Goal: Task Accomplishment & Management: Manage account settings

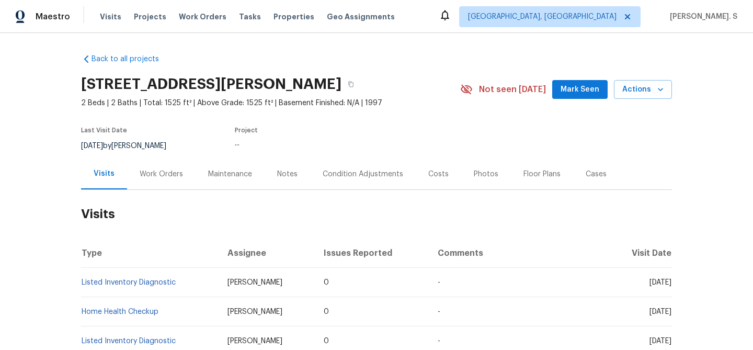
click at [147, 183] on div "Work Orders" at bounding box center [161, 173] width 68 height 31
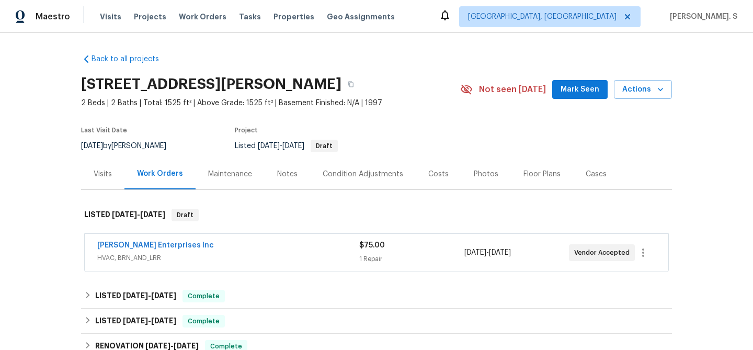
click at [147, 183] on div "Work Orders" at bounding box center [159, 173] width 71 height 31
click at [149, 247] on link "[PERSON_NAME] Enterprises Inc" at bounding box center [155, 245] width 117 height 7
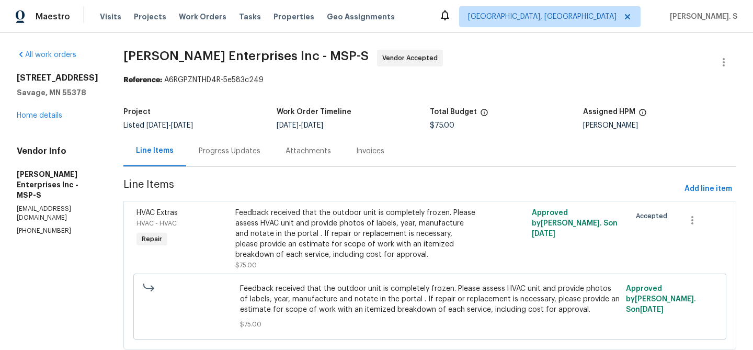
click at [298, 137] on div "Attachments" at bounding box center [308, 150] width 71 height 31
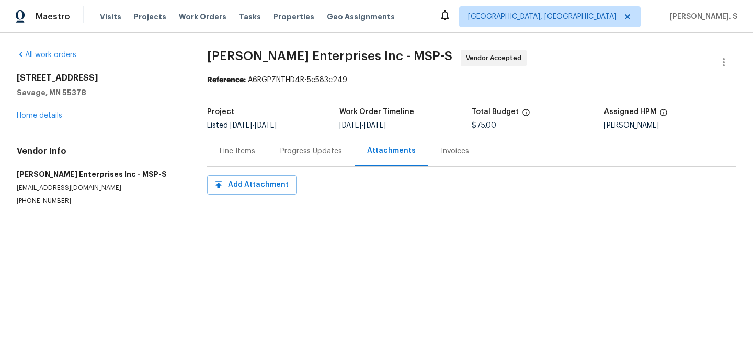
click at [295, 138] on div "Progress Updates" at bounding box center [311, 150] width 87 height 31
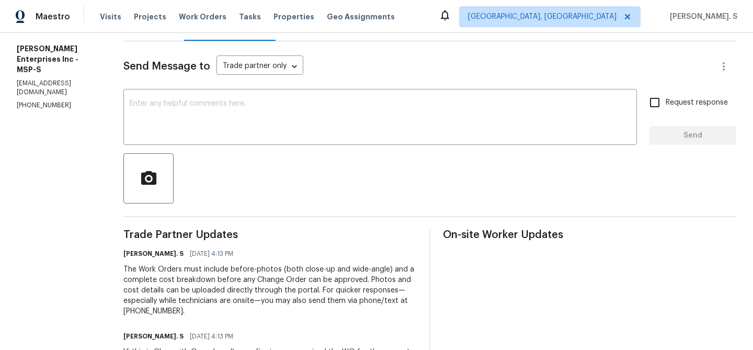
scroll to position [154, 0]
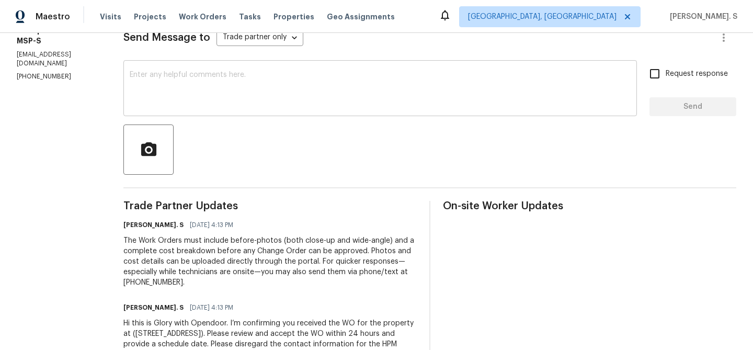
click at [205, 95] on textarea at bounding box center [380, 89] width 501 height 37
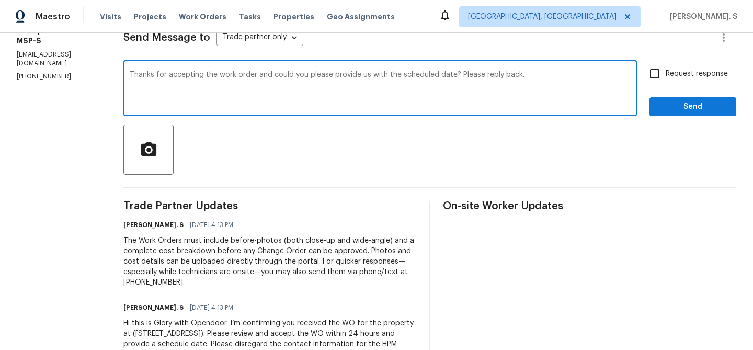
type textarea "Thanks for accepting the work order and could you please provide us with the sc…"
click at [689, 76] on span "Request response" at bounding box center [697, 73] width 62 height 11
click at [666, 76] on input "Request response" at bounding box center [655, 74] width 22 height 22
checkbox input "true"
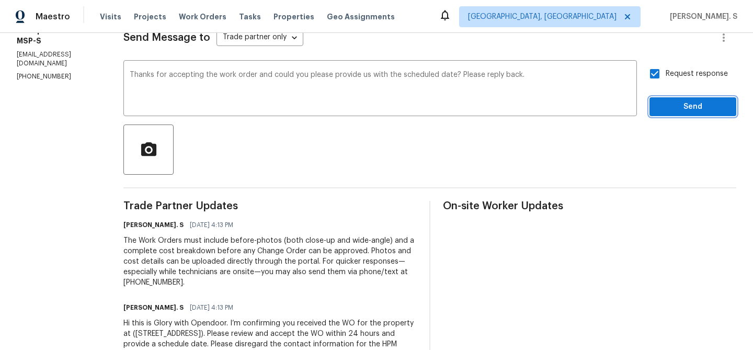
click at [685, 105] on span "Send" at bounding box center [693, 106] width 70 height 13
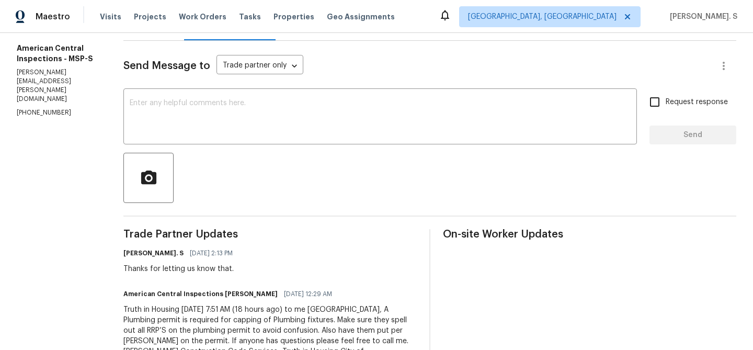
scroll to position [159, 0]
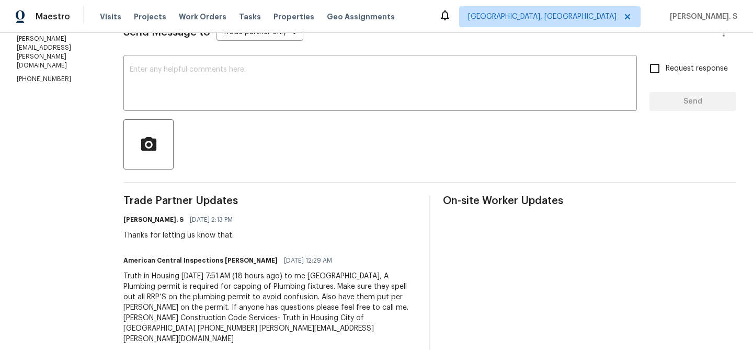
click at [302, 120] on div at bounding box center [429, 144] width 613 height 50
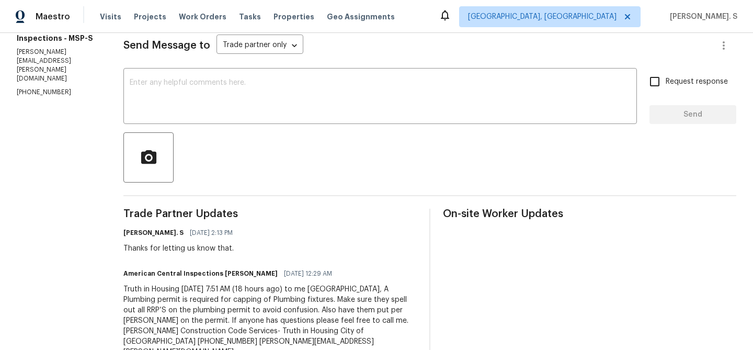
scroll to position [0, 0]
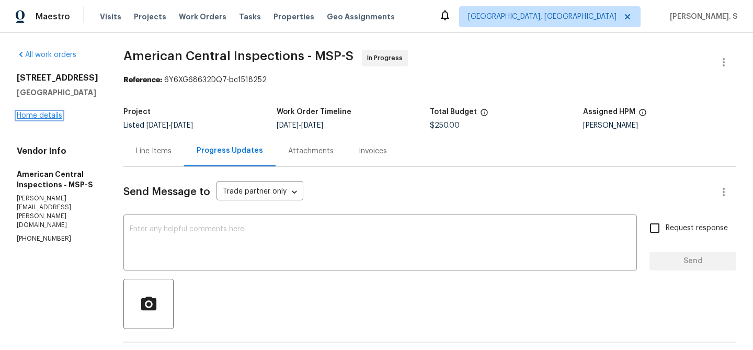
click at [50, 119] on link "Home details" at bounding box center [39, 115] width 45 height 7
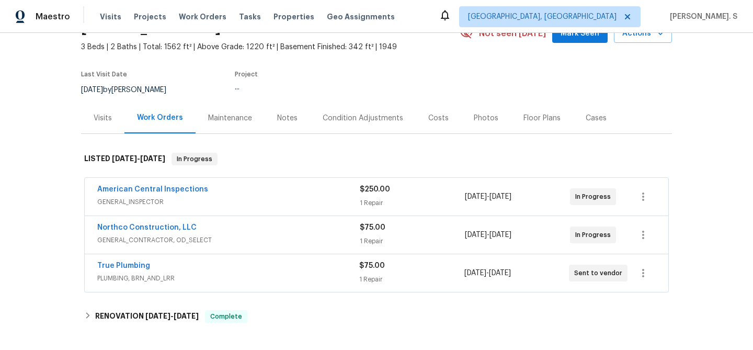
scroll to position [76, 0]
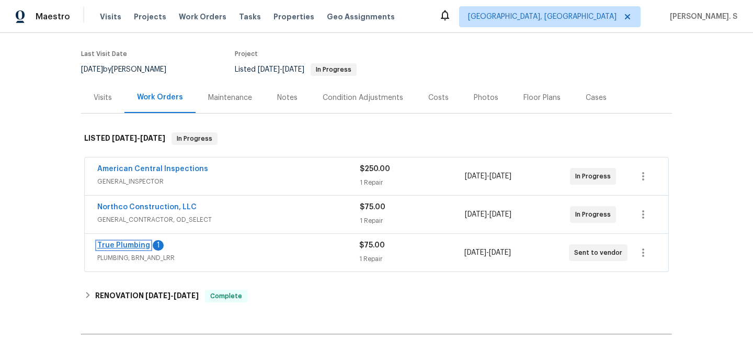
click at [142, 244] on link "True Plumbing" at bounding box center [123, 245] width 53 height 7
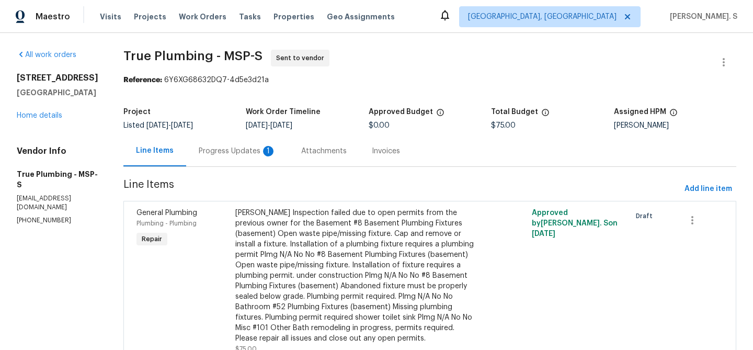
click at [285, 143] on div "Progress Updates 1" at bounding box center [237, 150] width 102 height 31
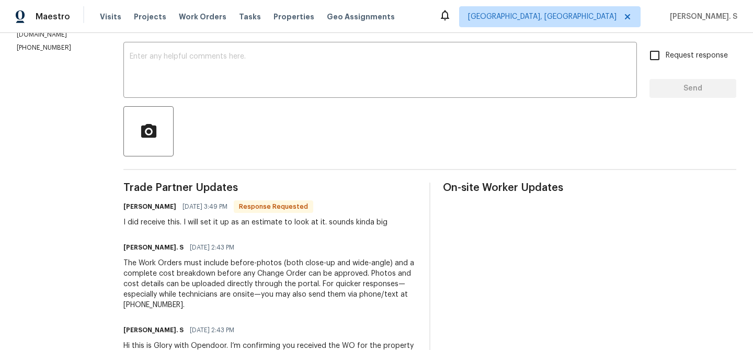
scroll to position [234, 0]
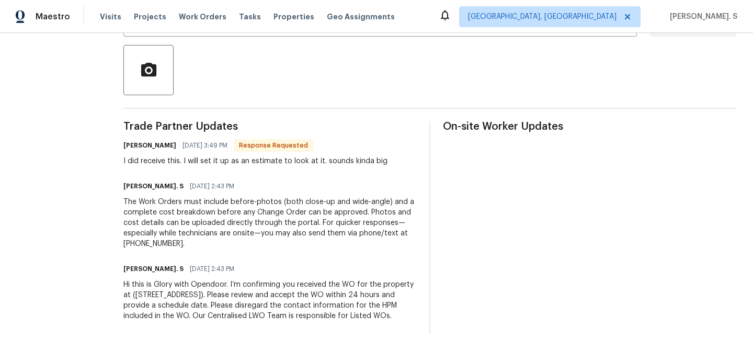
click at [285, 143] on span "Response Requested" at bounding box center [273, 145] width 77 height 10
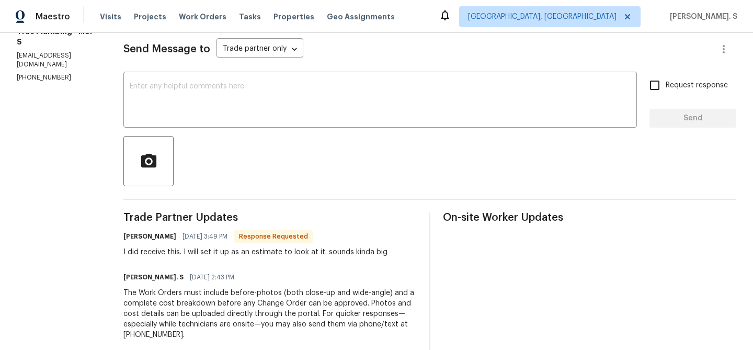
scroll to position [54, 0]
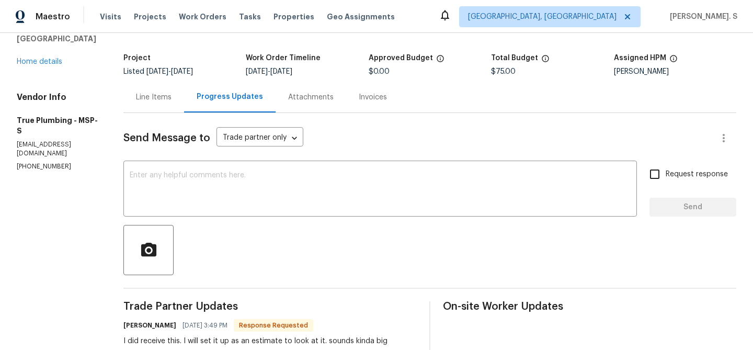
click at [232, 159] on div "Send Message to Trade partner only Trade partner only ​ x ​ Request response Se…" at bounding box center [429, 313] width 613 height 400
click at [232, 188] on textarea at bounding box center [380, 189] width 501 height 37
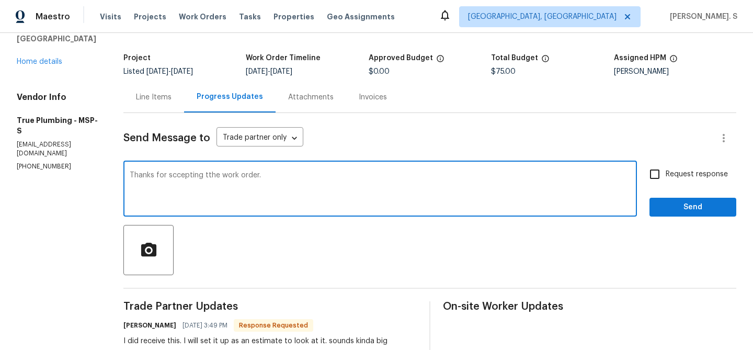
click at [238, 175] on textarea "Thanks for sccepting tthe work order." at bounding box center [380, 189] width 501 height 37
click at [306, 181] on textarea "Thanks for sccepting the work order." at bounding box center [380, 189] width 501 height 37
type textarea "Thanks for sccepting the work order. Could you please let us know if the estima…"
click at [657, 170] on input "Request response" at bounding box center [655, 174] width 22 height 22
checkbox input "true"
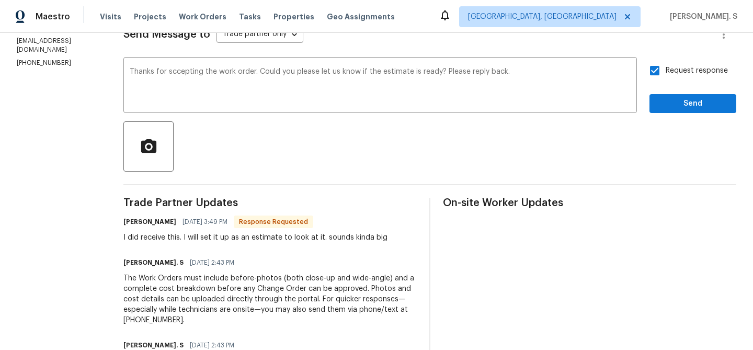
scroll to position [167, 0]
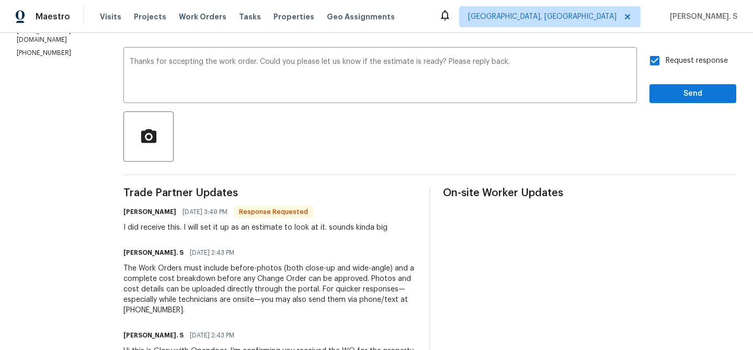
click at [283, 228] on div "I did receive this. I will set it up as an estimate to look at it. sounds kinda…" at bounding box center [255, 227] width 264 height 10
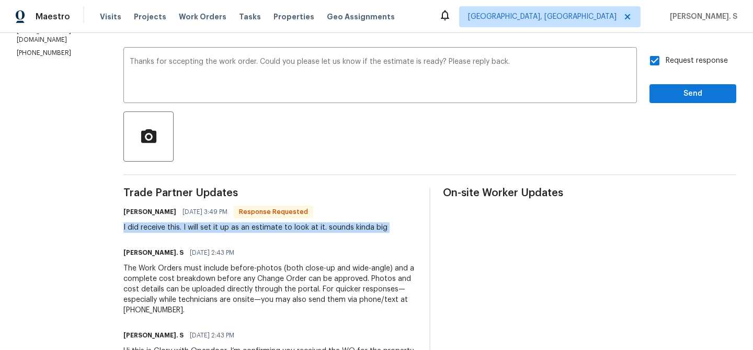
copy div "I did receive this. I will set it up as an estimate to look at it. sounds kinda…"
click at [231, 88] on textarea "Thanks for sccepting the work order. Could you please let us know if the estima…" at bounding box center [380, 76] width 501 height 37
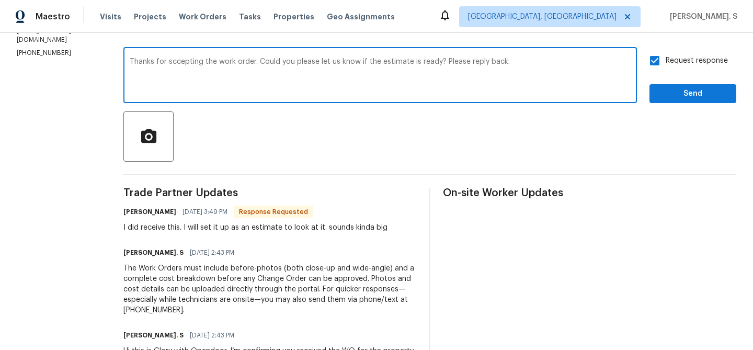
click at [0, 0] on div "accepting" at bounding box center [0, 0] width 0 height 0
type textarea "Thanks for accepting the work order. Could you please let us know if the estima…"
click at [698, 91] on span "Send" at bounding box center [693, 93] width 70 height 13
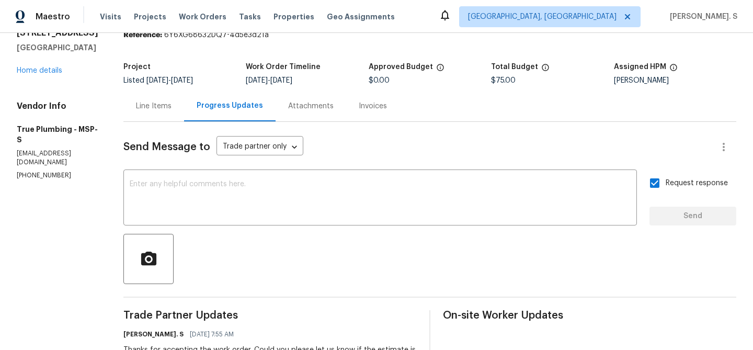
scroll to position [35, 0]
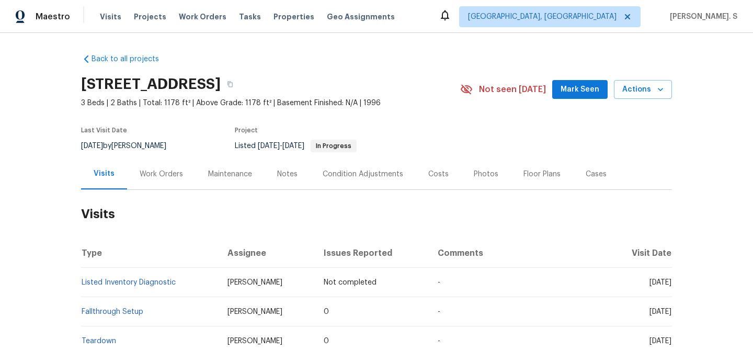
click at [170, 181] on div "Work Orders" at bounding box center [161, 173] width 68 height 31
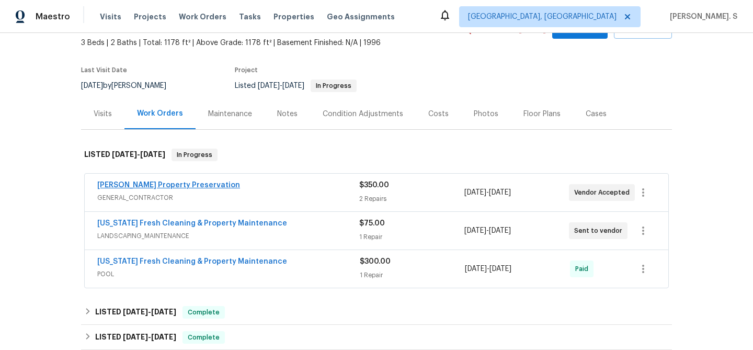
scroll to position [87, 0]
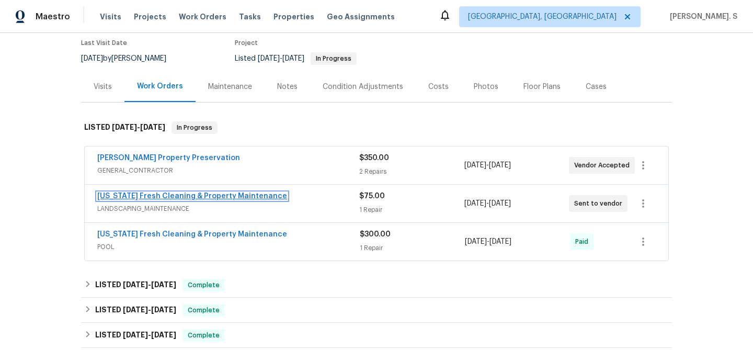
click at [149, 198] on link "Florida Fresh Cleaning & Property Maintenance" at bounding box center [192, 195] width 190 height 7
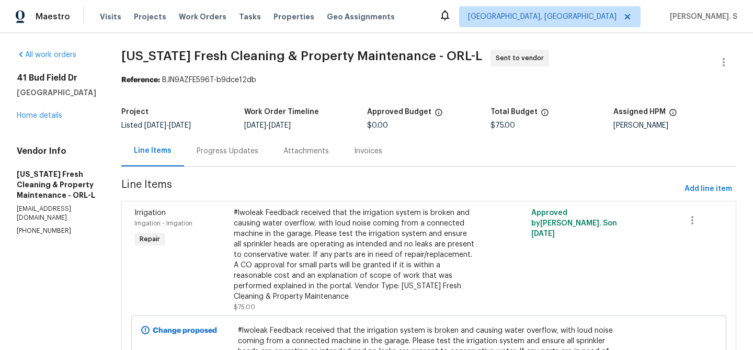
click at [232, 148] on div "Progress Updates" at bounding box center [228, 151] width 62 height 10
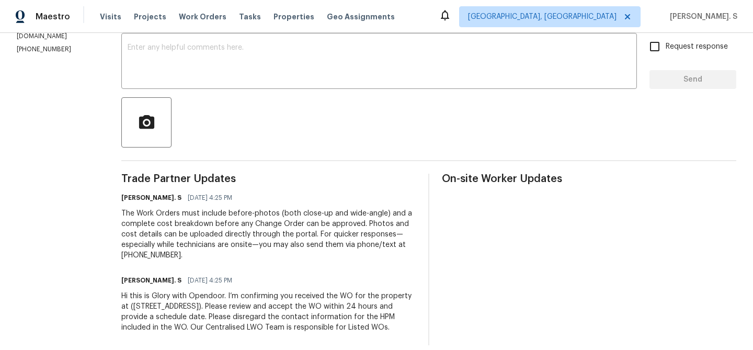
scroll to position [182, 0]
click at [56, 48] on section "All work orders 41 Bud Field Dr Palm Coast, FL 32137 Home details Vendor Info F…" at bounding box center [56, 105] width 79 height 477
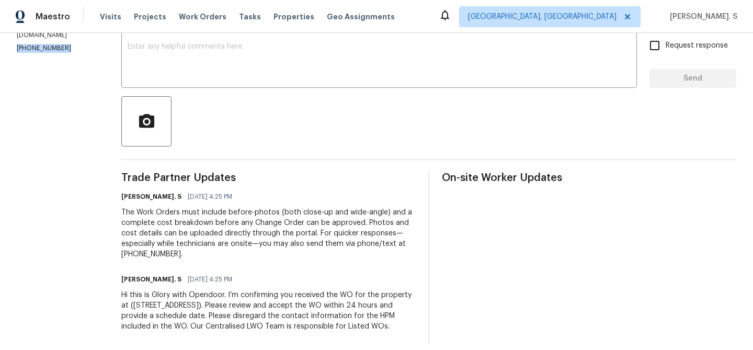
copy p "(772) 332-6903"
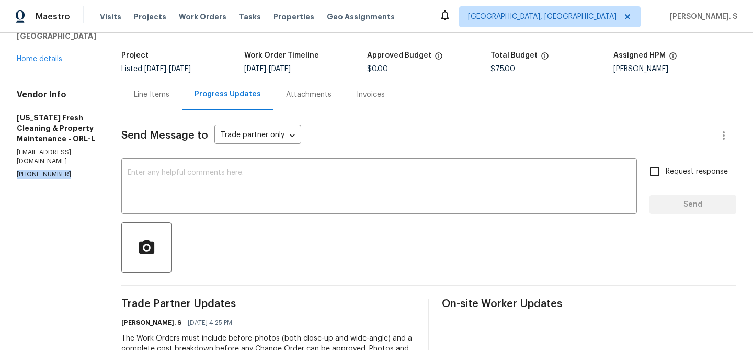
scroll to position [0, 0]
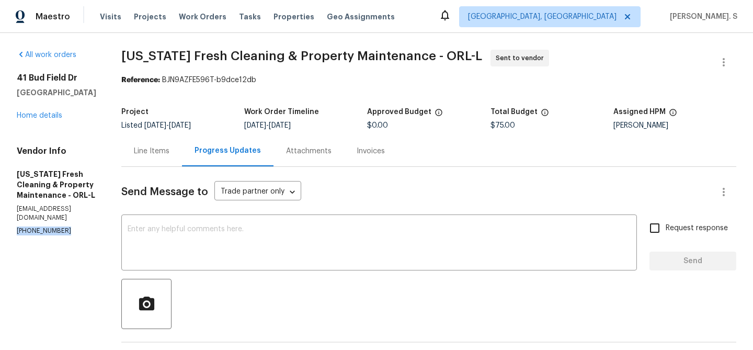
click at [50, 226] on p "(772) 332-6903" at bounding box center [56, 230] width 79 height 9
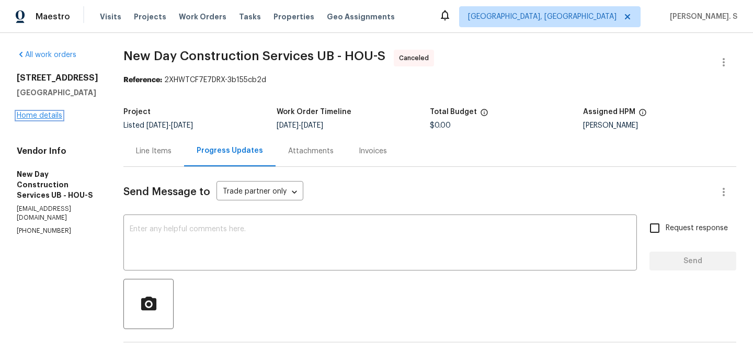
click at [56, 113] on link "Home details" at bounding box center [39, 115] width 45 height 7
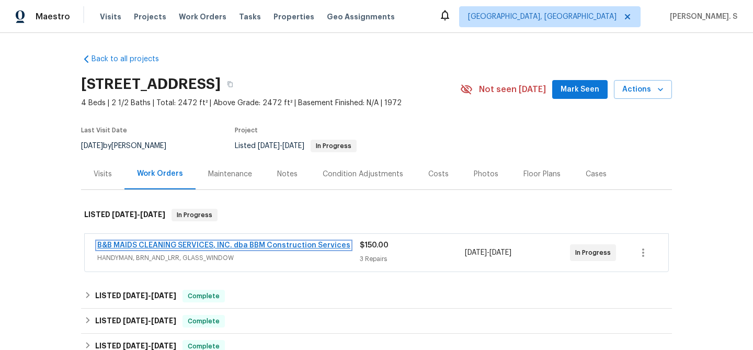
click at [247, 244] on link "B&B MAIDS CLEANING SERVICES, INC. dba BBM Construction Services" at bounding box center [223, 245] width 253 height 7
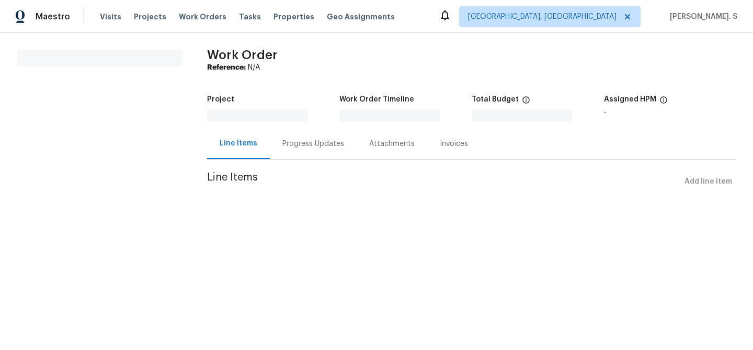
click at [332, 122] on div at bounding box center [273, 115] width 132 height 13
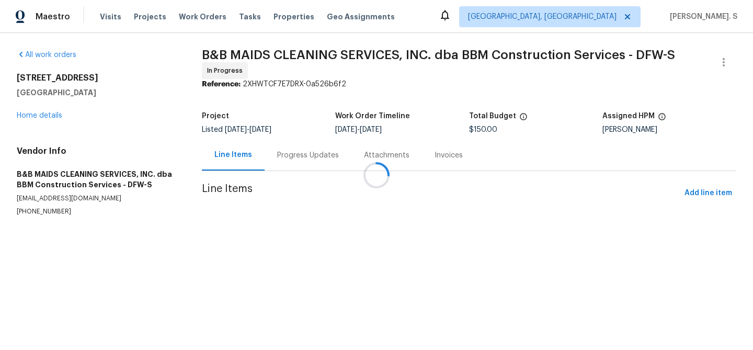
click at [302, 149] on div at bounding box center [376, 175] width 753 height 350
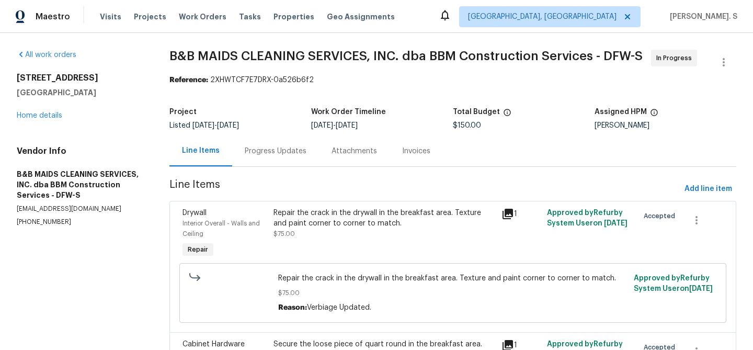
click at [302, 149] on div "Progress Updates" at bounding box center [276, 151] width 62 height 10
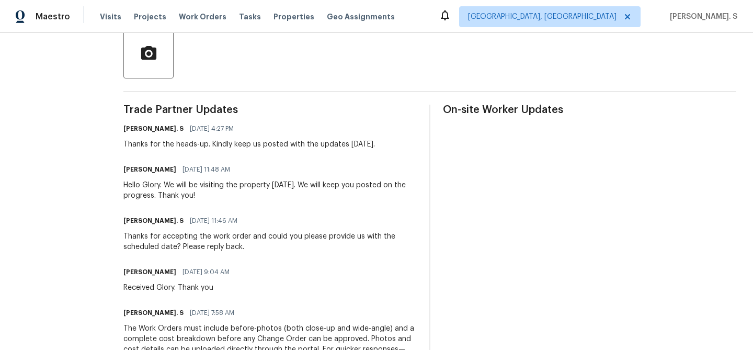
scroll to position [144, 0]
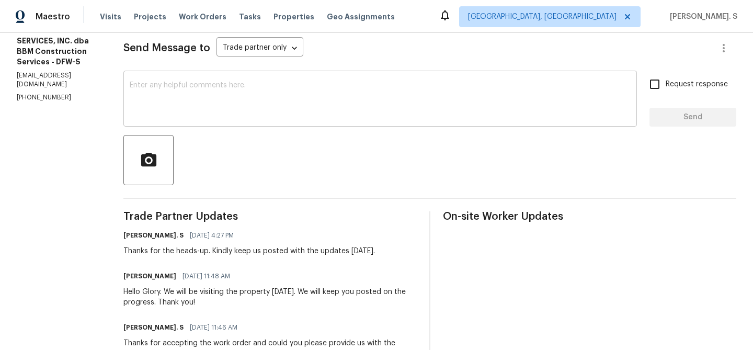
click at [266, 114] on textarea at bounding box center [380, 100] width 501 height 37
paste textarea "May we have an update on the progress of the work order?"
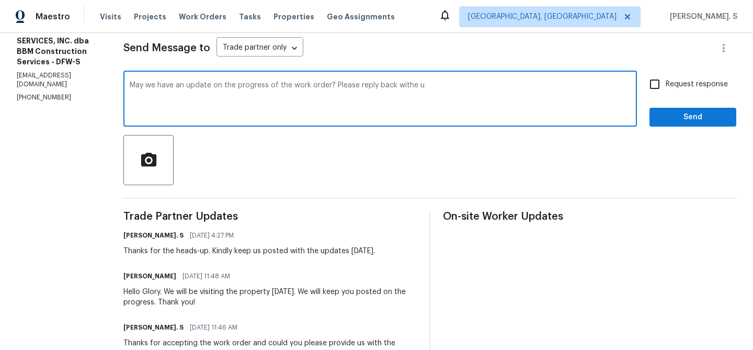
click at [522, 110] on textarea "May we have an update on the progress of the work order? Please reply back with…" at bounding box center [380, 100] width 501 height 37
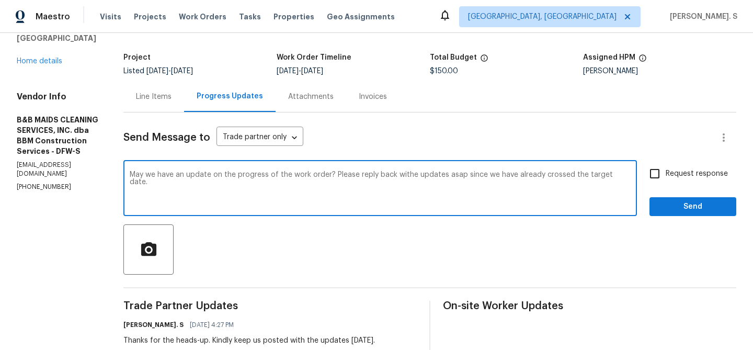
type textarea "May we have an update on the progress of the work order? Please reply back with…"
click at [674, 181] on label "Request response" at bounding box center [686, 174] width 84 height 22
click at [666, 181] on input "Request response" at bounding box center [655, 174] width 22 height 22
checkbox input "true"
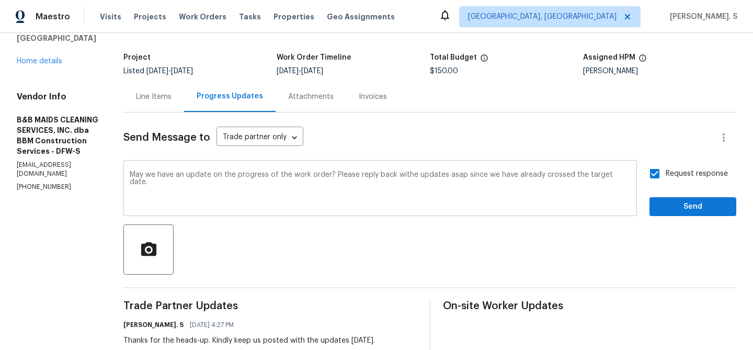
click at [478, 185] on textarea "May we have an update on the progress of the work order? Please reply back with…" at bounding box center [380, 189] width 501 height 37
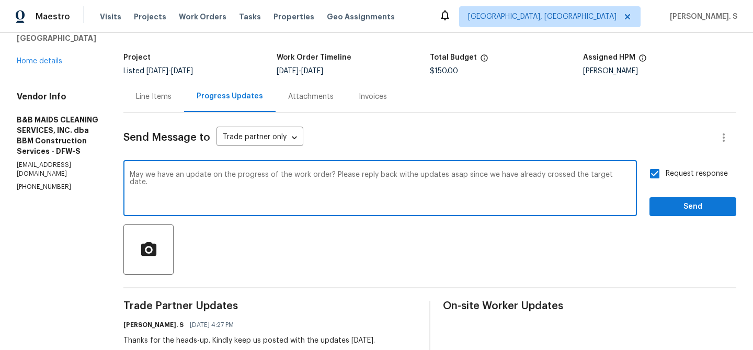
drag, startPoint x: 520, startPoint y: 173, endPoint x: 601, endPoint y: 188, distance: 82.5
click at [601, 188] on textarea "May we have an update on the progress of the work order? Please reply back with…" at bounding box center [380, 189] width 501 height 37
click at [0, 0] on div "with" at bounding box center [0, 0] width 0 height 0
click at [530, 178] on textarea "May we have an update on the progress of the work order? Please reply back with…" at bounding box center [380, 189] width 501 height 37
type textarea "May we have an update on the progress of the work order? Please reply back with…"
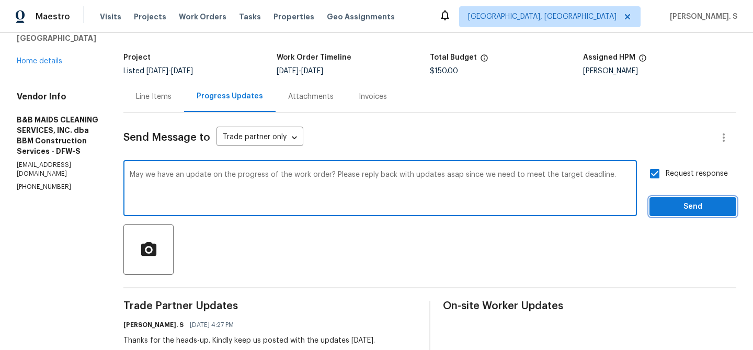
click at [696, 213] on button "Send" at bounding box center [692, 206] width 87 height 19
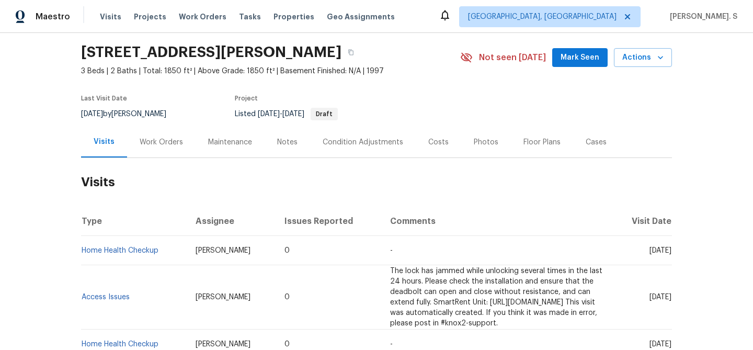
scroll to position [74, 0]
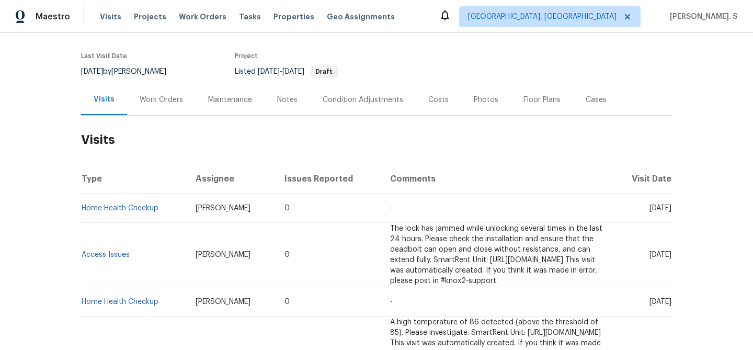
click at [156, 112] on div "Work Orders" at bounding box center [161, 99] width 68 height 31
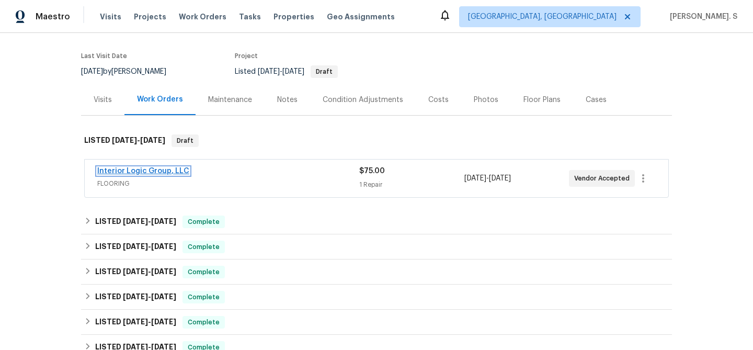
click at [144, 170] on link "Interior Logic Group, LLC" at bounding box center [143, 170] width 92 height 7
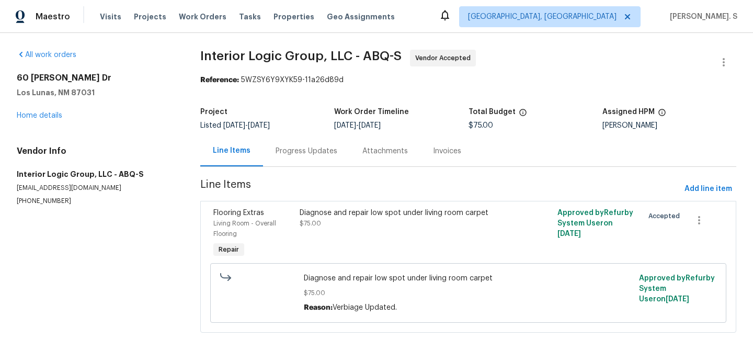
click at [268, 133] on div "Project Listed 9/30/2025 - 10/6/2025 Work Order Timeline 10/3/2025 - 10/6/2025 …" at bounding box center [468, 118] width 536 height 33
click at [276, 144] on div "Progress Updates" at bounding box center [306, 150] width 87 height 31
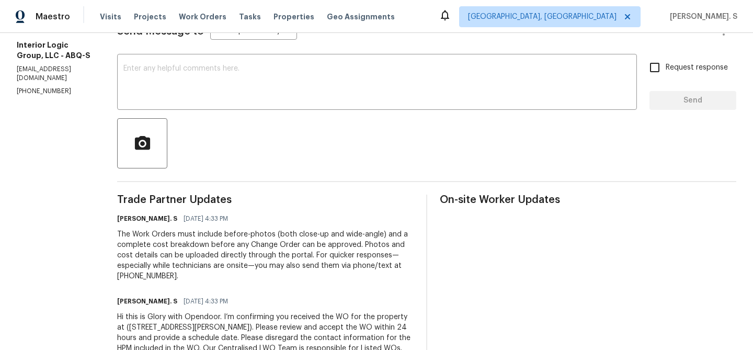
scroll to position [163, 0]
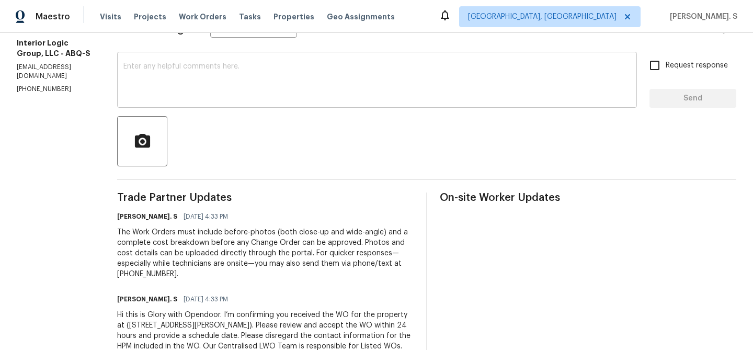
click at [255, 71] on textarea at bounding box center [376, 81] width 507 height 37
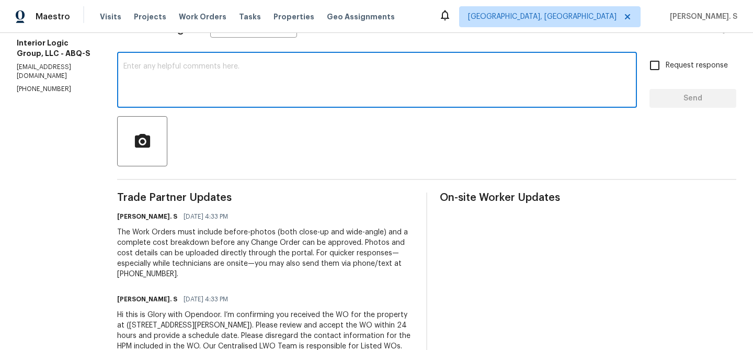
scroll to position [0, 0]
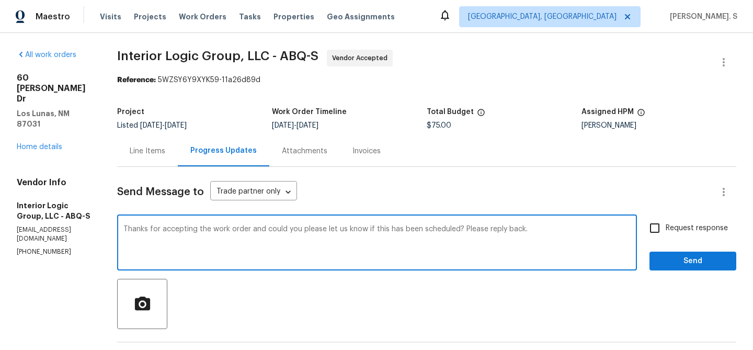
type textarea "Thanks for accepting the work order and could you please let us know if this ha…"
click at [662, 229] on input "Request response" at bounding box center [655, 228] width 22 height 22
checkbox input "true"
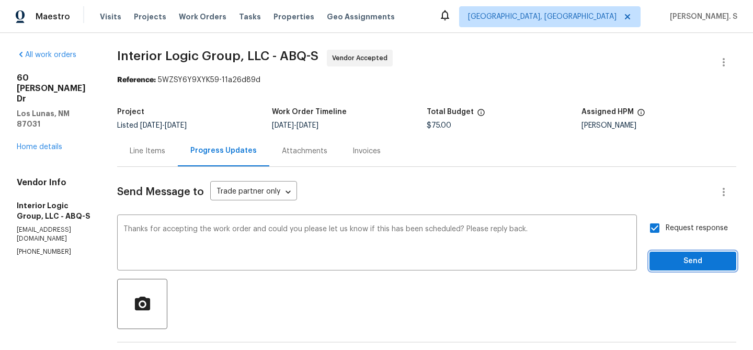
click at [668, 257] on span "Send" at bounding box center [693, 261] width 70 height 13
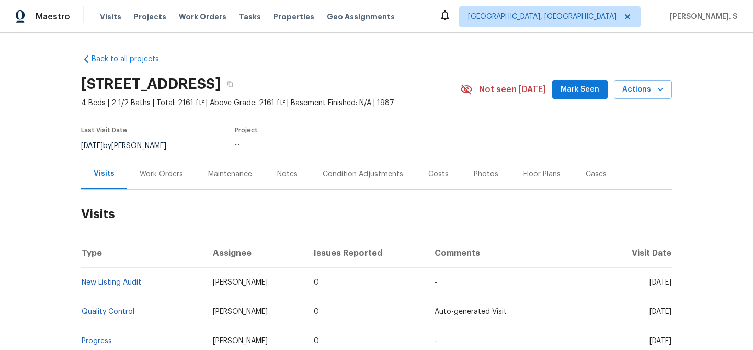
click at [142, 189] on div "Work Orders" at bounding box center [161, 173] width 68 height 31
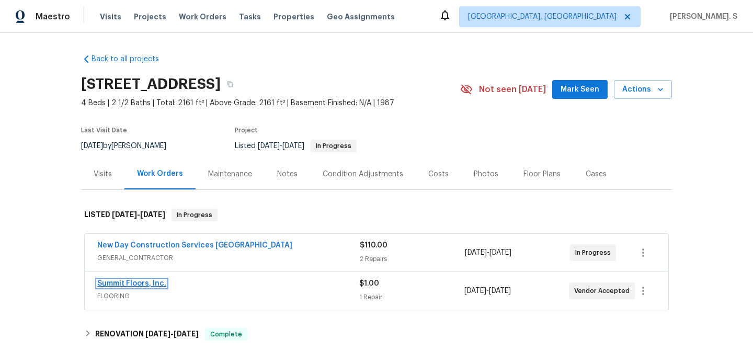
click at [125, 285] on link "Summit Floors, Inc." at bounding box center [131, 283] width 69 height 7
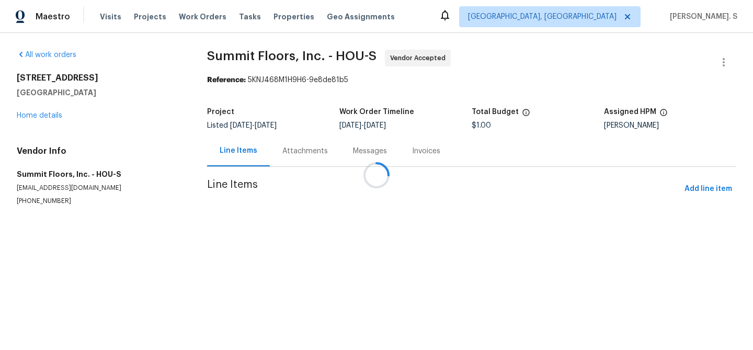
click at [294, 147] on div "Attachments" at bounding box center [304, 151] width 45 height 10
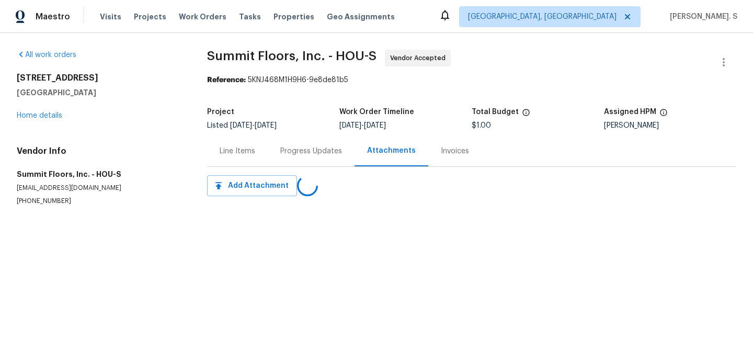
click at [294, 147] on div "Progress Updates" at bounding box center [311, 151] width 62 height 10
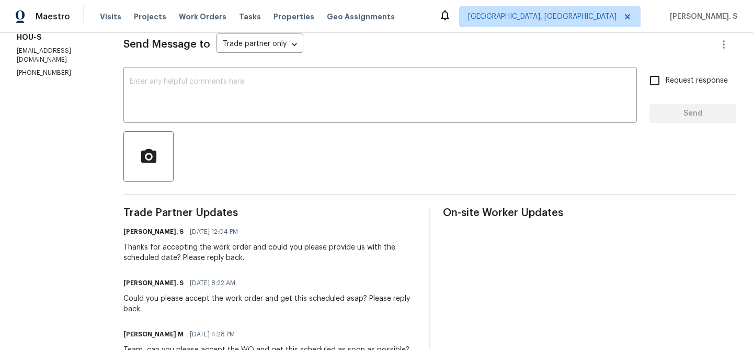
scroll to position [163, 0]
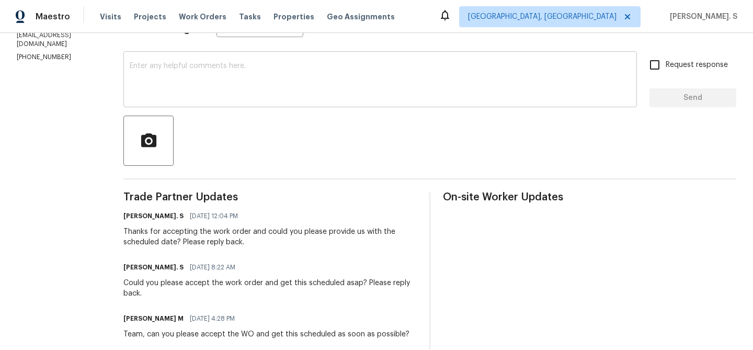
click at [248, 106] on div "x ​" at bounding box center [379, 80] width 513 height 53
click at [181, 78] on textarea at bounding box center [380, 80] width 501 height 37
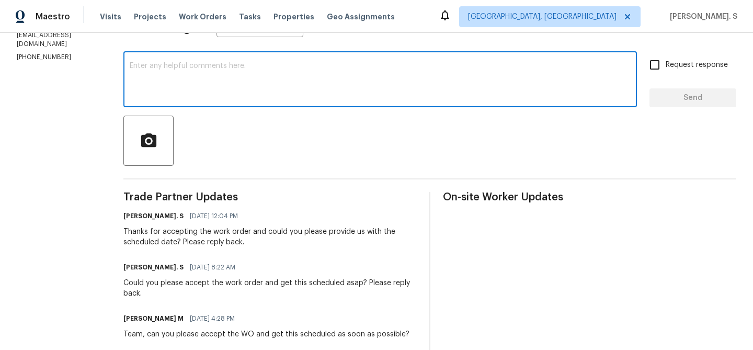
paste textarea "May we have an update on the progress of the work order?"
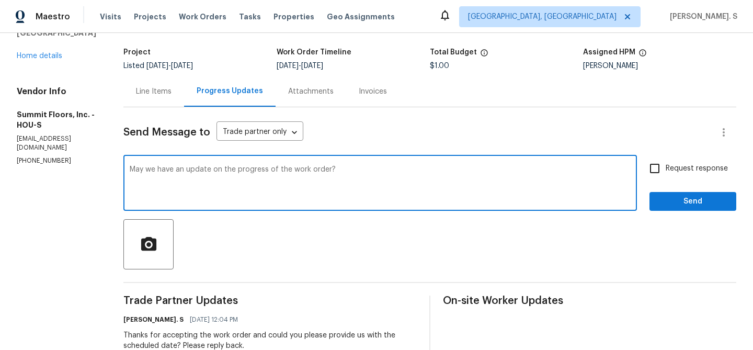
scroll to position [0, 0]
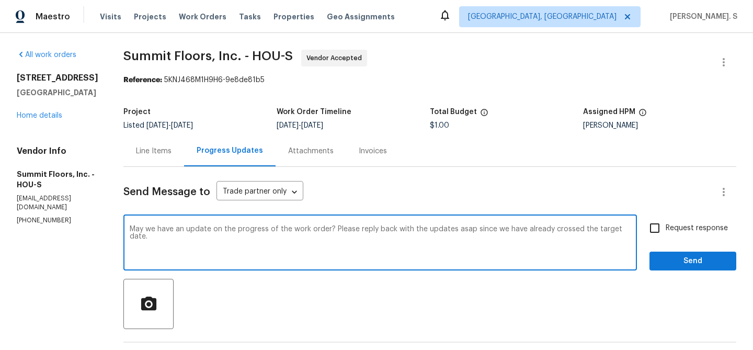
type textarea "May we have an update on the progress of the work order? Please reply back with…"
click at [687, 220] on label "Request response" at bounding box center [686, 228] width 84 height 22
click at [666, 220] on input "Request response" at bounding box center [655, 228] width 22 height 22
checkbox input "true"
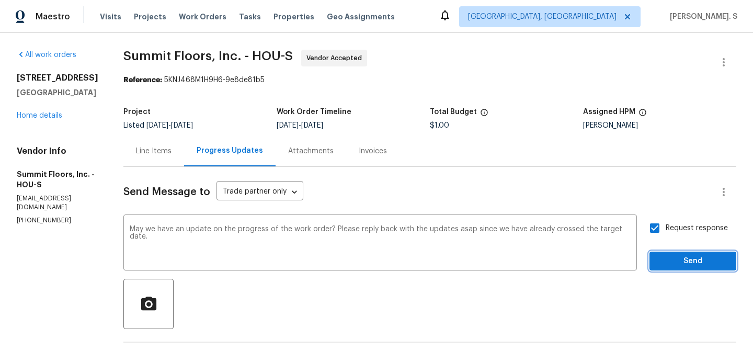
click at [686, 268] on button "Send" at bounding box center [692, 260] width 87 height 19
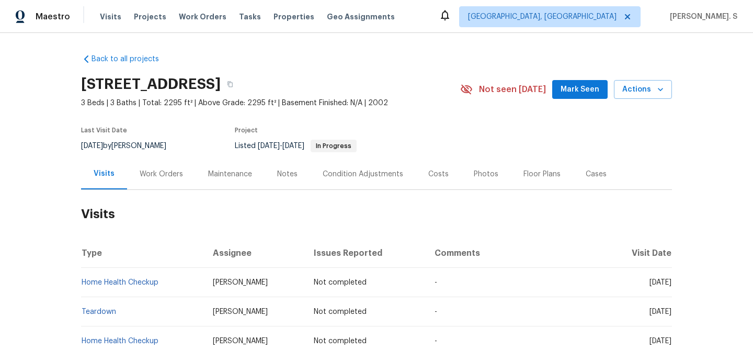
click at [197, 166] on div "Maintenance" at bounding box center [230, 173] width 69 height 31
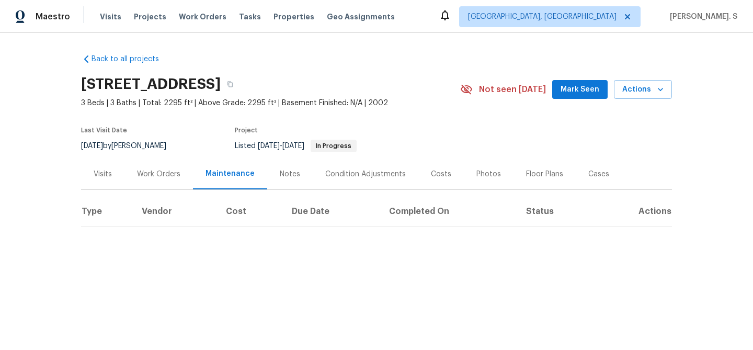
click at [152, 182] on div "Work Orders" at bounding box center [158, 173] width 68 height 31
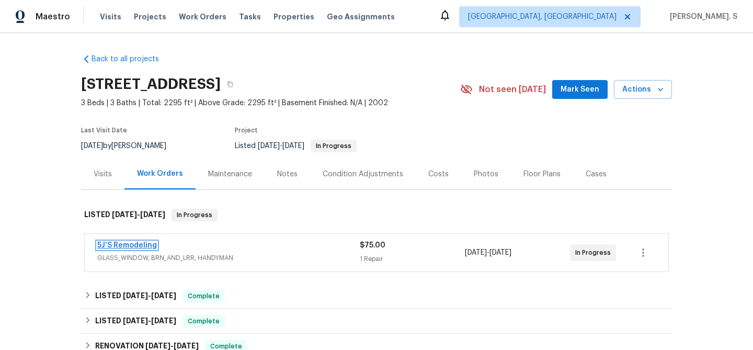
click at [134, 244] on link "5J’S Remodeling" at bounding box center [127, 245] width 60 height 7
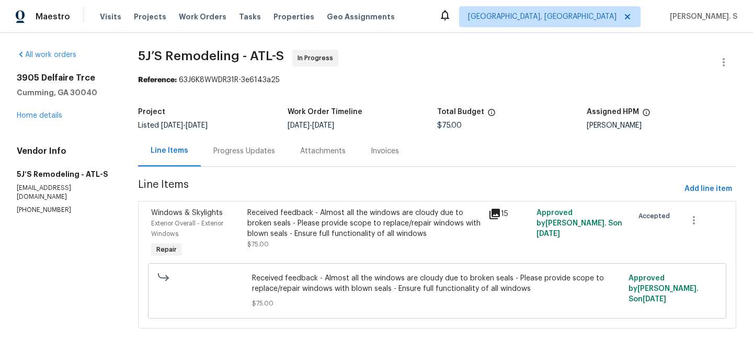
click at [247, 152] on div "Progress Updates" at bounding box center [244, 151] width 62 height 10
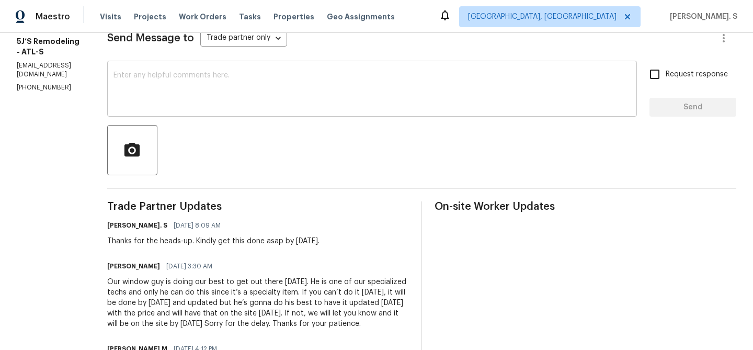
scroll to position [154, 0]
click at [181, 79] on textarea at bounding box center [371, 89] width 517 height 37
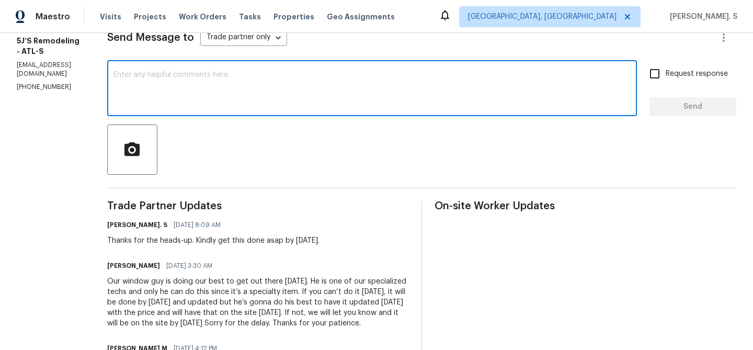
paste textarea "Hello, It's important that this work order is completed within the designated t…"
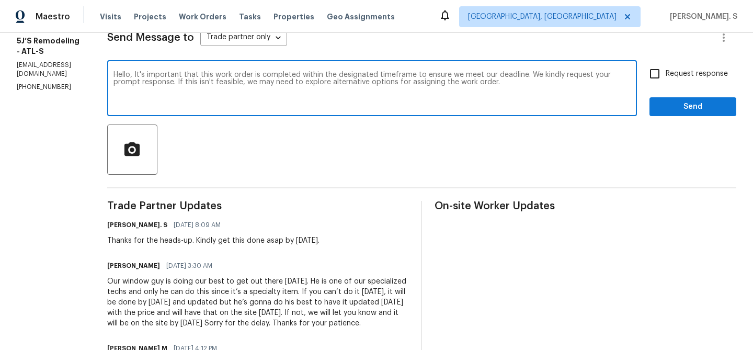
type textarea "Hello, It's important that this work order is completed within the designated t…"
click at [694, 71] on span "Request response" at bounding box center [697, 73] width 62 height 11
click at [666, 71] on input "Request response" at bounding box center [655, 74] width 22 height 22
checkbox input "true"
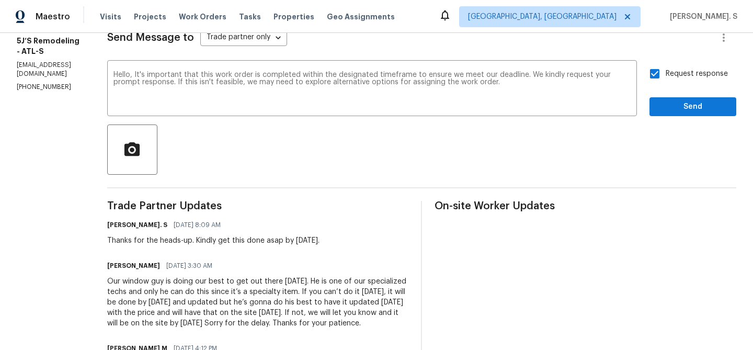
click at [691, 94] on div "Request response Send" at bounding box center [692, 89] width 87 height 53
click at [690, 103] on span "Send" at bounding box center [693, 106] width 70 height 13
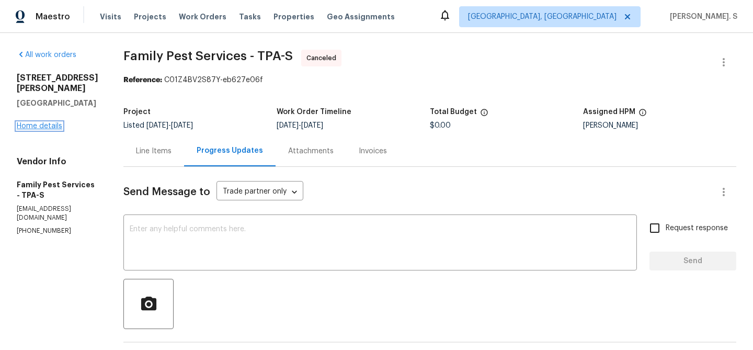
click at [48, 122] on link "Home details" at bounding box center [39, 125] width 45 height 7
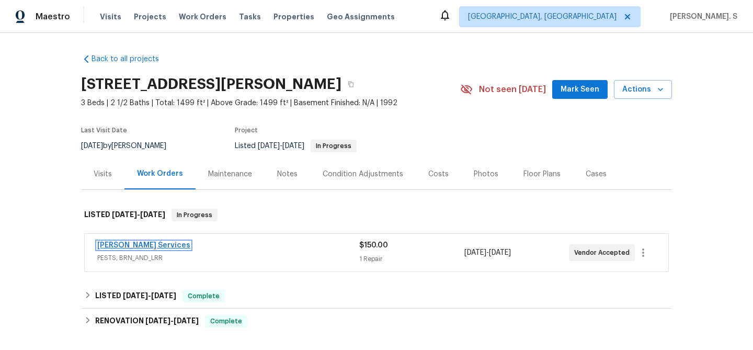
click at [144, 247] on link "Massey Services" at bounding box center [143, 245] width 93 height 7
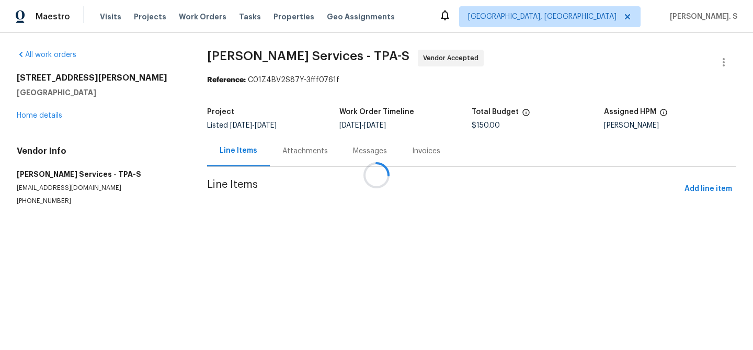
click at [300, 152] on div at bounding box center [376, 175] width 753 height 350
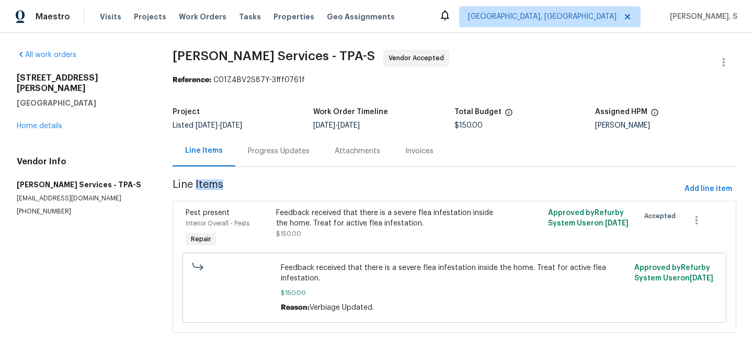
click at [300, 152] on div "Progress Updates" at bounding box center [279, 151] width 62 height 10
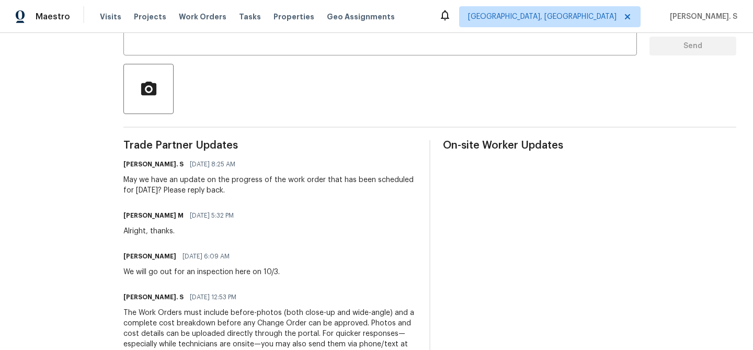
scroll to position [71, 0]
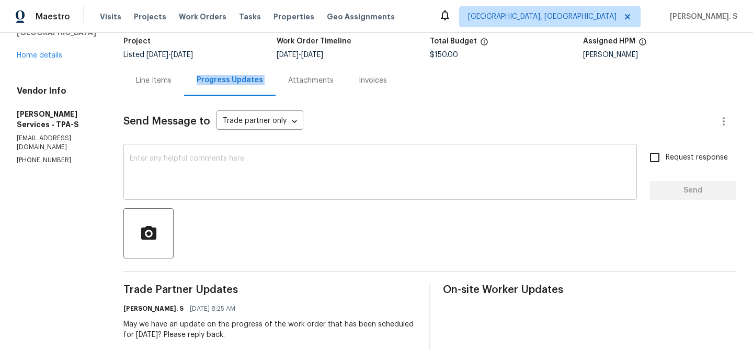
click at [433, 187] on textarea at bounding box center [380, 173] width 501 height 37
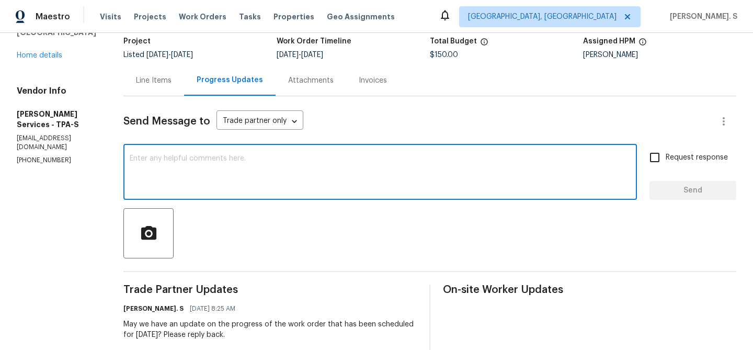
paste textarea "Hello, It's important that this work order is completed within the designated t…"
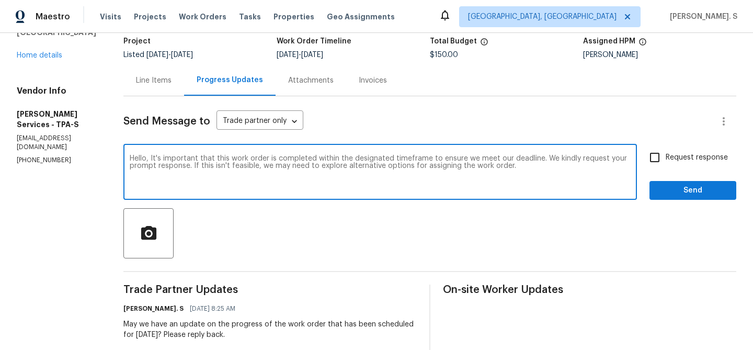
type textarea "Hello, It's important that this work order is completed within the designated t…"
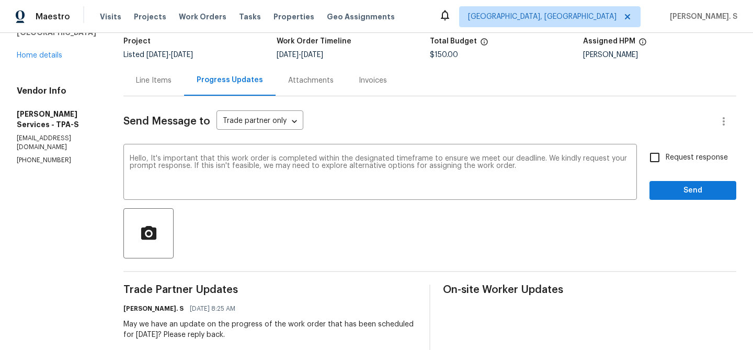
click at [675, 169] on div "Request response Send" at bounding box center [692, 172] width 87 height 53
click at [675, 160] on span "Request response" at bounding box center [697, 157] width 62 height 11
click at [666, 160] on input "Request response" at bounding box center [655, 157] width 22 height 22
checkbox input "true"
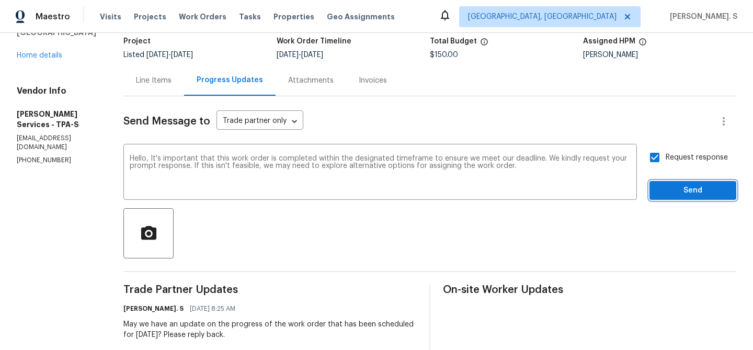
click at [667, 196] on span "Send" at bounding box center [693, 190] width 70 height 13
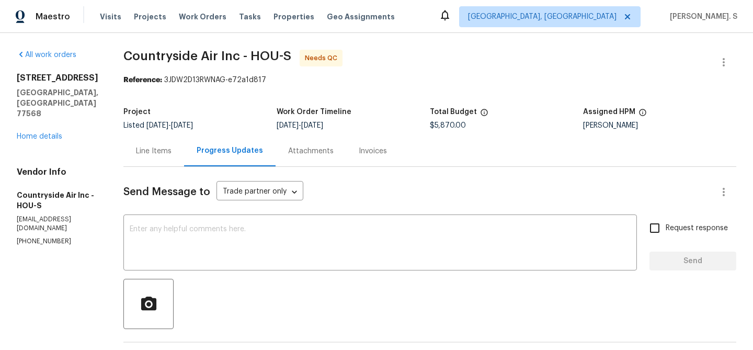
click at [158, 160] on div "Line Items" at bounding box center [153, 150] width 61 height 31
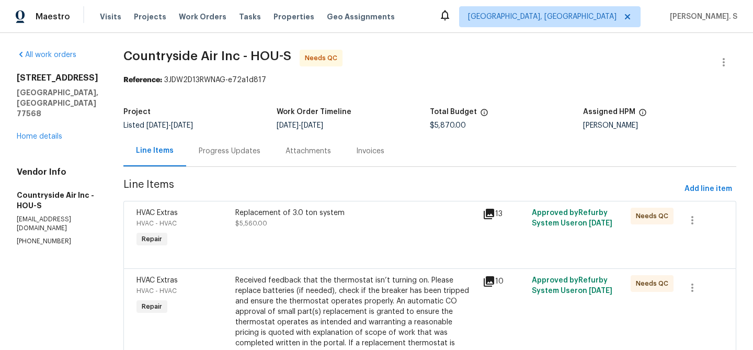
click at [308, 219] on div "Replacement of 3.0 ton system $5,560.00" at bounding box center [355, 218] width 241 height 21
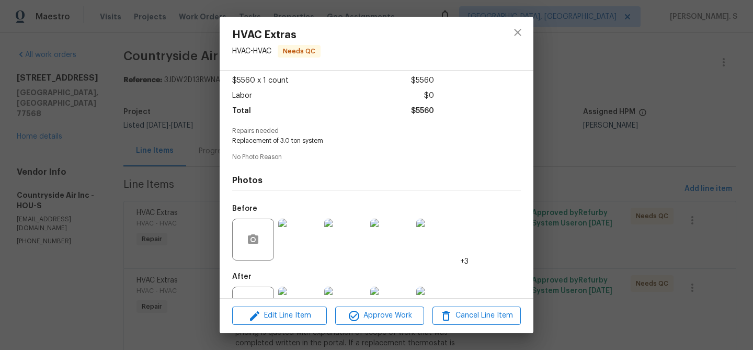
scroll to position [96, 0]
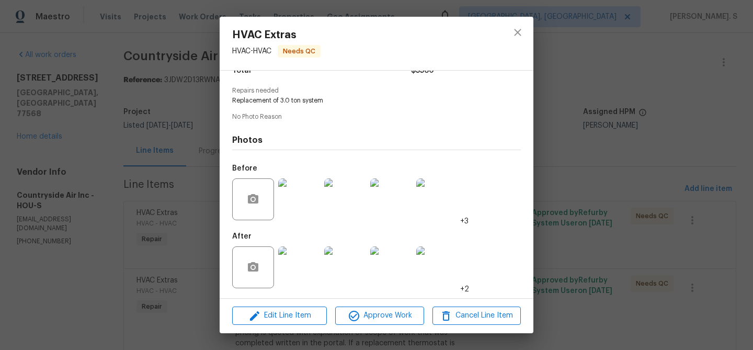
click at [283, 212] on img at bounding box center [299, 199] width 42 height 42
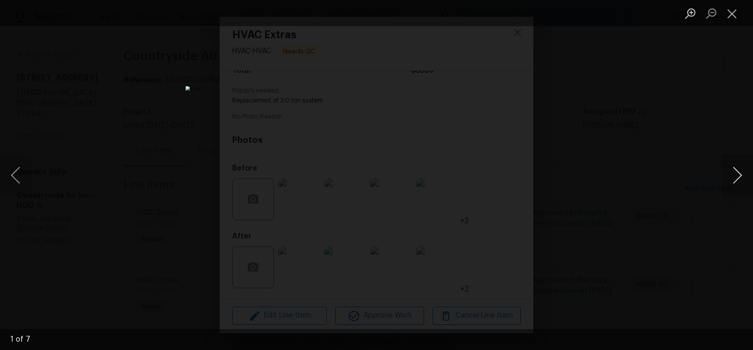
click at [728, 176] on button "Next image" at bounding box center [736, 175] width 31 height 42
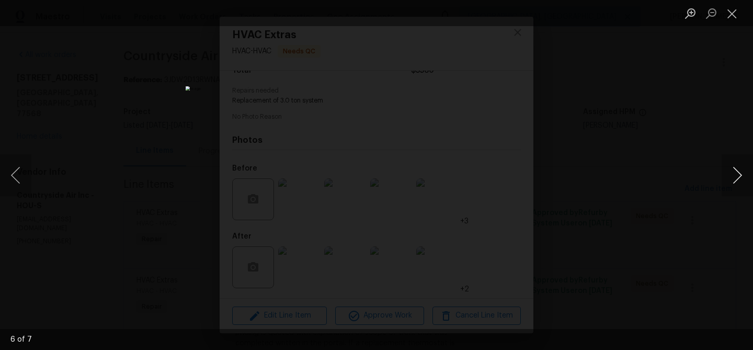
click at [728, 176] on button "Next image" at bounding box center [736, 175] width 31 height 42
click at [735, 14] on button "Close lightbox" at bounding box center [731, 13] width 21 height 18
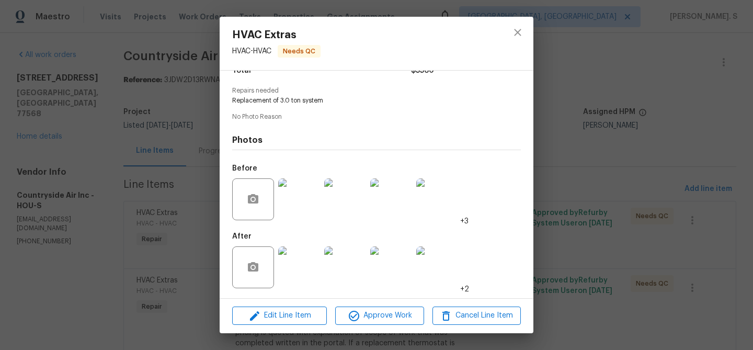
click at [296, 274] on img at bounding box center [299, 267] width 42 height 42
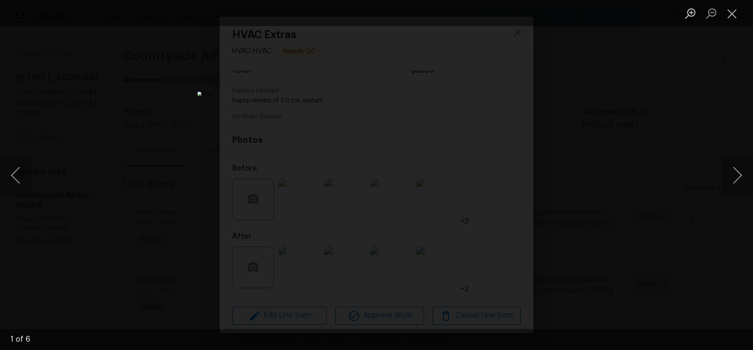
click at [714, 177] on div "Lightbox" at bounding box center [376, 175] width 753 height 350
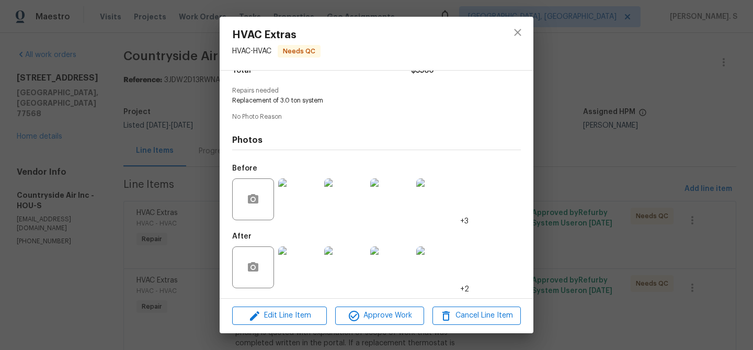
click at [337, 249] on img at bounding box center [345, 267] width 42 height 42
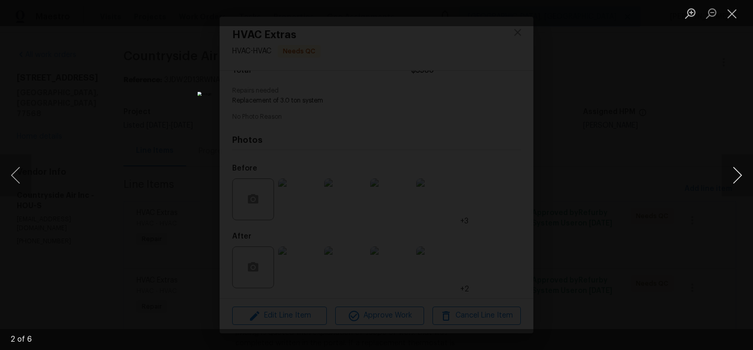
click at [739, 194] on button "Next image" at bounding box center [736, 175] width 31 height 42
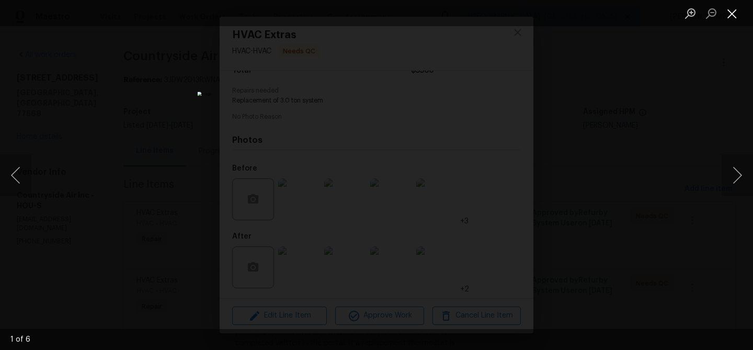
click at [731, 4] on button "Close lightbox" at bounding box center [731, 13] width 21 height 18
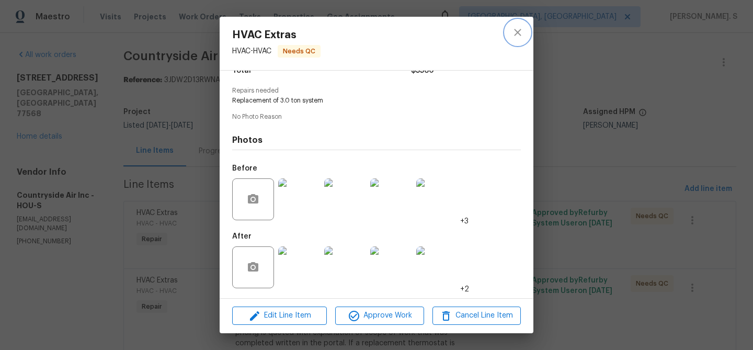
click at [521, 31] on icon "close" at bounding box center [517, 32] width 13 height 13
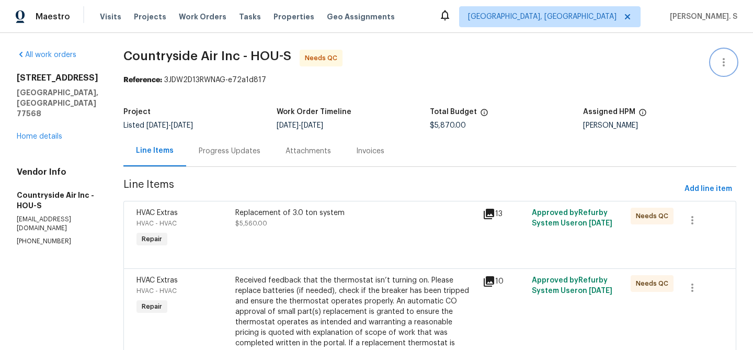
click at [729, 63] on icon "button" at bounding box center [723, 62] width 13 height 13
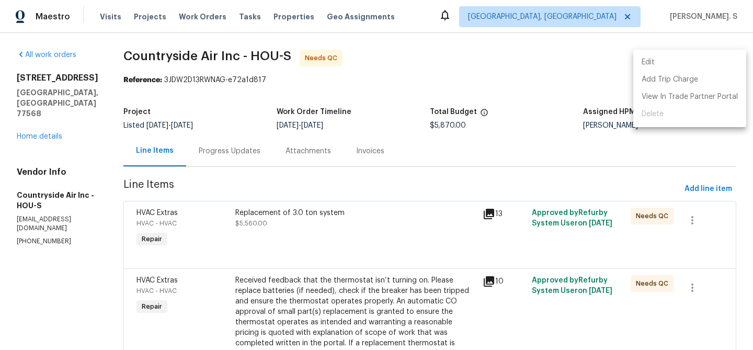
click at [701, 62] on li "Edit" at bounding box center [689, 62] width 113 height 17
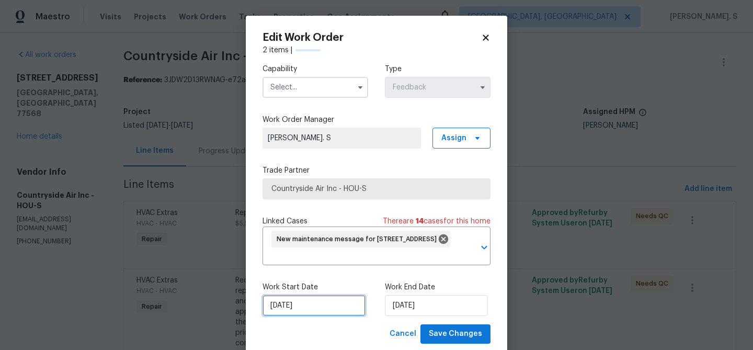
click at [314, 308] on input "9/24/2025" at bounding box center [313, 305] width 103 height 21
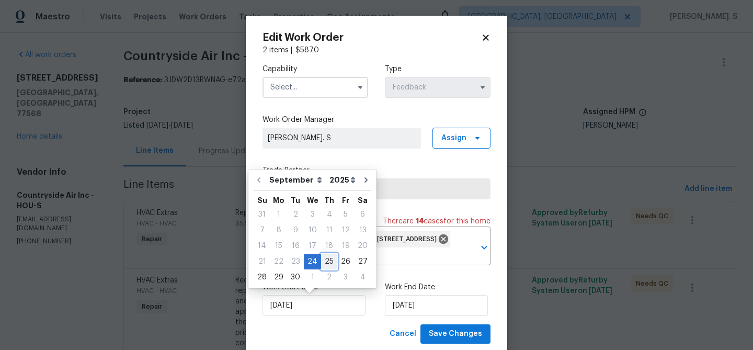
click at [325, 257] on div "25" at bounding box center [329, 261] width 16 height 15
type input "9/25/2025"
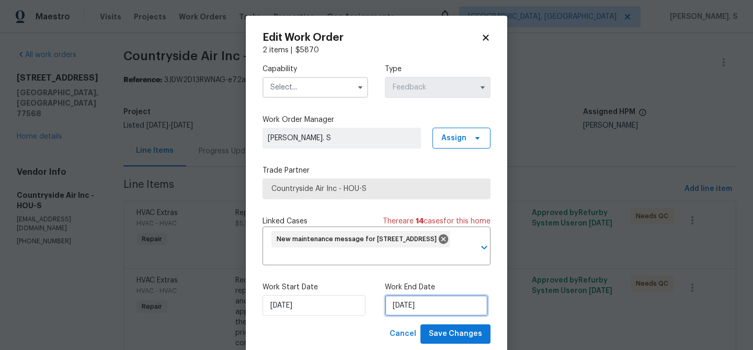
click at [401, 303] on input "9/26/2025" at bounding box center [436, 305] width 103 height 21
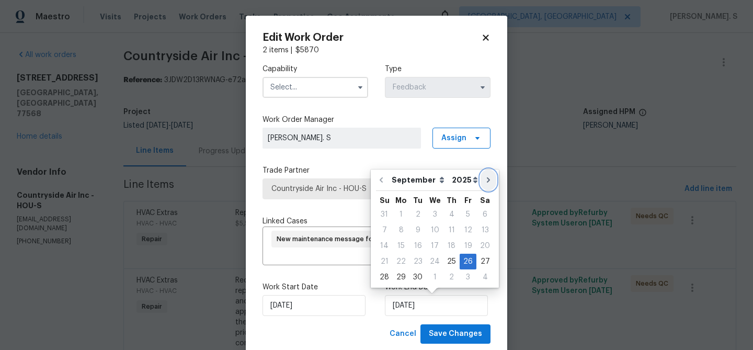
click at [484, 182] on icon "Go to next month" at bounding box center [488, 180] width 8 height 8
type input "10/26/2025"
select select "9"
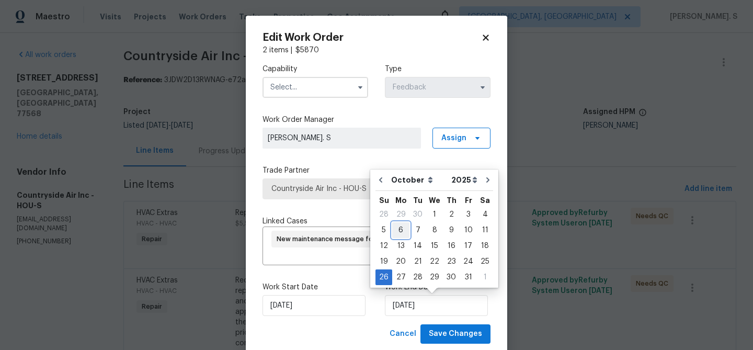
click at [402, 224] on div "6" at bounding box center [400, 230] width 17 height 15
type input "[DATE]"
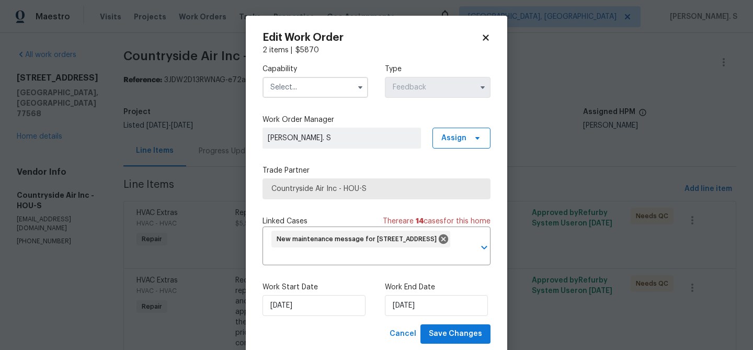
click at [309, 96] on input "text" at bounding box center [315, 87] width 106 height 21
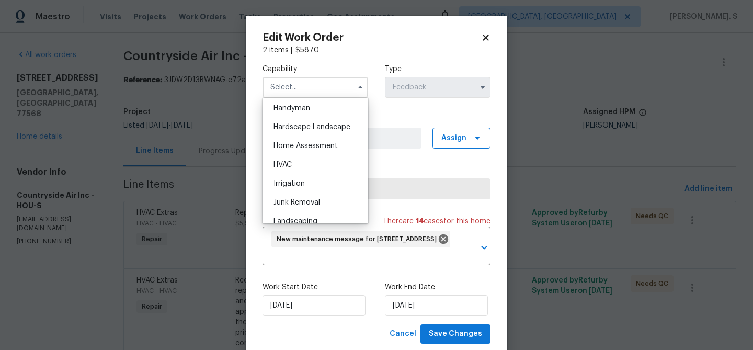
scroll to position [580, 0]
click at [314, 167] on div "HVAC" at bounding box center [315, 161] width 100 height 19
type input "HVAC"
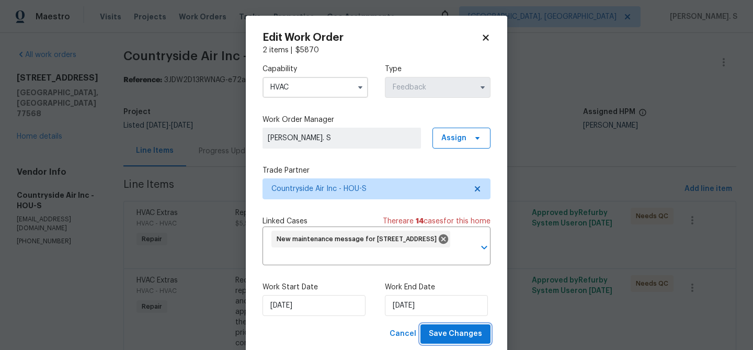
click at [447, 330] on span "Save Changes" at bounding box center [455, 333] width 53 height 13
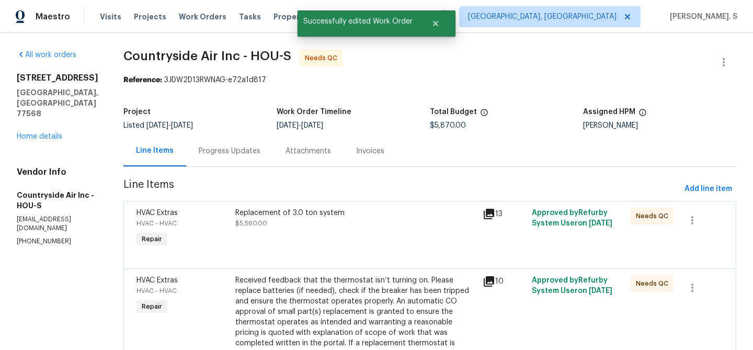
click at [309, 283] on div "Received feedback that the thermostat isn’t turning on. Please replace batterie…" at bounding box center [355, 332] width 241 height 115
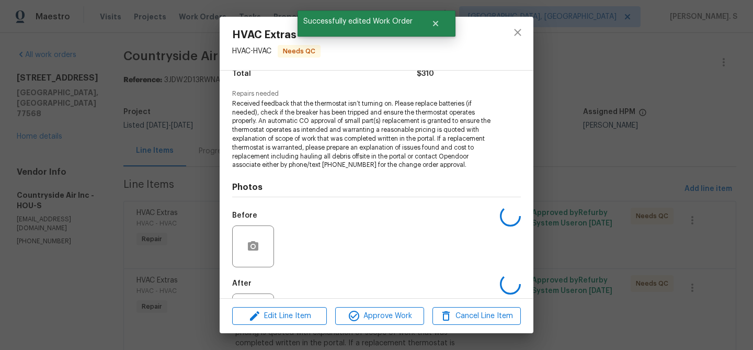
scroll to position [141, 0]
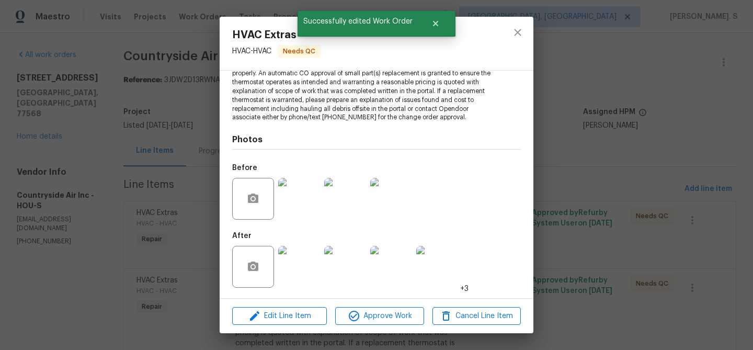
click at [381, 328] on div "Edit Line Item Approve Work Cancel Line Item" at bounding box center [377, 316] width 314 height 35
click at [381, 322] on button "Approve Work" at bounding box center [379, 316] width 88 height 18
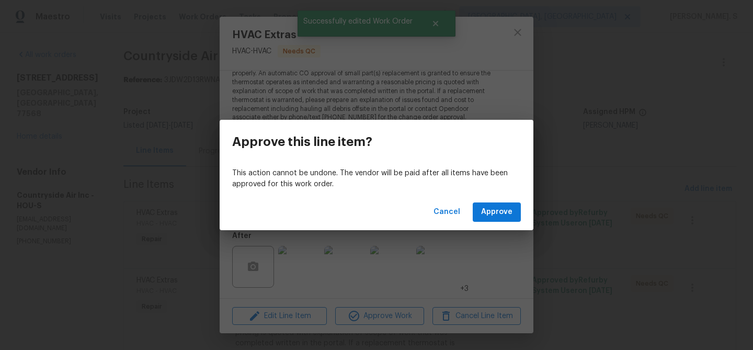
click at [499, 221] on div "Cancel Approve" at bounding box center [377, 212] width 314 height 36
click at [499, 208] on span "Approve" at bounding box center [496, 211] width 31 height 13
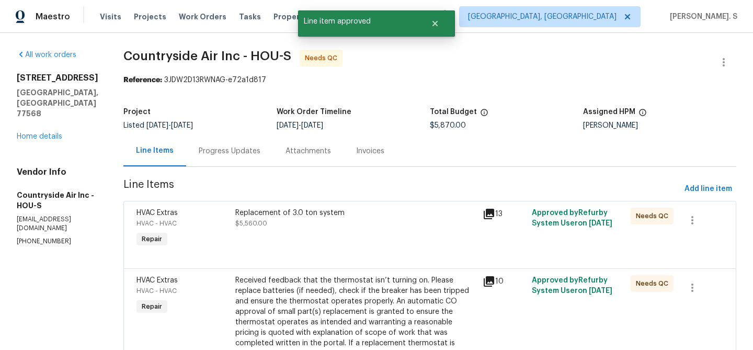
click at [390, 214] on div "Replacement of 3.0 ton system" at bounding box center [355, 213] width 241 height 10
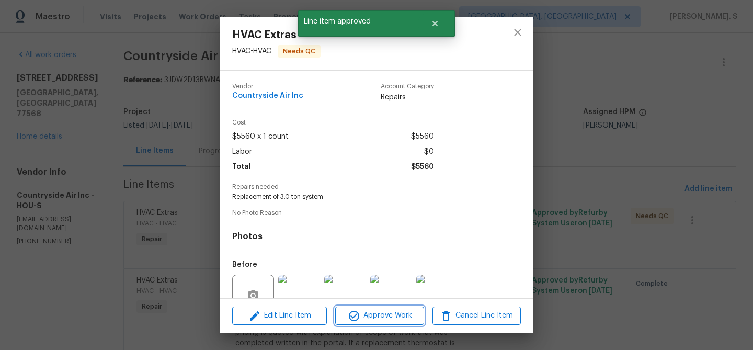
click at [384, 312] on span "Approve Work" at bounding box center [379, 315] width 82 height 13
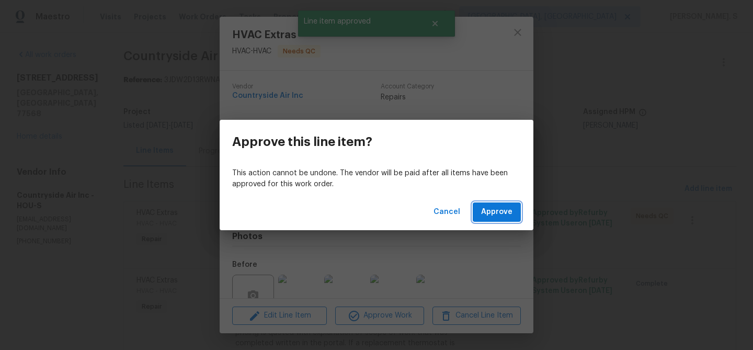
click at [500, 210] on span "Approve" at bounding box center [496, 211] width 31 height 13
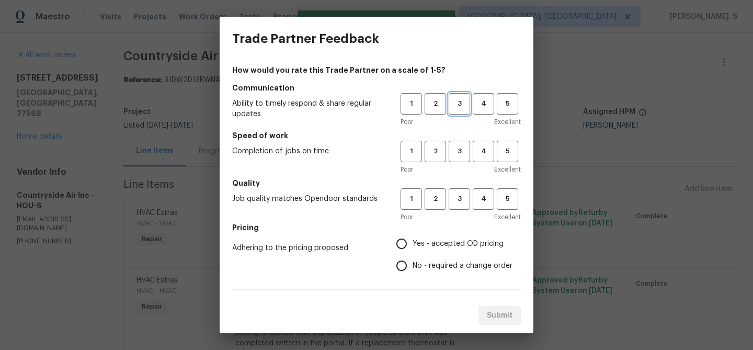
click at [457, 105] on span "3" at bounding box center [459, 104] width 19 height 12
click at [459, 160] on button "3" at bounding box center [459, 151] width 21 height 21
click at [459, 214] on div "Poor Excellent" at bounding box center [460, 217] width 120 height 10
click at [460, 203] on span "3" at bounding box center [459, 199] width 19 height 12
click at [449, 265] on span "No - required a change order" at bounding box center [462, 265] width 100 height 11
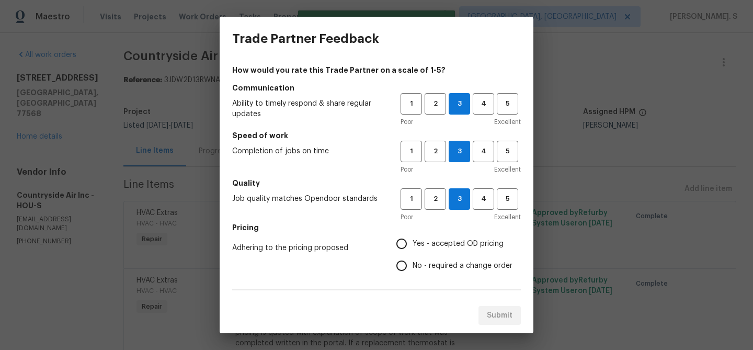
click at [412, 265] on input "No - required a change order" at bounding box center [402, 266] width 22 height 22
radio input "true"
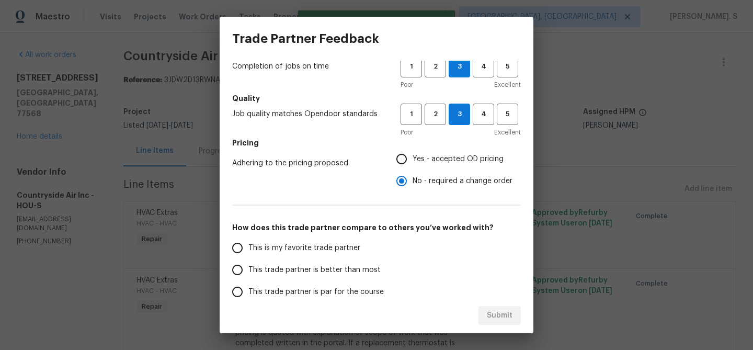
scroll to position [100, 0]
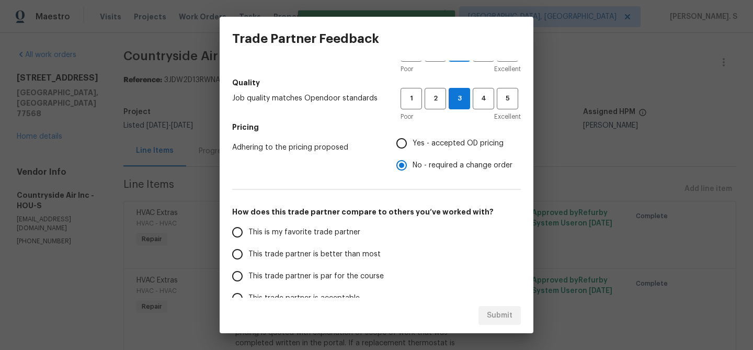
click at [342, 270] on label "This trade partner is par for the course" at bounding box center [308, 276] width 165 height 22
click at [248, 270] on input "This trade partner is par for the course" at bounding box center [237, 276] width 22 height 22
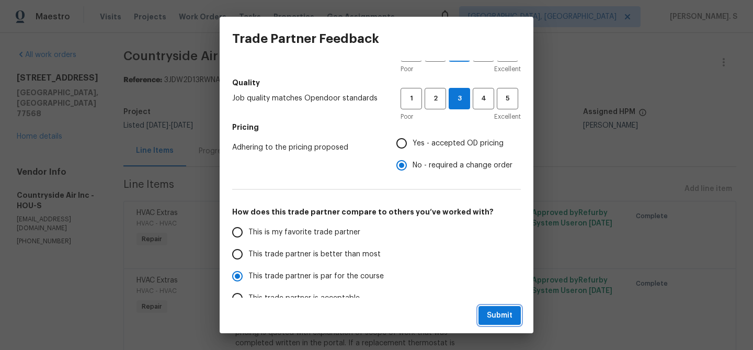
click at [500, 317] on span "Submit" at bounding box center [500, 315] width 26 height 13
radio input "true"
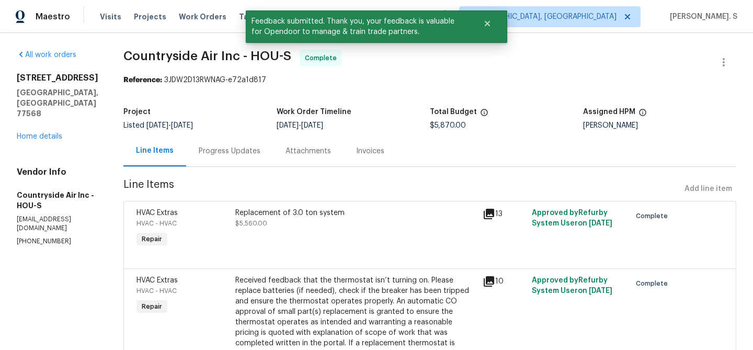
click at [233, 134] on div "Project Listed 9/24/2025 - 10/6/2025 Work Order Timeline 9/25/2025 - 10/6/2025 …" at bounding box center [429, 118] width 613 height 33
click at [233, 143] on div "Progress Updates" at bounding box center [229, 150] width 87 height 31
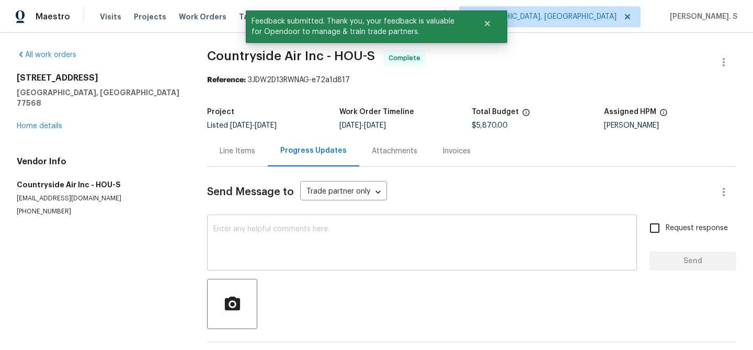
click at [257, 242] on textarea at bounding box center [421, 243] width 417 height 37
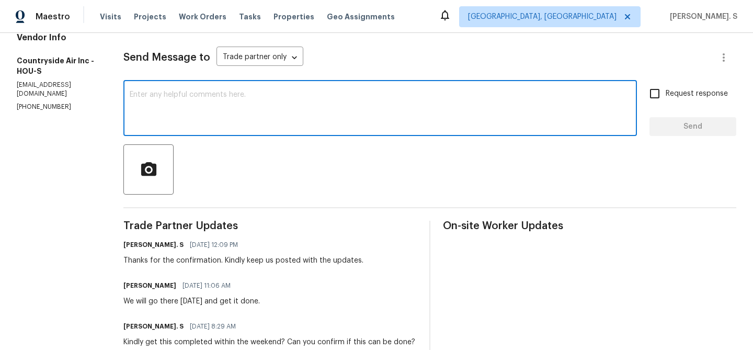
scroll to position [136, 0]
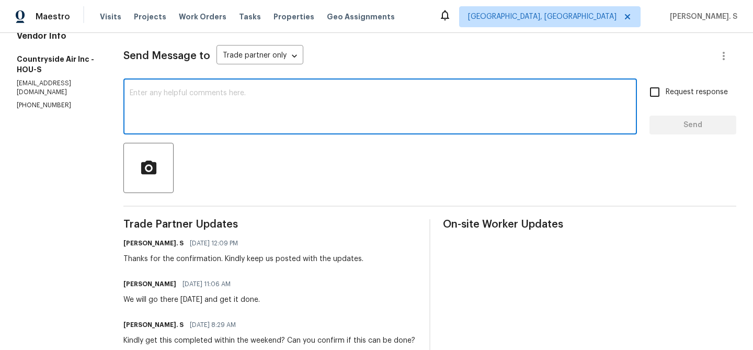
click at [240, 89] on div "x ​" at bounding box center [379, 107] width 513 height 53
type textarea "t"
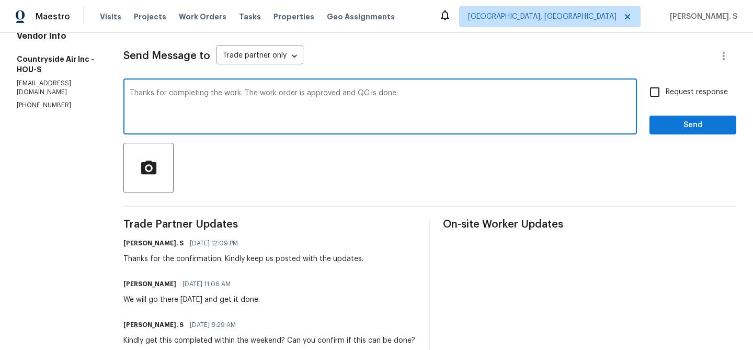
type textarea "Thanks for completing the work. The work order is approved and QC is done."
click at [240, 89] on div "Thanks for completing the work. The work order is approved and QC is done. x ​" at bounding box center [379, 107] width 513 height 53
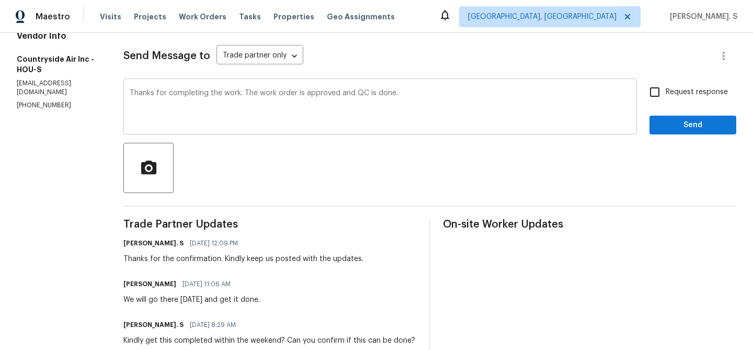
click at [240, 89] on div "Thanks for completing the work. The work order is approved and QC is done. x ​" at bounding box center [379, 107] width 513 height 53
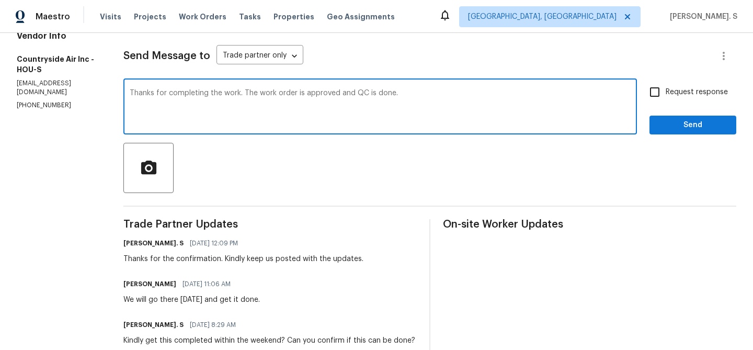
click at [240, 89] on div "Thanks for completing the work. The work order is approved and QC is done. x ​" at bounding box center [379, 107] width 513 height 53
click at [248, 95] on textarea "Thanks for completing the work. The work order is approved and QC is done." at bounding box center [380, 107] width 501 height 37
click at [688, 104] on div "Request response Send" at bounding box center [692, 107] width 87 height 53
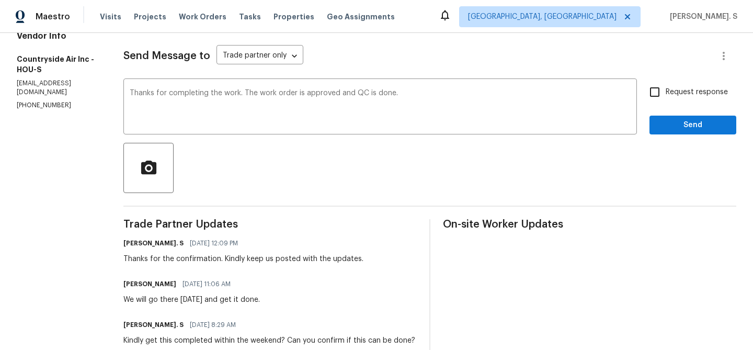
click at [688, 93] on span "Request response" at bounding box center [697, 92] width 62 height 11
click at [666, 93] on input "Request response" at bounding box center [655, 92] width 22 height 22
checkbox input "true"
click at [676, 127] on span "Send" at bounding box center [693, 125] width 70 height 13
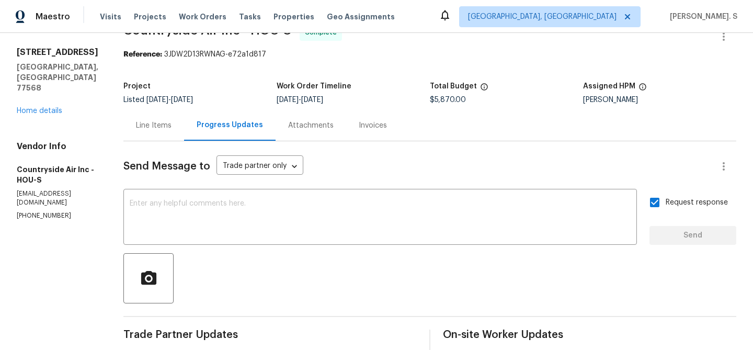
scroll to position [0, 0]
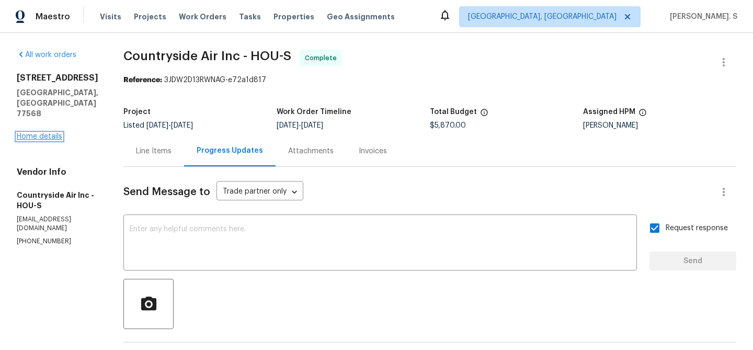
click at [47, 133] on link "Home details" at bounding box center [39, 136] width 45 height 7
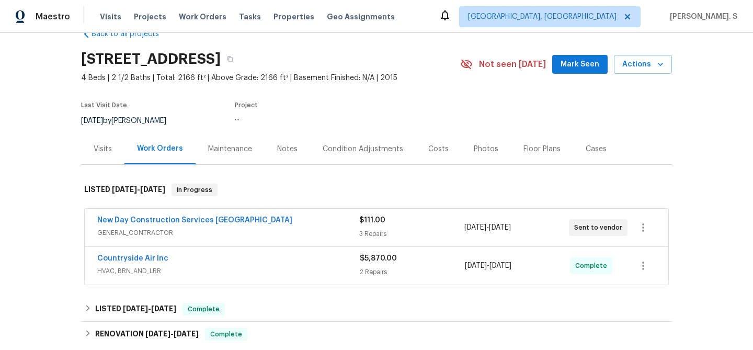
scroll to position [72, 0]
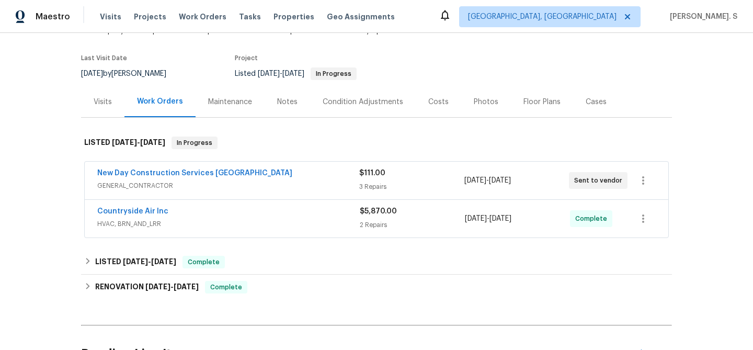
click at [208, 183] on span "GENERAL_CONTRACTOR" at bounding box center [228, 185] width 262 height 10
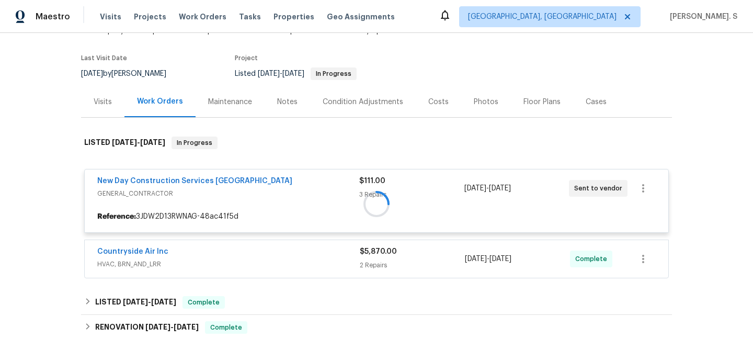
scroll to position [93, 0]
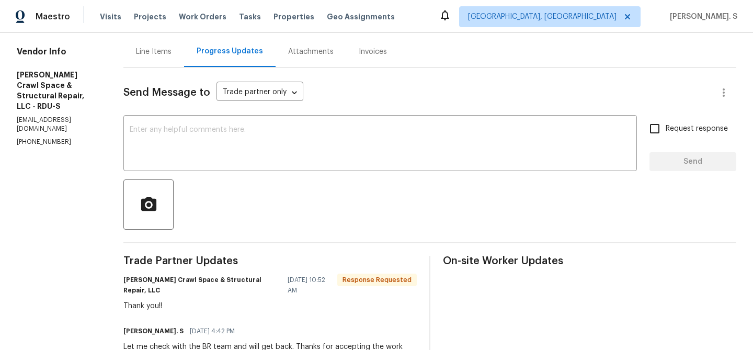
scroll to position [166, 0]
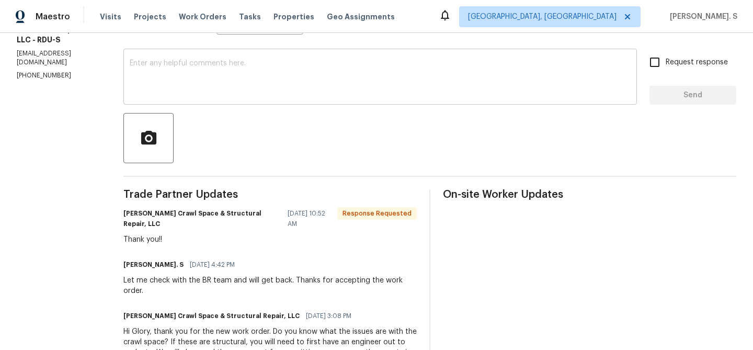
click at [230, 75] on textarea at bounding box center [380, 78] width 501 height 37
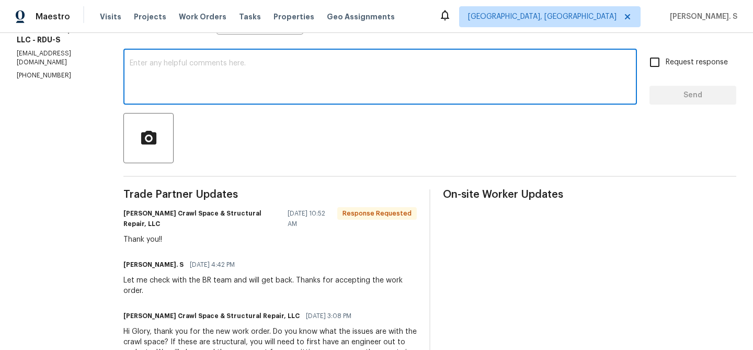
click at [215, 63] on textarea at bounding box center [380, 78] width 501 height 37
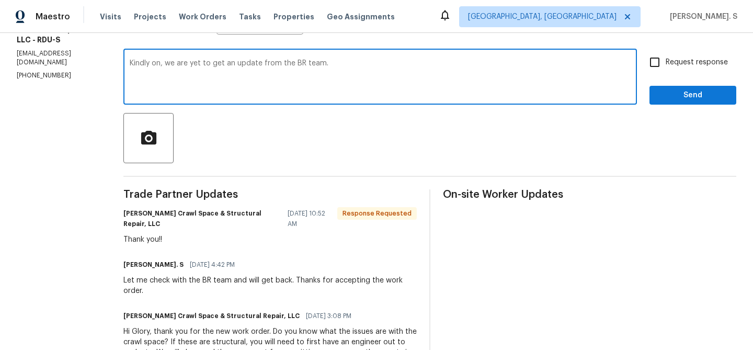
click at [231, 59] on div "Kindly on, we are yet to get an update from the BR team. x ​" at bounding box center [379, 77] width 513 height 53
click at [231, 62] on textarea "Kindly on, we are yet to get an update from the BR team." at bounding box center [380, 78] width 501 height 37
click at [0, 0] on icon "Paraphrase text" at bounding box center [0, 0] width 0 height 0
click at [0, 0] on span "not" at bounding box center [0, 0] width 0 height 0
click at [192, 71] on textarea "Please continue; we have not heard back from the BR team yet." at bounding box center [380, 78] width 501 height 37
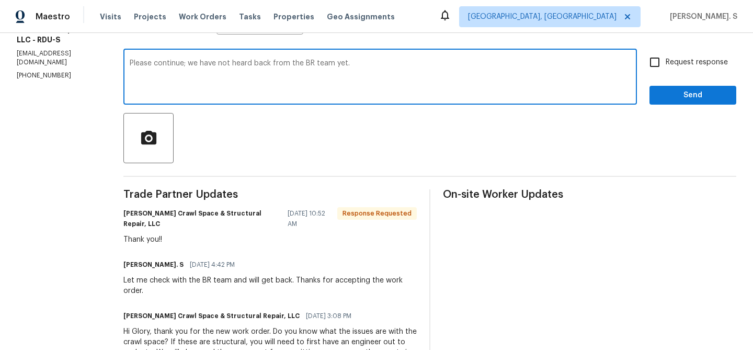
click at [174, 63] on textarea "Please continue; we have not heard back from the BR team yet." at bounding box center [380, 78] width 501 height 37
click at [460, 93] on textarea "Please hold on; we have not heard back from the BR team yet." at bounding box center [380, 78] width 501 height 37
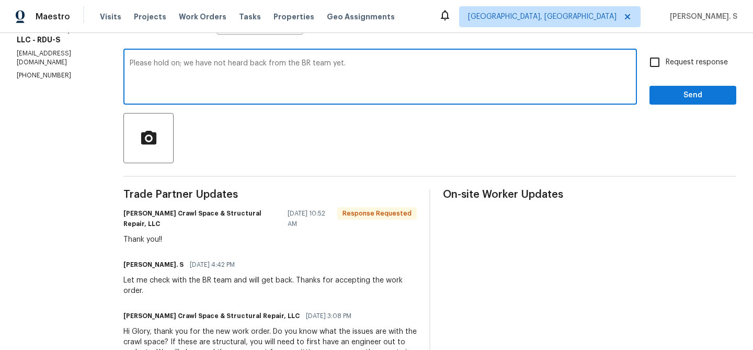
type textarea "Please hold on; we have not heard back from the BR team yet."
click at [689, 58] on span "Request response" at bounding box center [697, 62] width 62 height 11
click at [666, 58] on input "Request response" at bounding box center [655, 62] width 22 height 22
checkbox input "true"
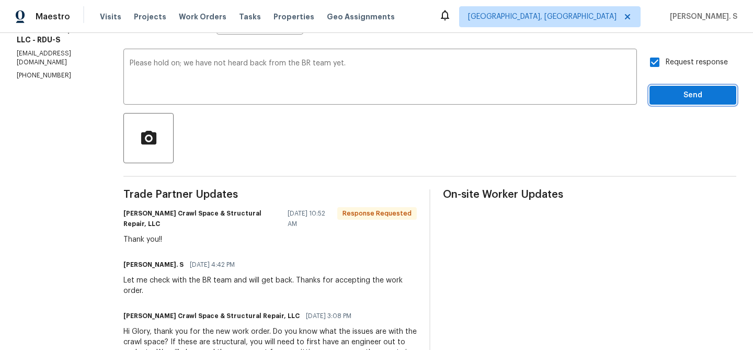
click at [670, 96] on span "Send" at bounding box center [693, 95] width 70 height 13
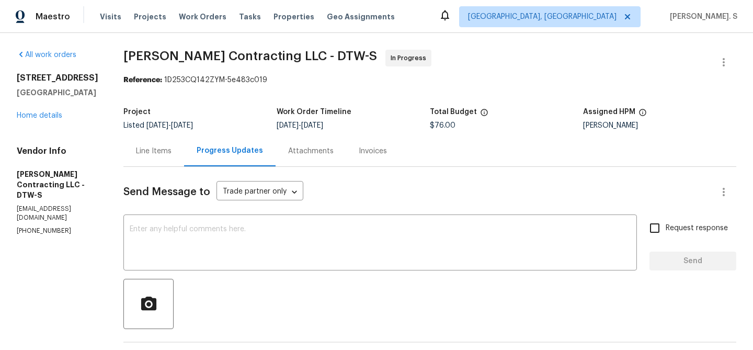
click at [169, 140] on div "Line Items" at bounding box center [153, 150] width 61 height 31
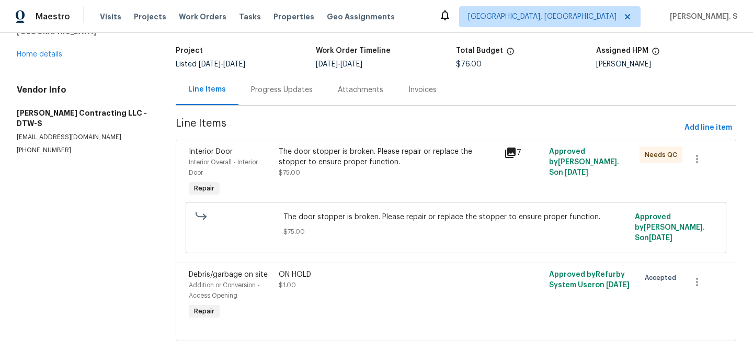
scroll to position [76, 0]
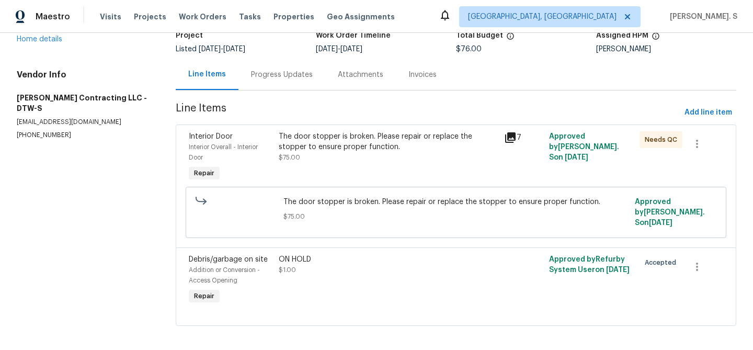
click at [374, 154] on div "The door stopper is broken. Please repair or replace the stopper to ensure prop…" at bounding box center [388, 146] width 219 height 31
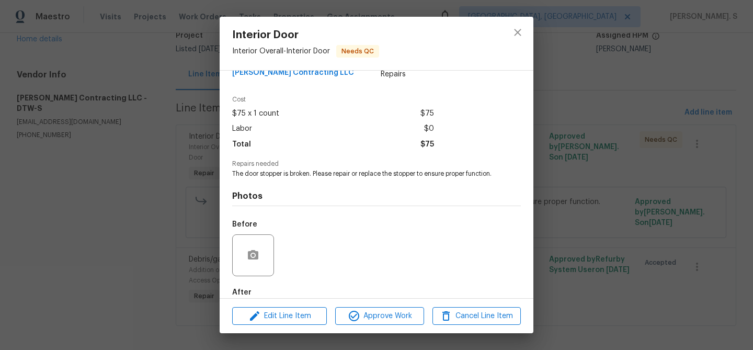
scroll to position [88, 0]
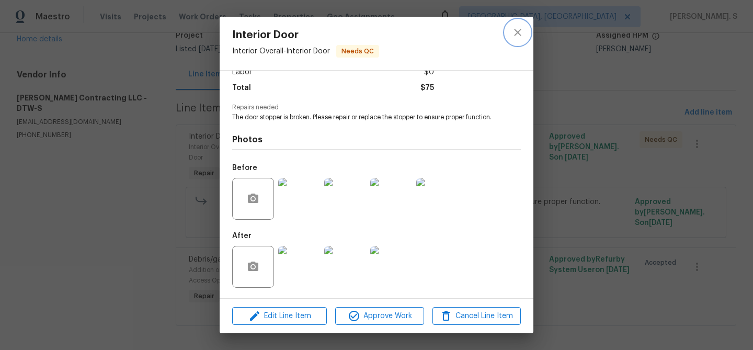
click at [520, 32] on icon "close" at bounding box center [517, 32] width 13 height 13
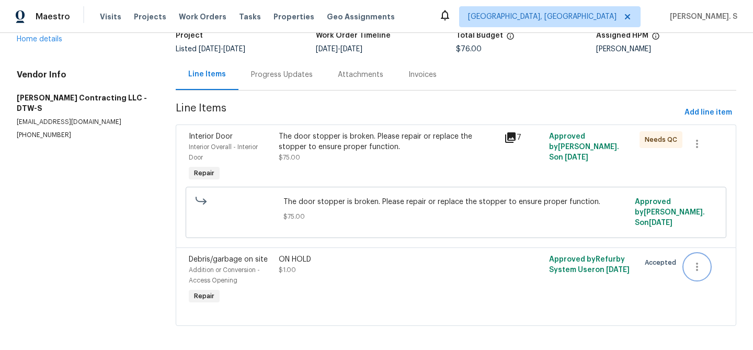
click at [700, 268] on button "button" at bounding box center [696, 266] width 25 height 25
click at [722, 266] on li "Cancel" at bounding box center [704, 261] width 40 height 17
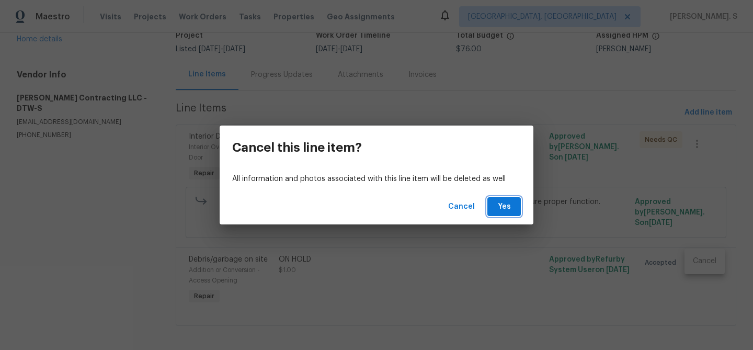
click at [498, 200] on span "Yes" at bounding box center [504, 206] width 17 height 13
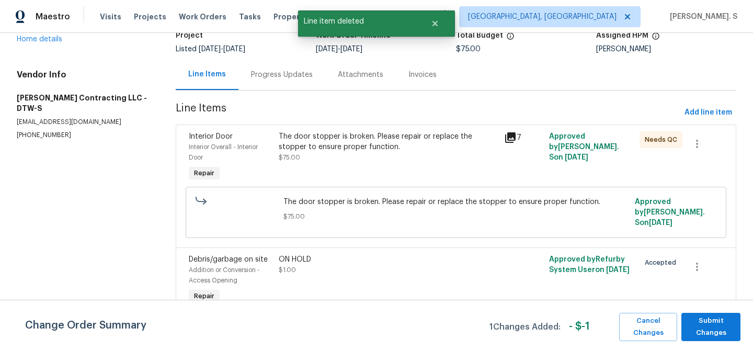
scroll to position [0, 0]
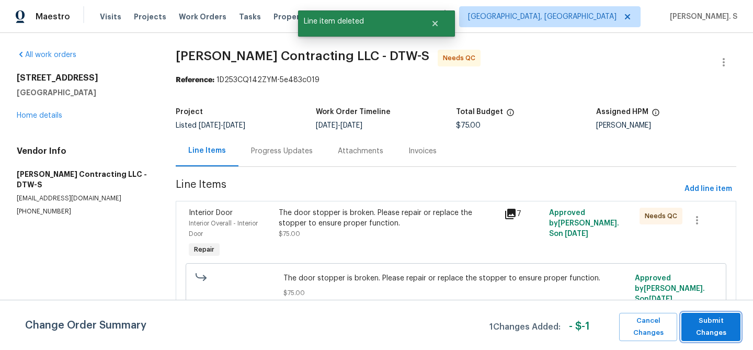
click at [737, 327] on button "Submit Changes" at bounding box center [710, 327] width 59 height 28
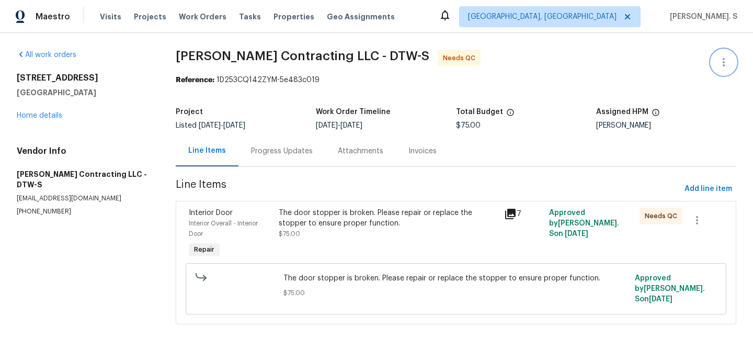
click at [730, 63] on button "button" at bounding box center [723, 62] width 25 height 25
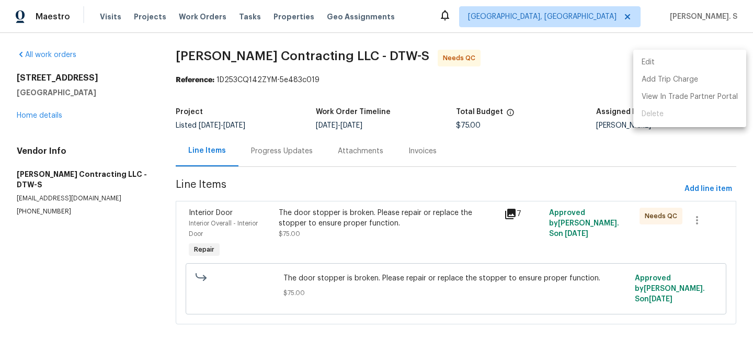
click at [694, 63] on li "Edit" at bounding box center [689, 62] width 113 height 17
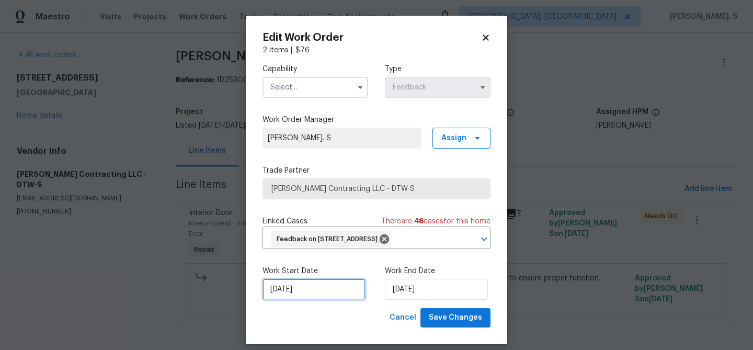
click at [302, 300] on input "[DATE]" at bounding box center [313, 289] width 103 height 21
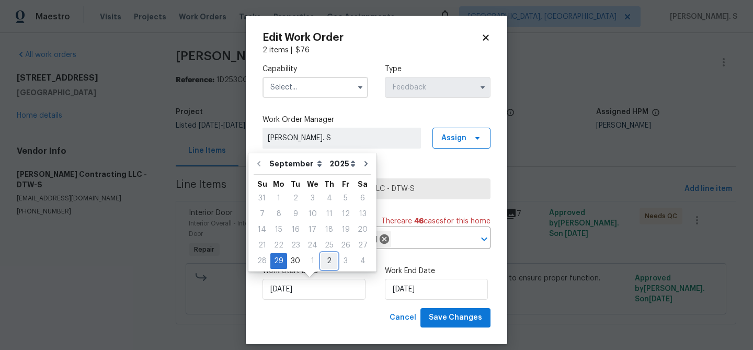
click at [327, 260] on div "2" at bounding box center [329, 261] width 16 height 15
type input "10/2/2025"
type input "[DATE]"
select select "9"
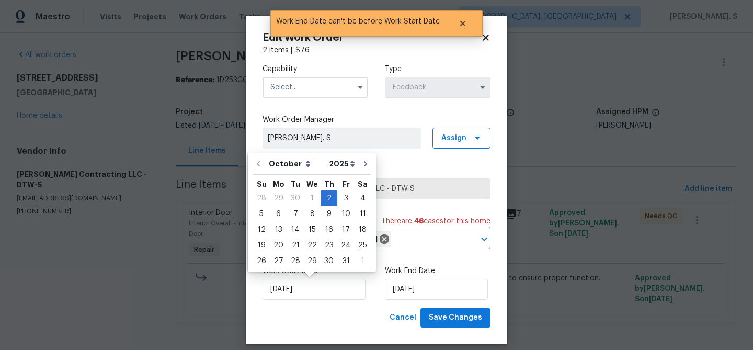
click at [409, 301] on div "Work Start Date 10/2/2025 Work End Date 10/2/2025" at bounding box center [376, 282] width 228 height 51
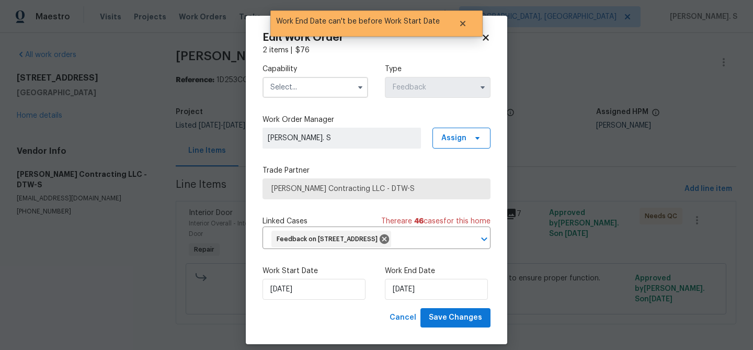
click at [324, 80] on input "text" at bounding box center [315, 87] width 106 height 21
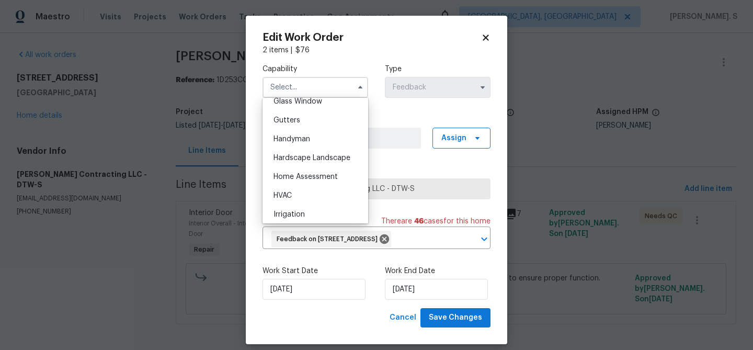
scroll to position [559, 0]
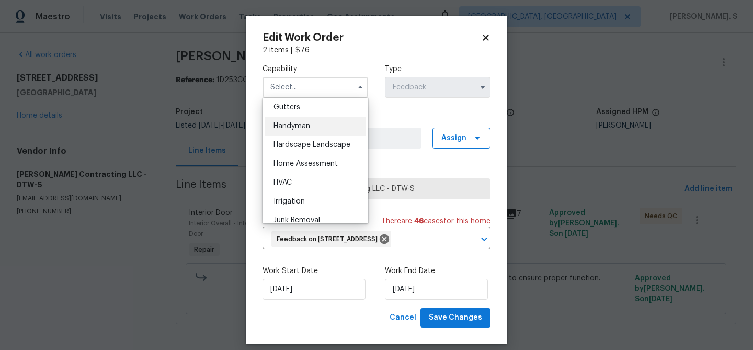
click at [308, 129] on span "Handyman" at bounding box center [291, 125] width 37 height 7
type input "Handyman"
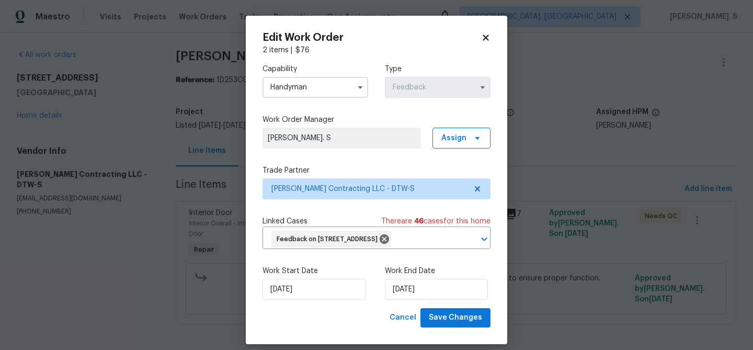
click at [436, 307] on div "Work Start Date 10/2/2025 Work End Date 10/2/2025" at bounding box center [376, 282] width 228 height 51
click at [440, 319] on span "Save Changes" at bounding box center [455, 317] width 53 height 13
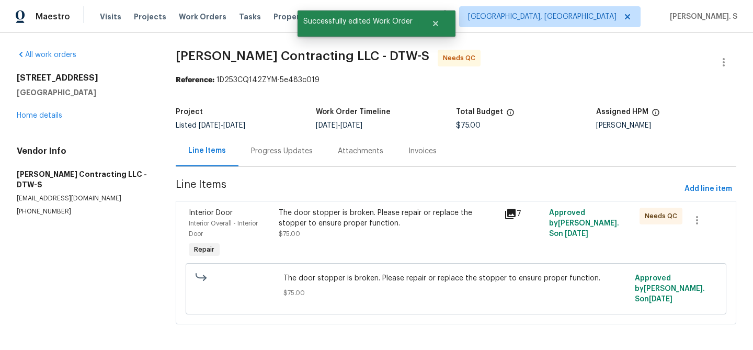
click at [289, 157] on div "Progress Updates" at bounding box center [281, 150] width 87 height 31
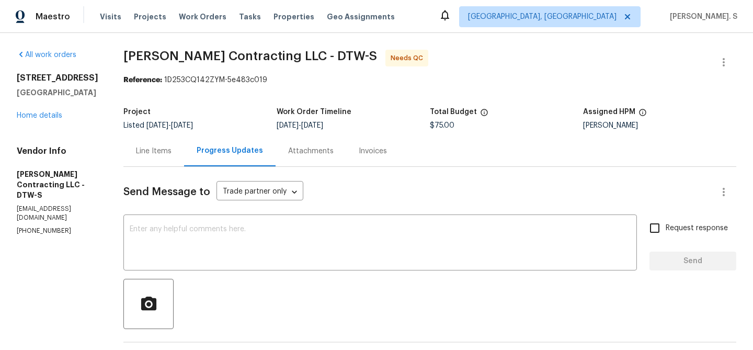
click at [171, 152] on div "Line Items" at bounding box center [154, 151] width 36 height 10
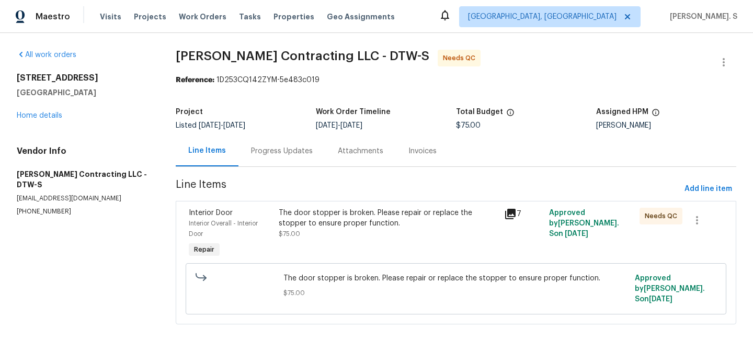
click at [409, 253] on div "The door stopper is broken. Please repair or replace the stopper to ensure prop…" at bounding box center [388, 233] width 225 height 59
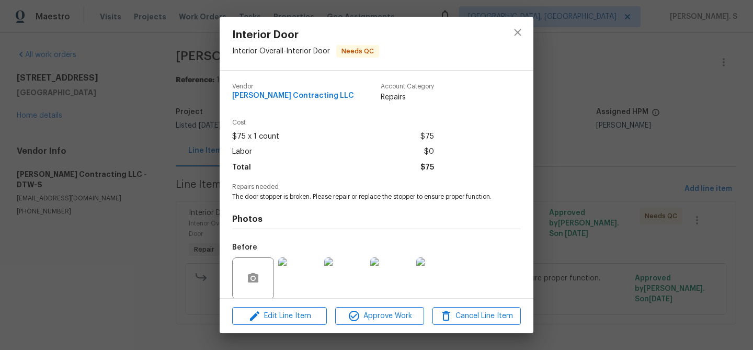
scroll to position [88, 0]
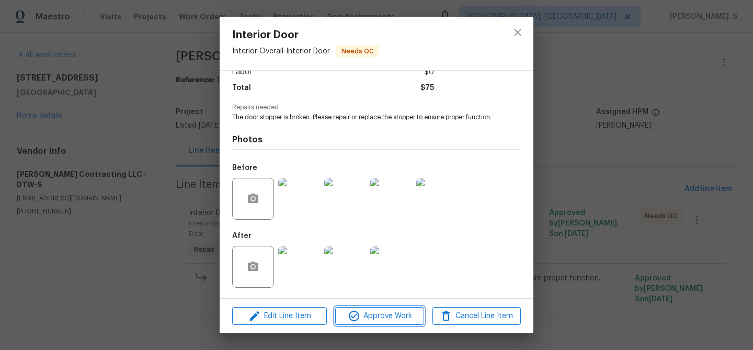
click at [417, 314] on span "Approve Work" at bounding box center [379, 315] width 82 height 13
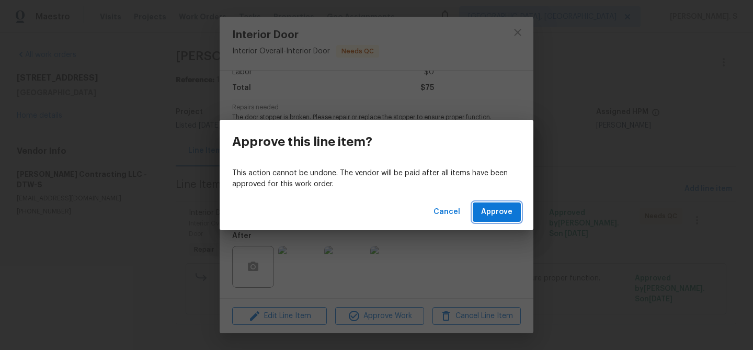
click at [516, 209] on button "Approve" at bounding box center [497, 211] width 48 height 19
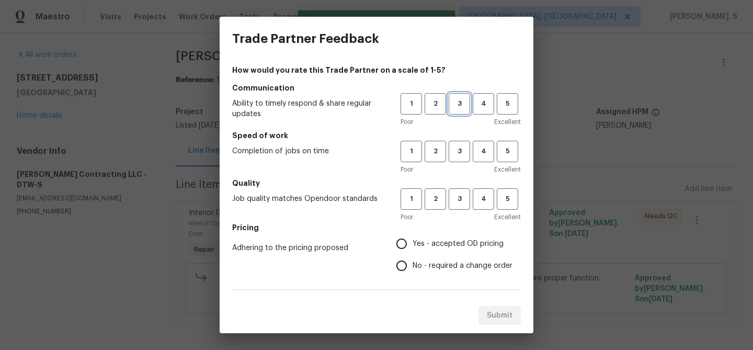
click at [460, 99] on span "3" at bounding box center [459, 104] width 19 height 12
click at [460, 150] on span "3" at bounding box center [459, 151] width 19 height 12
click at [456, 193] on span "3" at bounding box center [459, 199] width 19 height 12
click at [433, 238] on span "Yes - accepted OD pricing" at bounding box center [457, 243] width 91 height 11
click at [412, 238] on input "Yes - accepted OD pricing" at bounding box center [402, 244] width 22 height 22
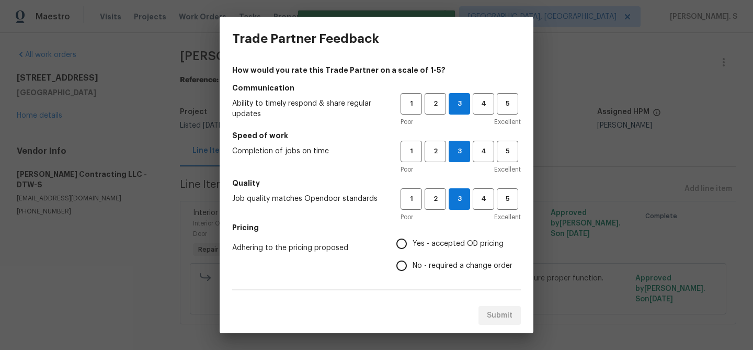
radio input "true"
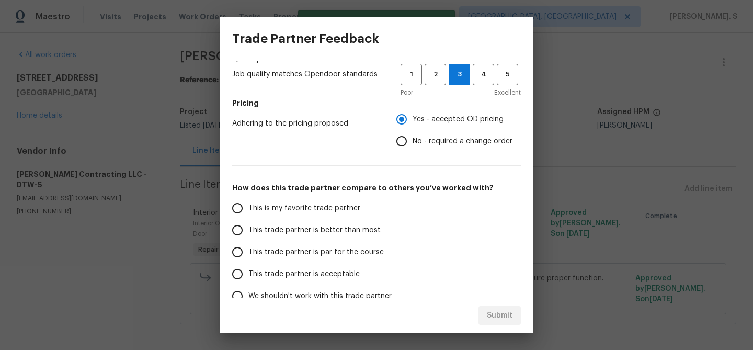
scroll to position [139, 0]
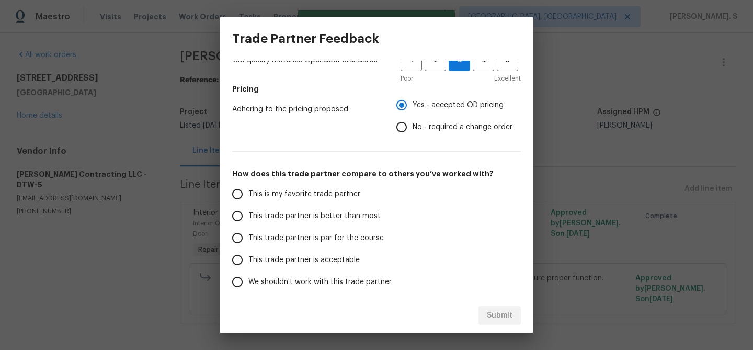
click at [285, 222] on label "This trade partner is better than most" at bounding box center [308, 216] width 165 height 22
click at [248, 222] on input "This trade partner is better than most" at bounding box center [237, 216] width 22 height 22
click at [497, 316] on span "Submit" at bounding box center [500, 315] width 26 height 13
radio input "true"
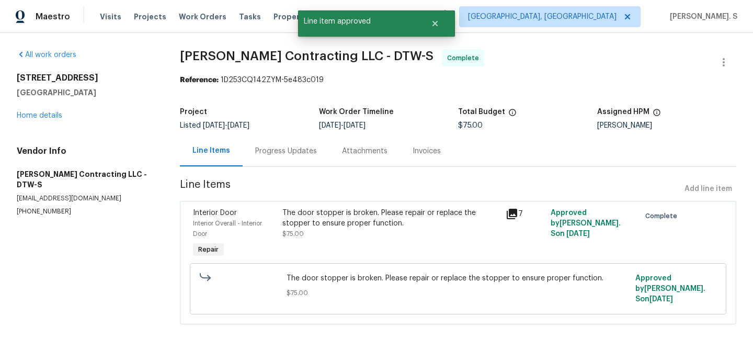
click at [265, 153] on div "Progress Updates" at bounding box center [286, 151] width 62 height 10
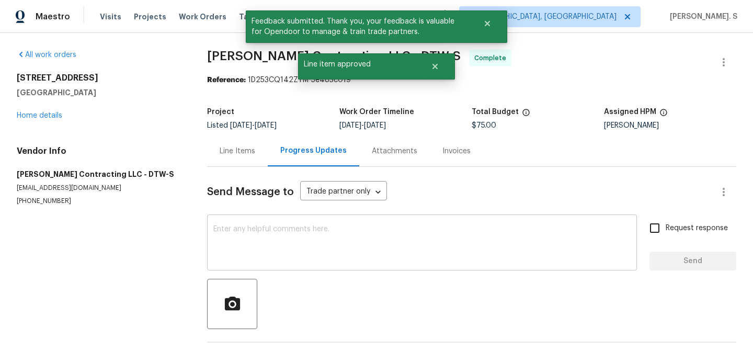
click at [279, 233] on textarea at bounding box center [421, 243] width 417 height 37
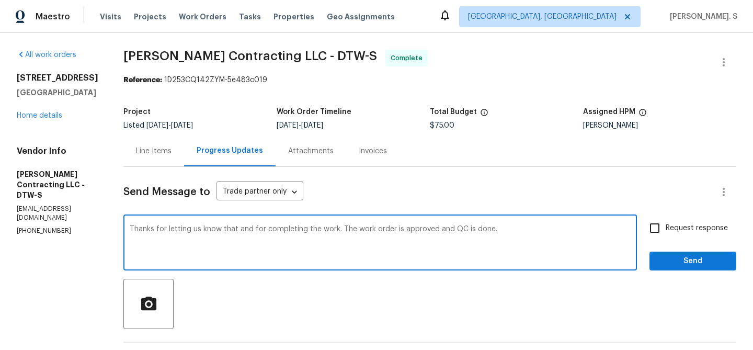
click at [279, 233] on textarea "Thanks for letting us know that and for completing the work. The work order is …" at bounding box center [380, 243] width 501 height 37
type textarea "Thanks for letting us know that and for completing the work. The work order is …"
click at [682, 223] on span "Request response" at bounding box center [697, 228] width 62 height 11
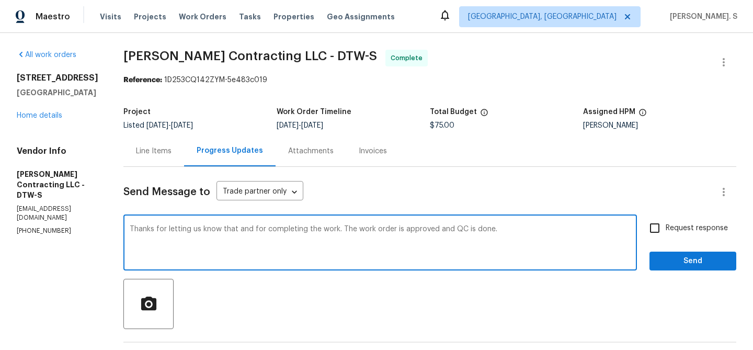
click at [666, 223] on input "Request response" at bounding box center [655, 228] width 22 height 22
checkbox input "true"
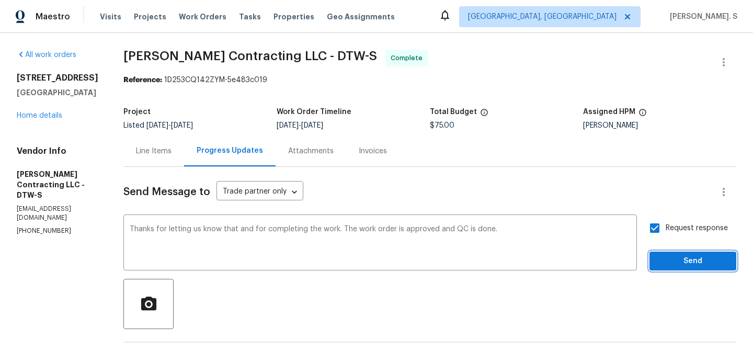
click at [679, 262] on span "Send" at bounding box center [693, 261] width 70 height 13
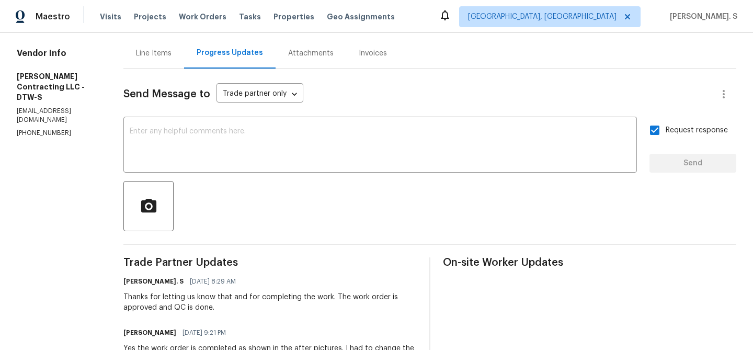
scroll to position [133, 0]
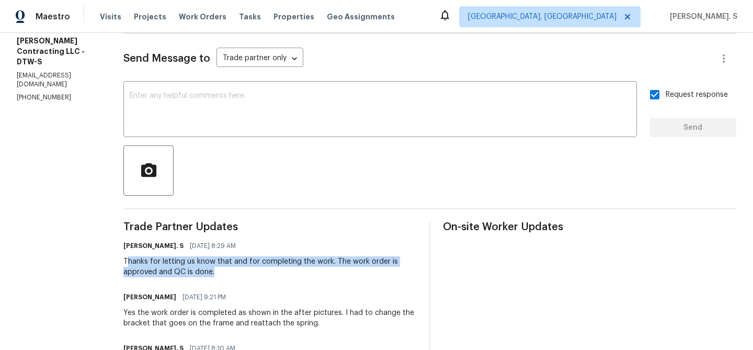
drag, startPoint x: 142, startPoint y: 261, endPoint x: 252, endPoint y: 271, distance: 110.7
click at [252, 271] on div "Thanks for letting us know that and for completing the work. The work order is …" at bounding box center [269, 266] width 293 height 21
copy div "hanks for letting us know that and for completing the work. The work order is a…"
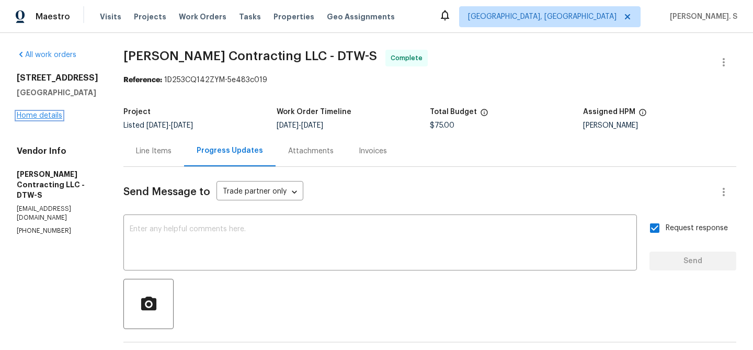
click at [49, 114] on link "Home details" at bounding box center [39, 115] width 45 height 7
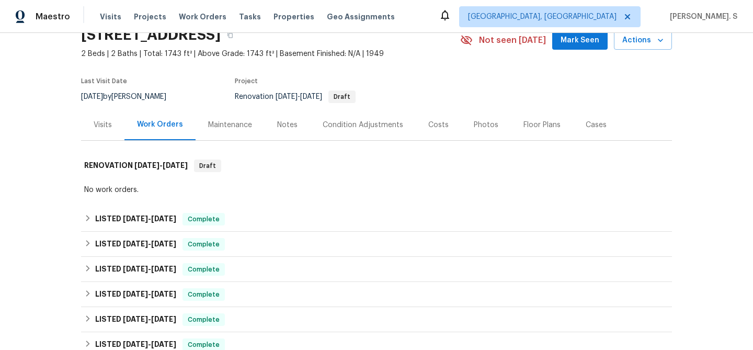
scroll to position [52, 0]
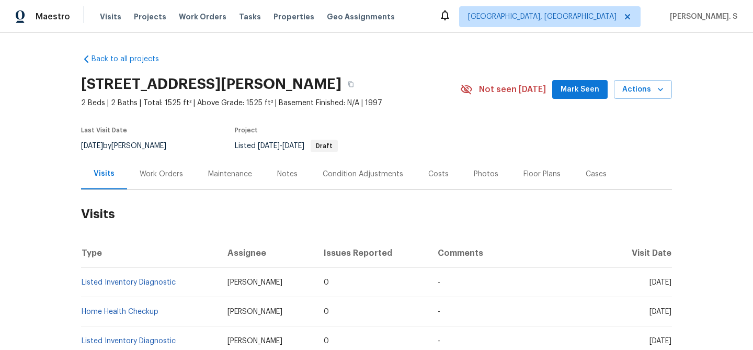
click at [156, 176] on div "Work Orders" at bounding box center [161, 174] width 43 height 10
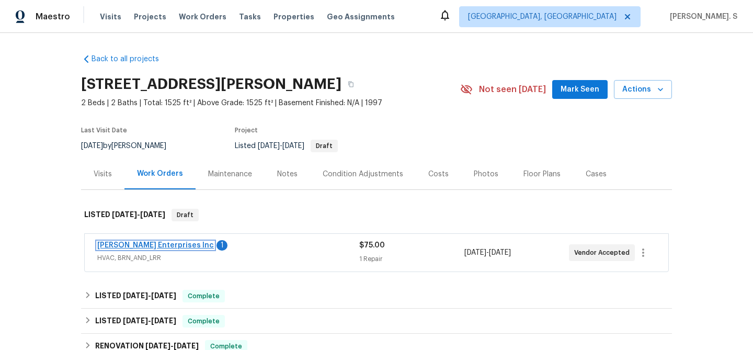
click at [177, 244] on link "[PERSON_NAME] Enterprises Inc" at bounding box center [155, 245] width 117 height 7
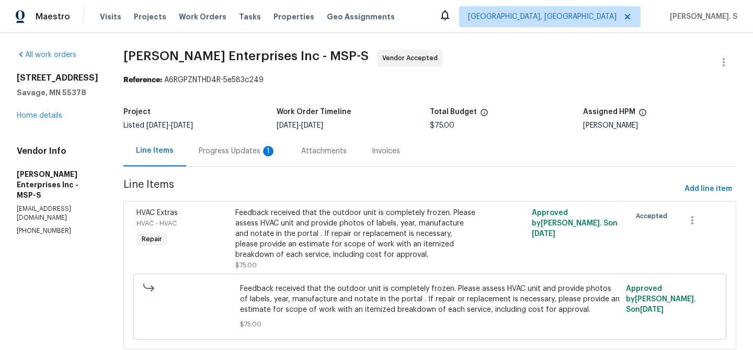
scroll to position [29, 0]
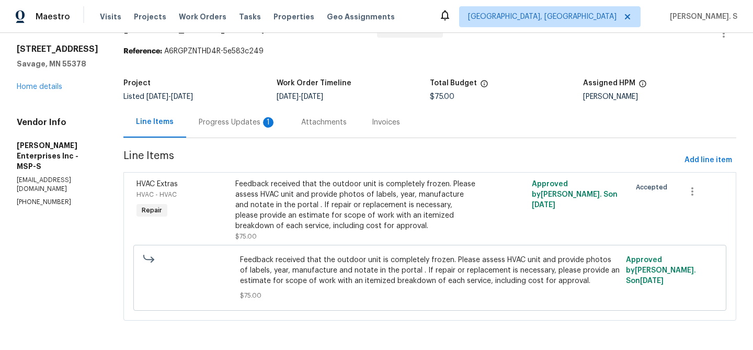
click at [212, 118] on div "Progress Updates 1" at bounding box center [237, 122] width 77 height 10
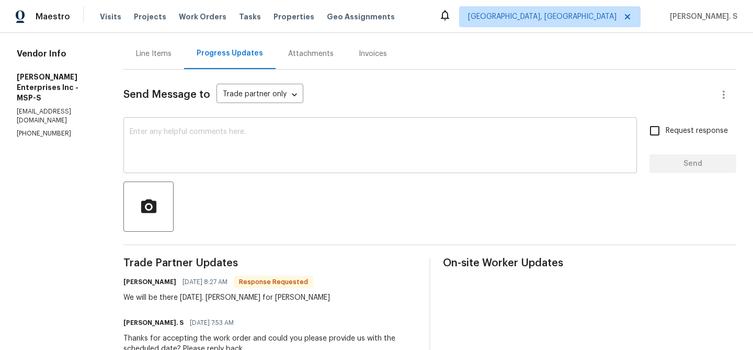
click at [219, 154] on textarea at bounding box center [380, 146] width 501 height 37
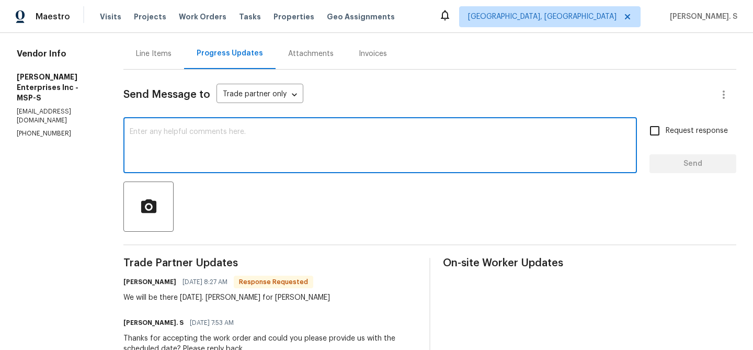
scroll to position [134, 0]
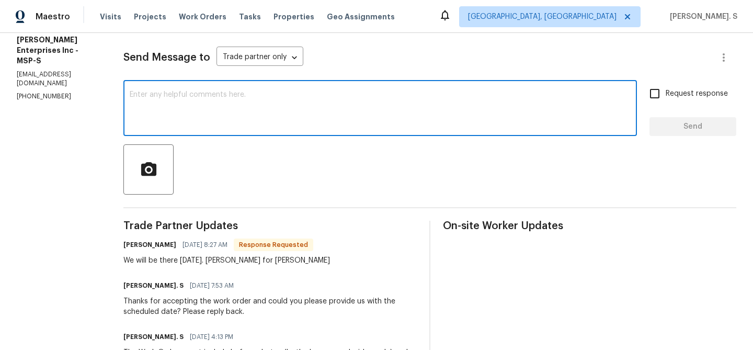
type textarea "t"
type textarea "T"
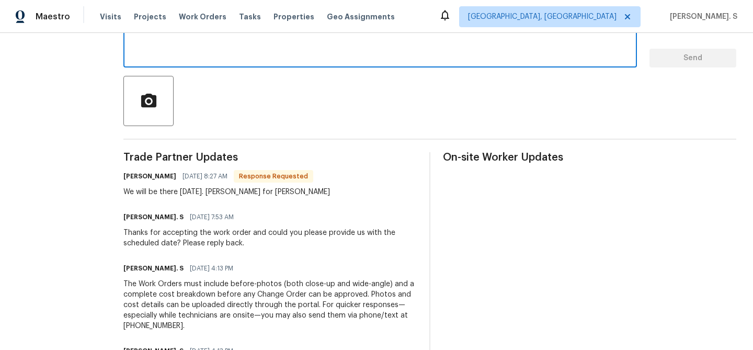
scroll to position [164, 0]
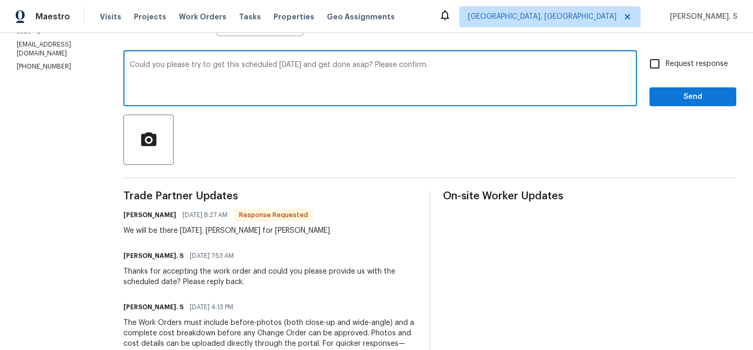
click at [200, 227] on div "We will be there [DATE]. [PERSON_NAME] for [PERSON_NAME]" at bounding box center [226, 230] width 206 height 10
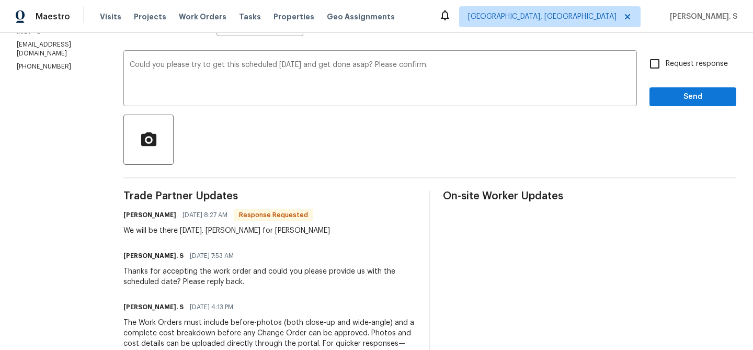
click at [200, 227] on div "We will be there [DATE]. [PERSON_NAME] for [PERSON_NAME]" at bounding box center [226, 230] width 206 height 10
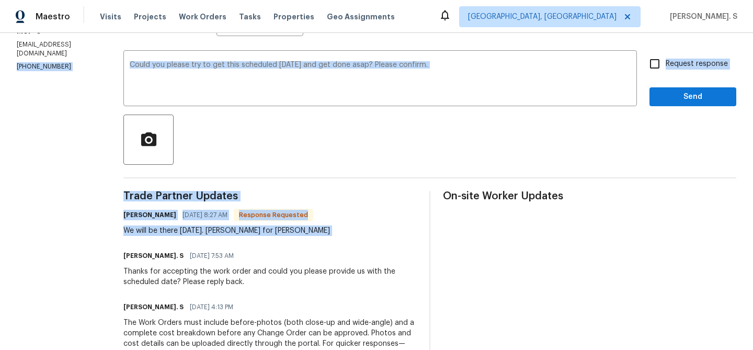
copy div "[PHONE_NUMBER] [PERSON_NAME] Enterprises Inc - MSP-S Vendor Accepted Reference:…"
drag, startPoint x: 219, startPoint y: 232, endPoint x: 105, endPoint y: 230, distance: 113.5
click at [105, 230] on div "All work orders [STREET_ADDRESS] Home details Vendor Info [PERSON_NAME] Enterpr…" at bounding box center [376, 170] width 753 height 602
click at [352, 202] on div "Trade Partner Updates [PERSON_NAME] [DATE] 8:27 AM Response Requested We will b…" at bounding box center [269, 322] width 293 height 263
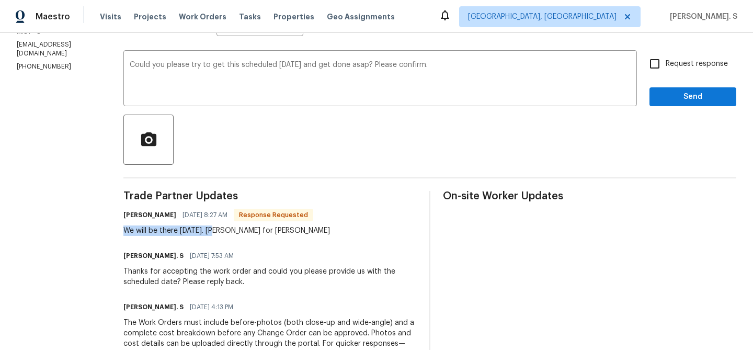
copy div "We will be there Wednesday."
drag, startPoint x: 216, startPoint y: 228, endPoint x: 107, endPoint y: 228, distance: 108.7
click at [107, 228] on div "All work orders 6306 Brook Ln Savage, MN 55378 Home details Vendor Info Deschen…" at bounding box center [376, 170] width 753 height 602
click at [0, 0] on div "get it" at bounding box center [0, 0] width 0 height 0
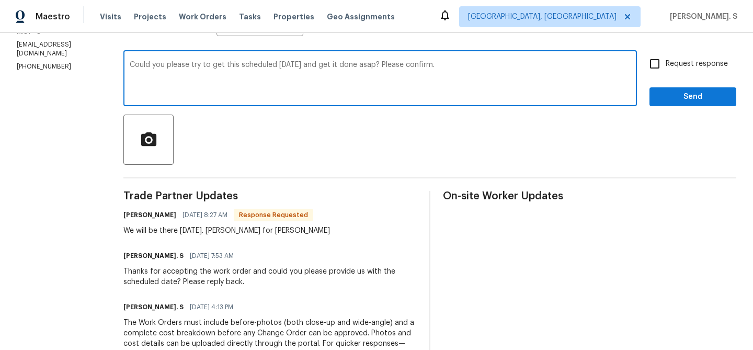
type textarea "Could you please try to get this scheduled tomorrow and get it done asap? Pleas…"
click at [686, 56] on label "Request response" at bounding box center [686, 64] width 84 height 22
click at [666, 56] on input "Request response" at bounding box center [655, 64] width 22 height 22
checkbox input "true"
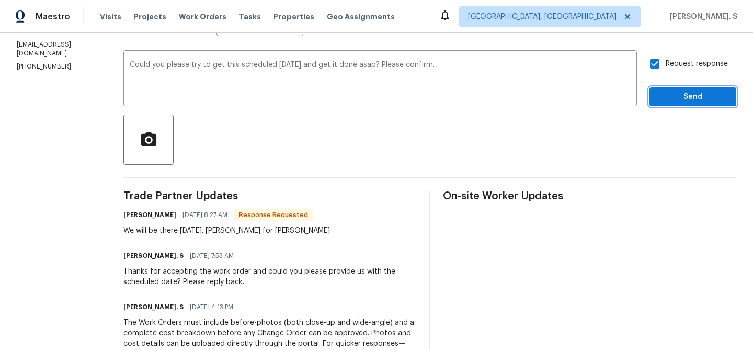
click at [672, 91] on span "Send" at bounding box center [693, 96] width 70 height 13
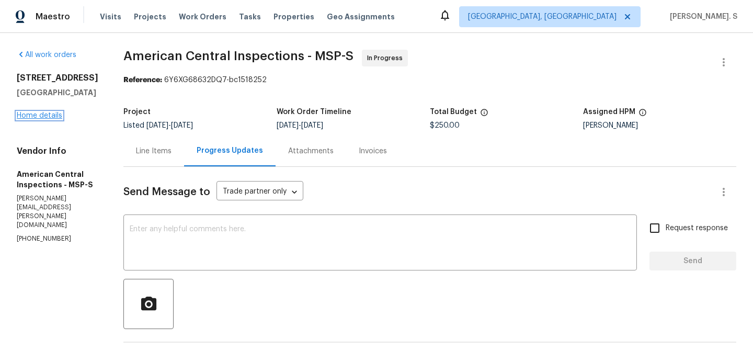
click at [51, 119] on link "Home details" at bounding box center [39, 115] width 45 height 7
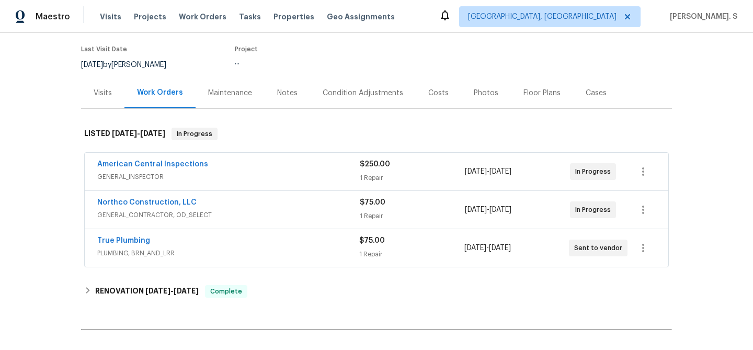
scroll to position [152, 0]
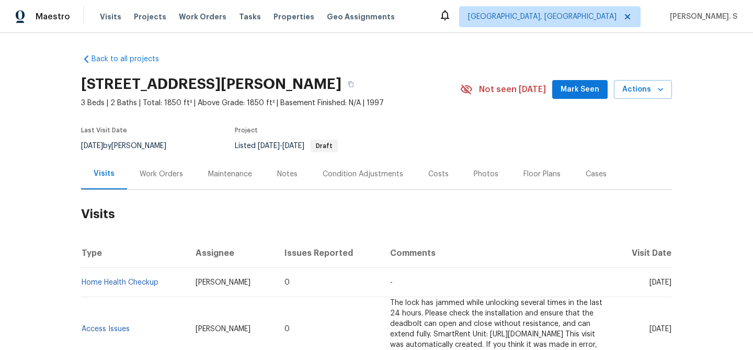
click at [171, 172] on div "Work Orders" at bounding box center [161, 174] width 43 height 10
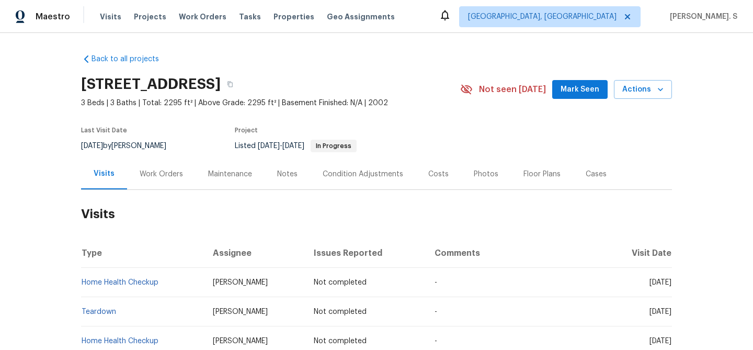
click at [148, 164] on div "Work Orders" at bounding box center [161, 173] width 68 height 31
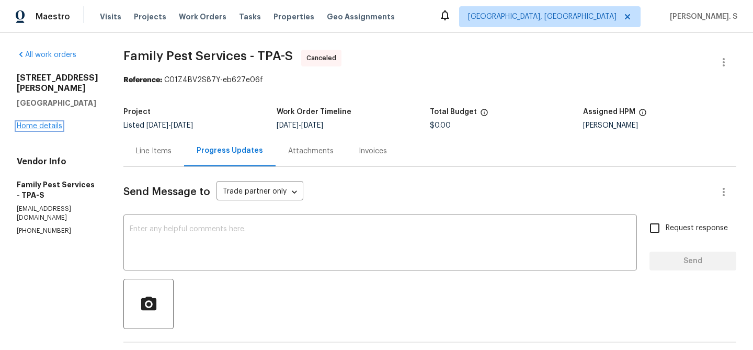
click at [45, 122] on link "Home details" at bounding box center [39, 125] width 45 height 7
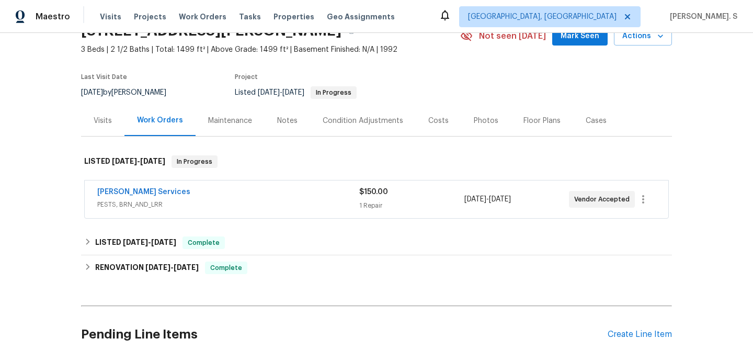
scroll to position [61, 0]
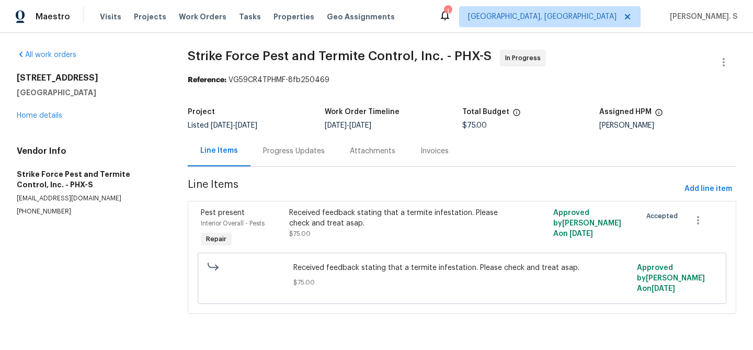
click at [280, 160] on div "Progress Updates" at bounding box center [293, 150] width 87 height 31
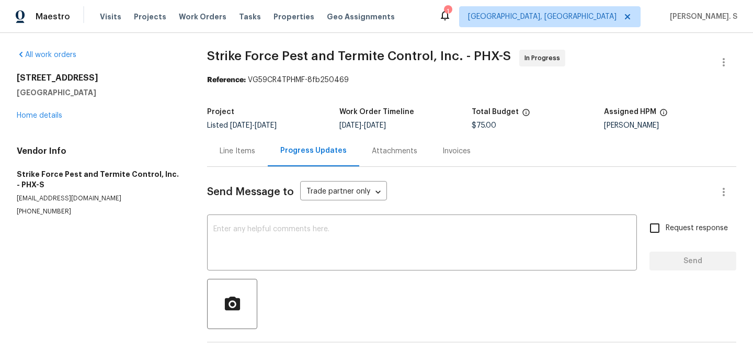
scroll to position [39, 0]
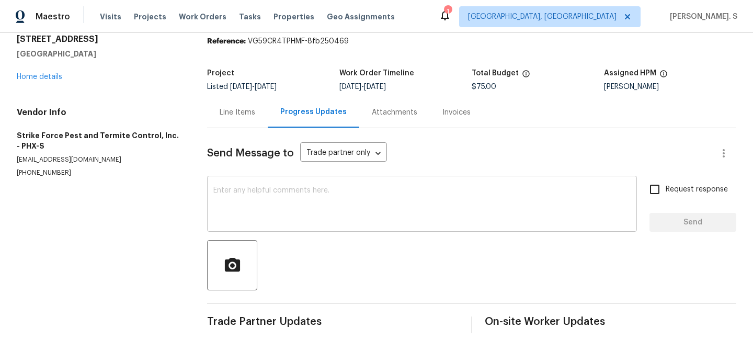
click at [374, 195] on textarea at bounding box center [421, 205] width 417 height 37
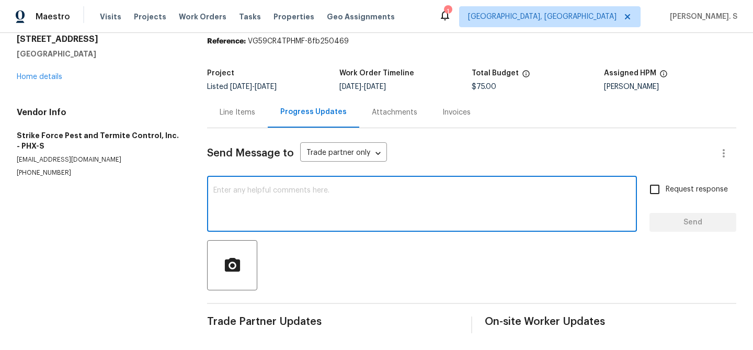
paste textarea "Hi, this is Glory with Opendoor. I’m confirming you received the WO for the pro…"
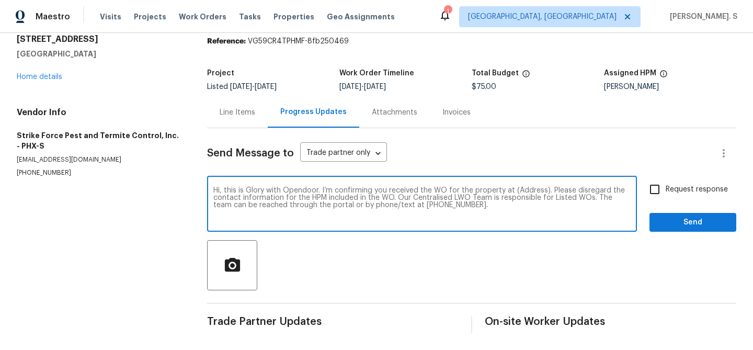
click at [525, 190] on textarea "Hi, this is Glory with Opendoor. I’m confirming you received the WO for the pro…" at bounding box center [421, 205] width 417 height 37
paste textarea "[STREET_ADDRESS]"
type textarea "Hi, this is Glory with Opendoor. I’m confirming you received the WO for the pro…"
click at [708, 195] on label "Request response" at bounding box center [686, 189] width 84 height 22
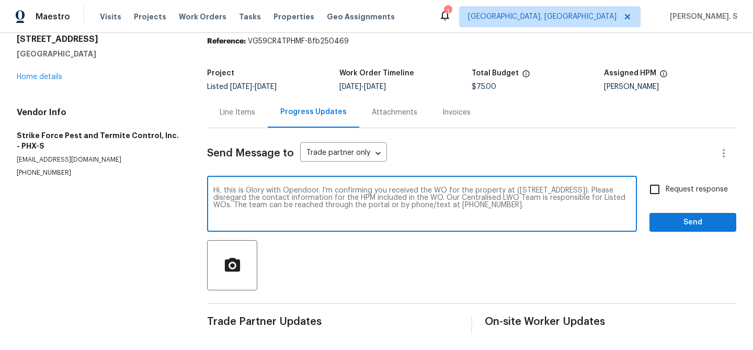
click at [666, 195] on input "Request response" at bounding box center [655, 189] width 22 height 22
checkbox input "true"
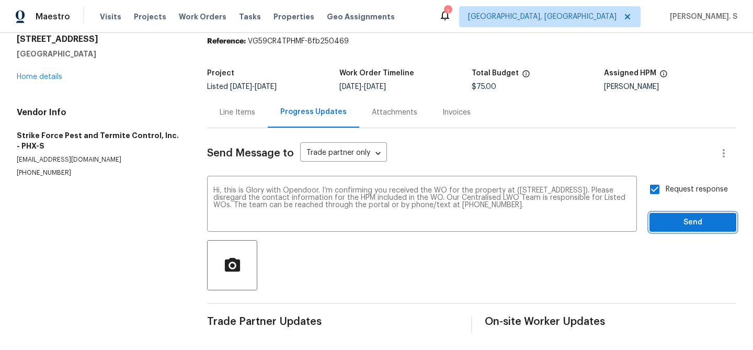
click at [695, 227] on span "Send" at bounding box center [693, 222] width 70 height 13
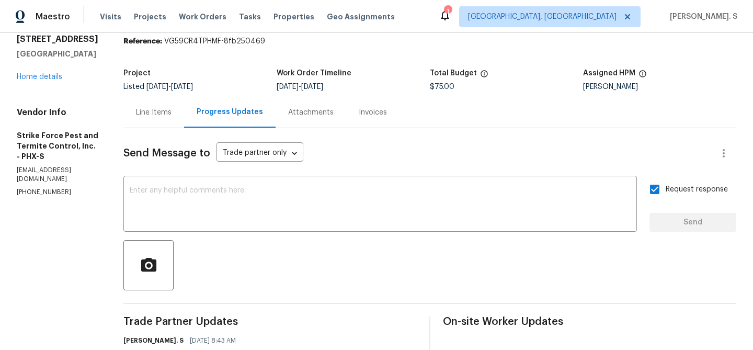
click at [299, 232] on div "Send Message to Trade partner only Trade partner only ​ x ​ Request response Se…" at bounding box center [429, 266] width 613 height 277
click at [300, 229] on div "x ​" at bounding box center [379, 204] width 513 height 53
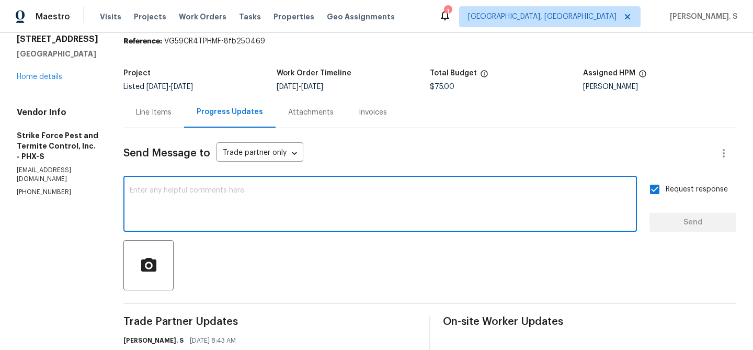
paste textarea "The Work Orders must include before-photos (both close-up and wide-angle) and a…"
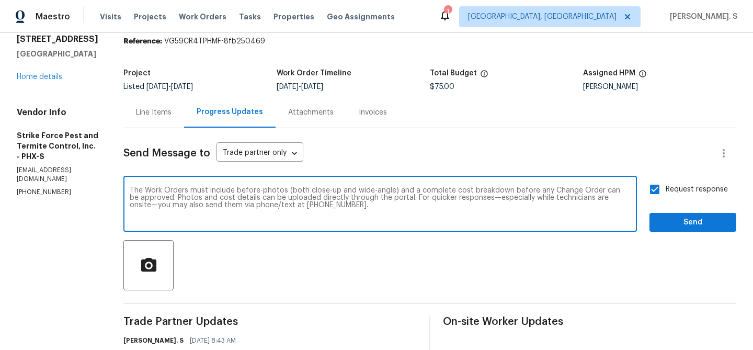
type textarea "The Work Orders must include before-photos (both close-up and wide-angle) and a…"
click at [690, 228] on span "Send" at bounding box center [693, 222] width 70 height 13
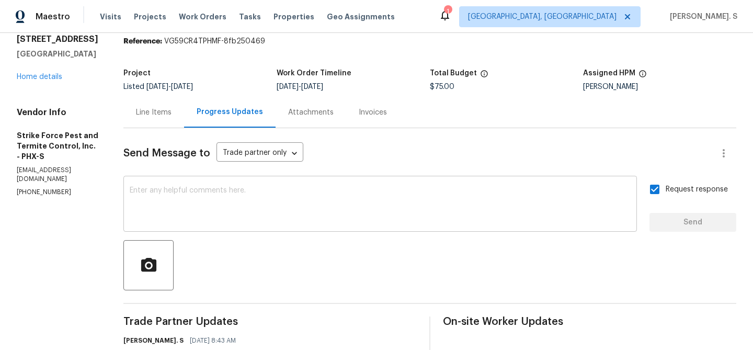
scroll to position [0, 0]
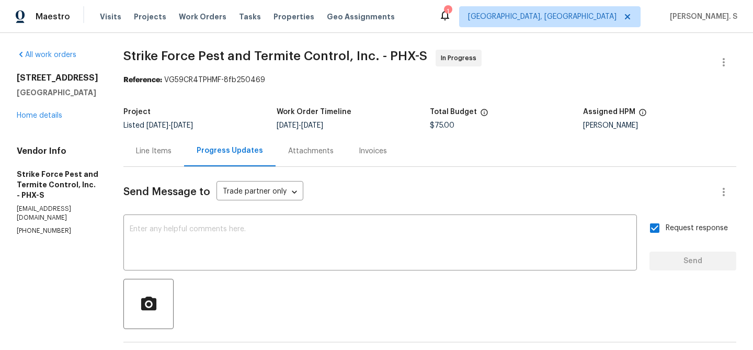
click at [200, 55] on span "Strike Force Pest and Termite Control, Inc. - PHX-S" at bounding box center [275, 56] width 304 height 13
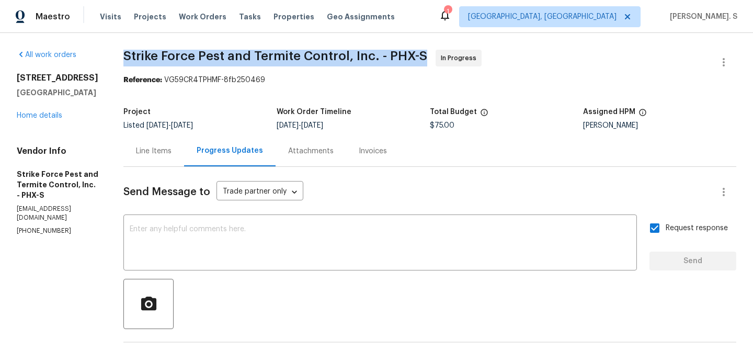
copy span "Strike Force Pest and Termite Control, Inc. - PHX-S"
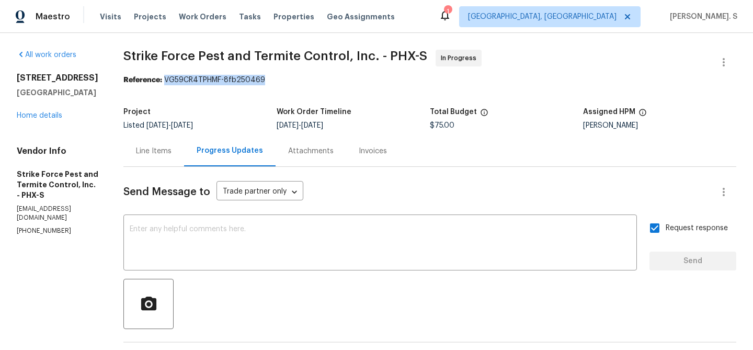
drag, startPoint x: 173, startPoint y: 81, endPoint x: 501, endPoint y: 81, distance: 328.3
click at [497, 81] on div "Reference: VG59CR4TPHMF-8fb250469" at bounding box center [429, 80] width 613 height 10
copy div "VG59CR4TPHMF-8fb250469"
click at [197, 263] on div "x ​" at bounding box center [379, 243] width 513 height 53
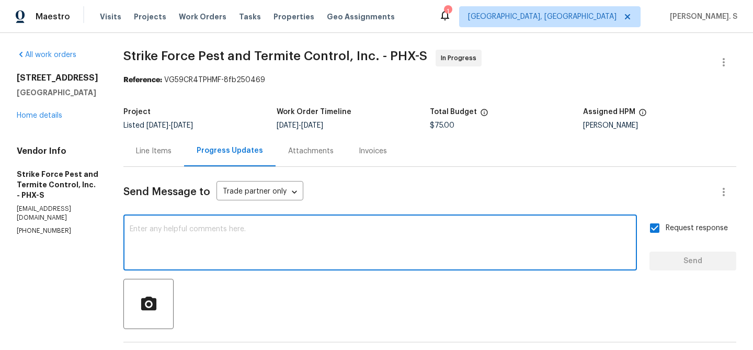
paste textarea "May we have an update on the progress of the work order?"
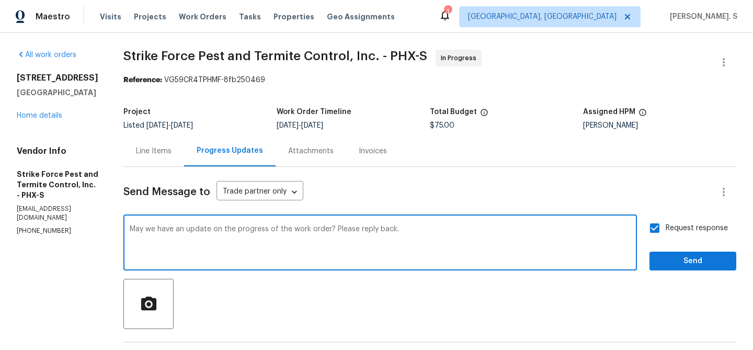
type textarea "May we have an update on the progress of the work order? Please reply back."
click at [668, 266] on span "Send" at bounding box center [693, 261] width 70 height 13
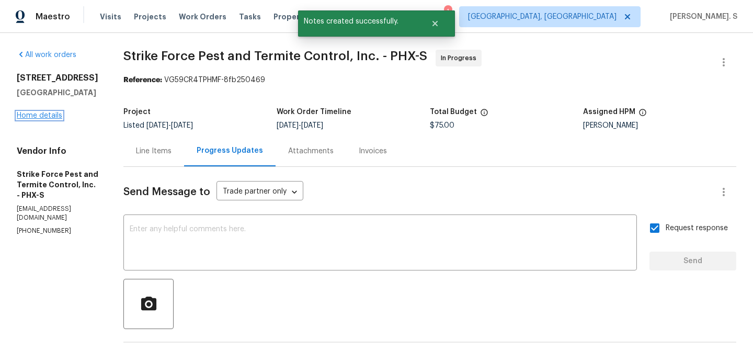
click at [36, 115] on link "Home details" at bounding box center [39, 115] width 45 height 7
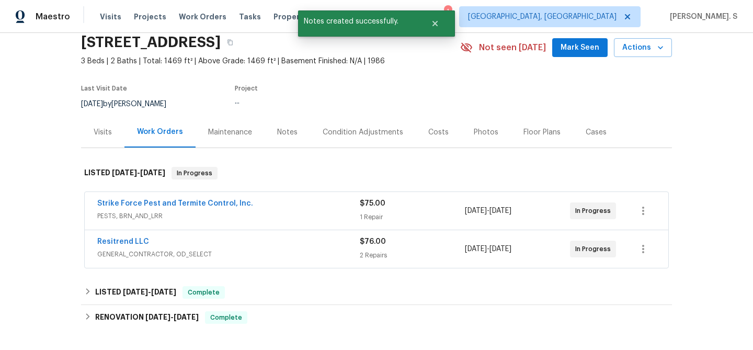
scroll to position [52, 0]
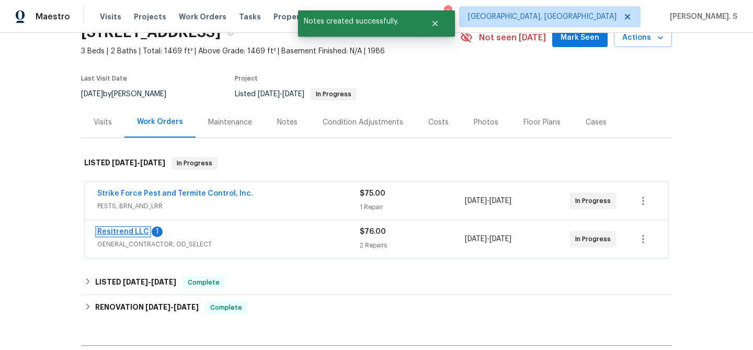
click at [124, 233] on link "Resitrend LLC" at bounding box center [123, 231] width 52 height 7
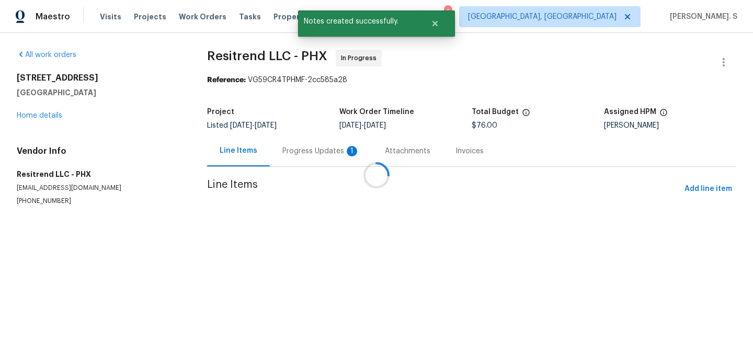
click at [297, 149] on div at bounding box center [376, 175] width 753 height 350
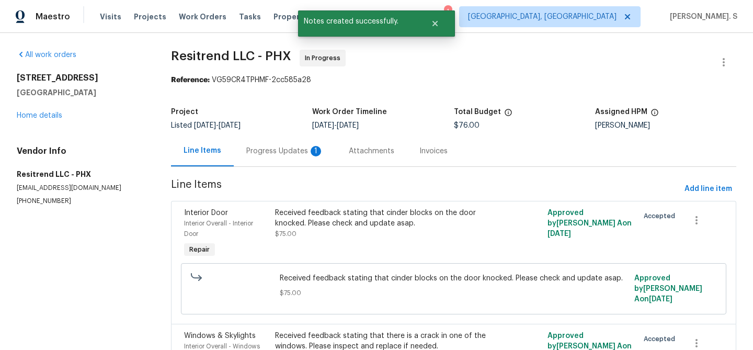
click at [297, 149] on div "Progress Updates 1" at bounding box center [284, 151] width 77 height 10
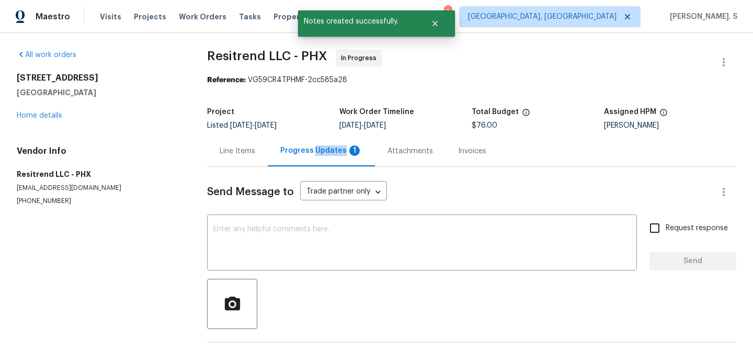
scroll to position [79, 0]
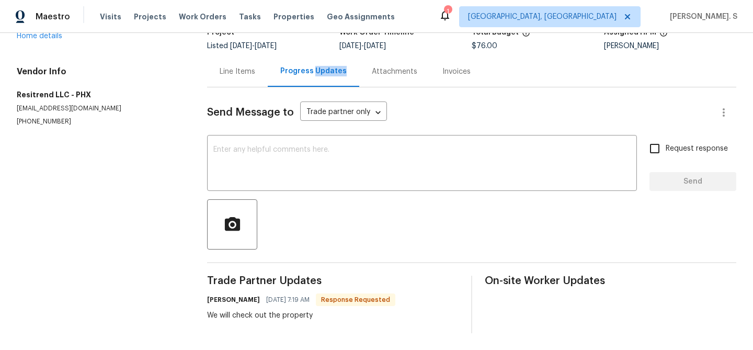
click at [247, 78] on div "Line Items" at bounding box center [237, 71] width 61 height 31
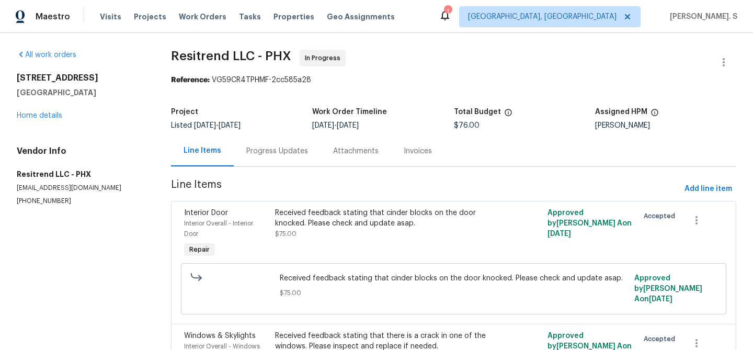
click at [299, 148] on div "Progress Updates" at bounding box center [277, 151] width 62 height 10
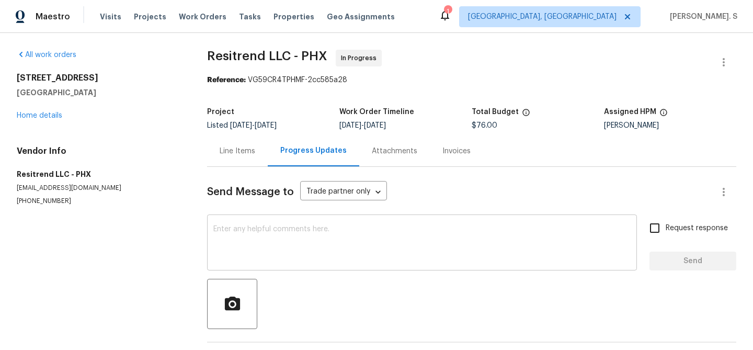
click at [285, 260] on textarea at bounding box center [421, 243] width 417 height 37
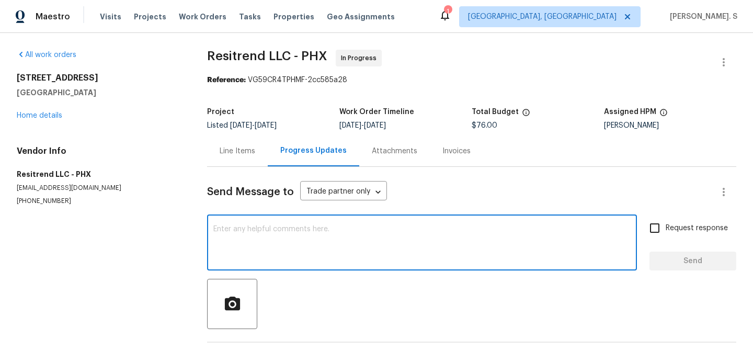
paste textarea "Hi, this is Glory with Opendoor. I’m confirming you received the WO for the pro…"
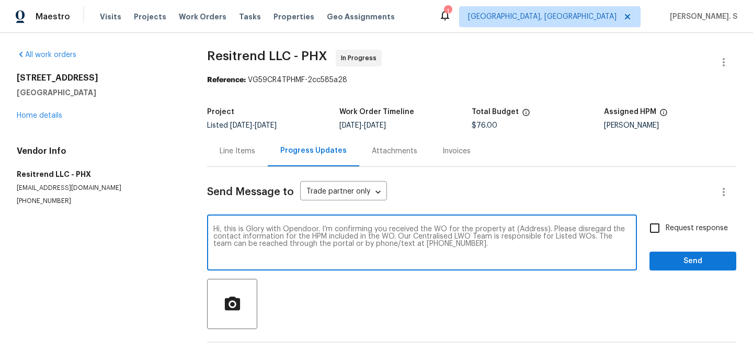
click at [525, 230] on textarea "Hi, this is Glory with Opendoor. I’m confirming you received the WO for the pro…" at bounding box center [421, 243] width 417 height 37
paste textarea "6547 N 73rd Dr, Glendale, AZ 85303"
type textarea "Hi, this is Glory with Opendoor. I’m confirming you received the WO for the pro…"
click at [680, 233] on span "Request response" at bounding box center [697, 228] width 62 height 11
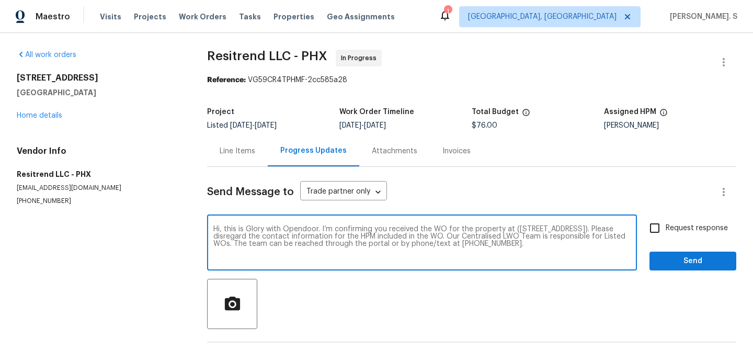
click at [666, 233] on input "Request response" at bounding box center [655, 228] width 22 height 22
checkbox input "true"
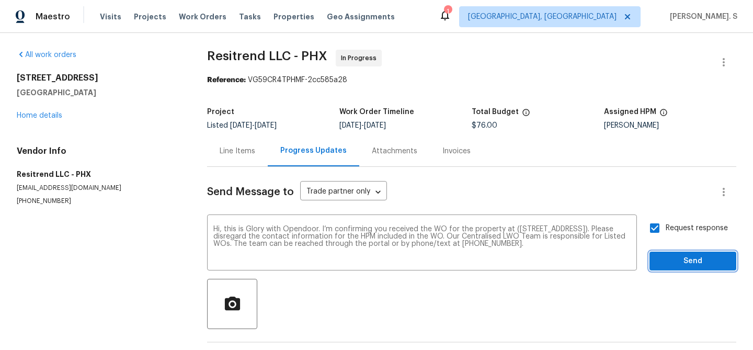
click at [673, 265] on span "Send" at bounding box center [693, 261] width 70 height 13
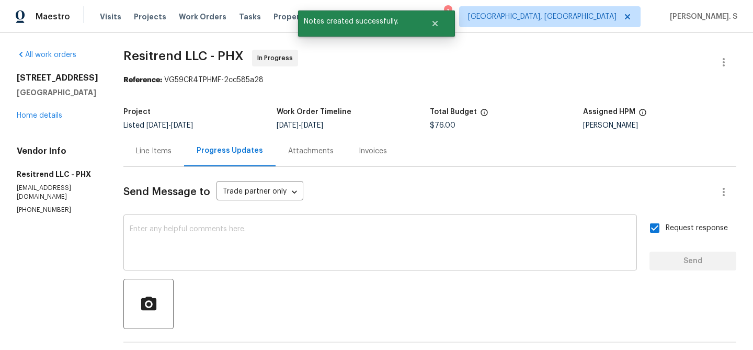
click at [389, 235] on textarea at bounding box center [380, 243] width 501 height 37
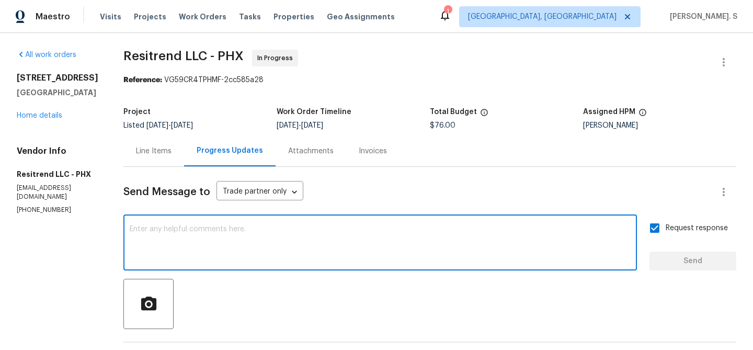
paste textarea "The Work Orders must include before-photos (both close-up and wide-angle) and a…"
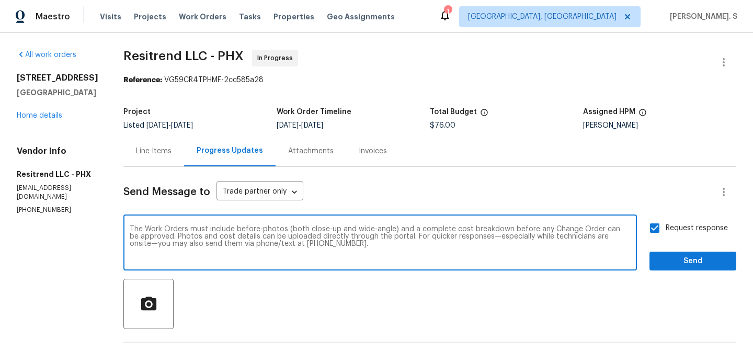
type textarea "The Work Orders must include before-photos (both close-up and wide-angle) and a…"
click at [675, 263] on span "Send" at bounding box center [693, 261] width 70 height 13
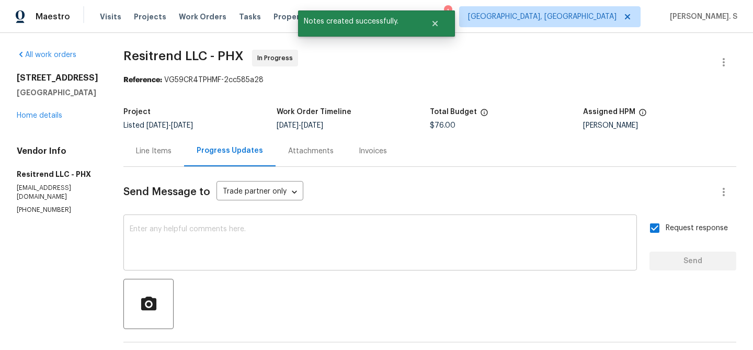
click at [226, 269] on div "x ​" at bounding box center [379, 243] width 513 height 53
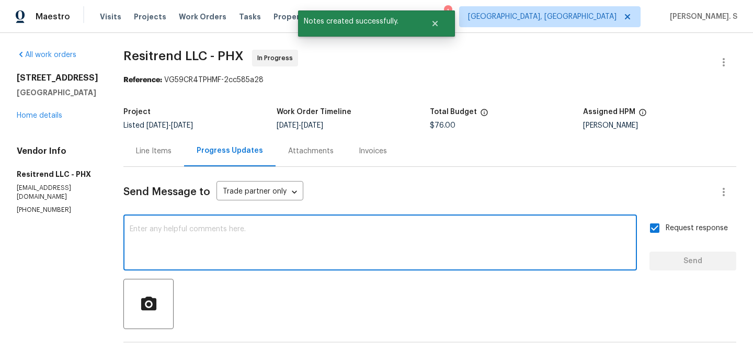
paste textarea "May we have an update on the progress of the work order?"
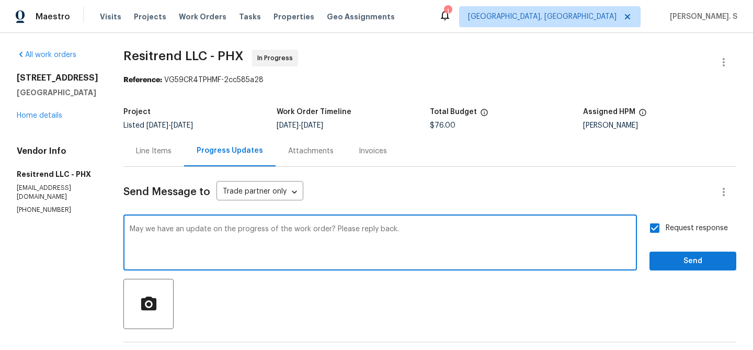
type textarea "May we have an update on the progress of the work order? Please reply back."
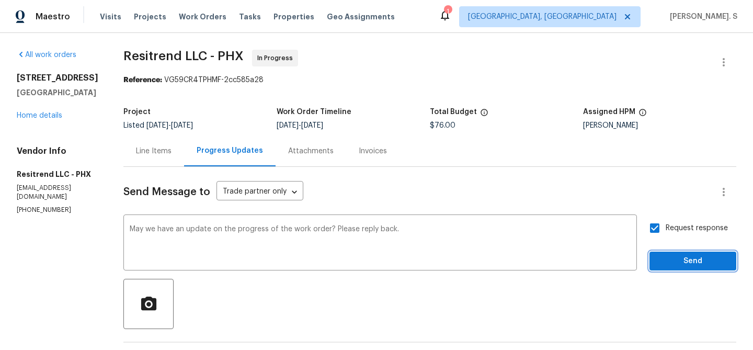
click at [682, 266] on span "Send" at bounding box center [693, 261] width 70 height 13
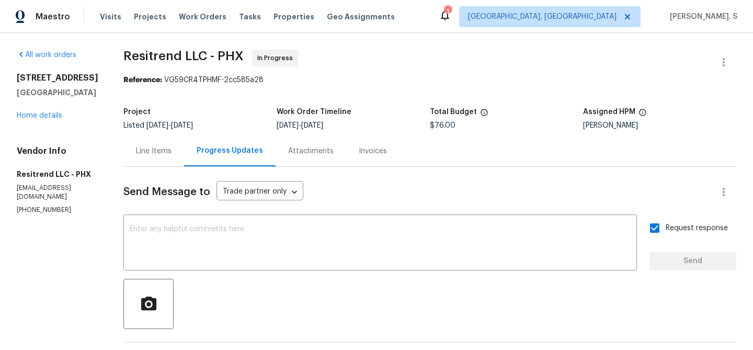
click at [183, 61] on span "Resitrend LLC - PHX" at bounding box center [183, 56] width 120 height 13
copy span "Resitrend LLC - PHX"
drag, startPoint x: 162, startPoint y: 78, endPoint x: 451, endPoint y: 78, distance: 289.1
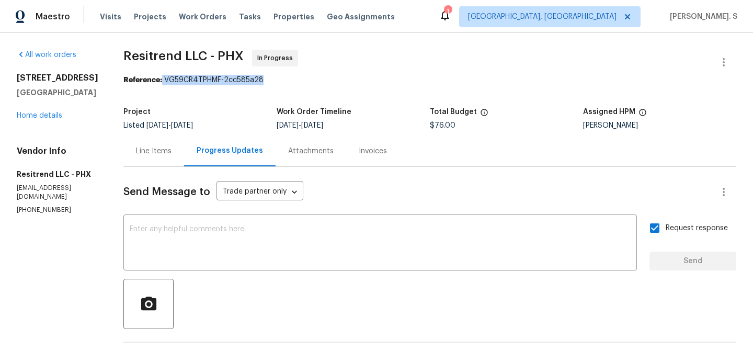
click at [451, 78] on div "Reference: VG59CR4TPHMF-2cc585a28" at bounding box center [429, 80] width 613 height 10
copy div "VG59CR4TPHMF-2cc585a28"
click at [39, 120] on div "6547 N 73rd Dr Glendale, AZ 85303 Home details" at bounding box center [58, 97] width 82 height 48
click at [48, 112] on link "Home details" at bounding box center [39, 115] width 45 height 7
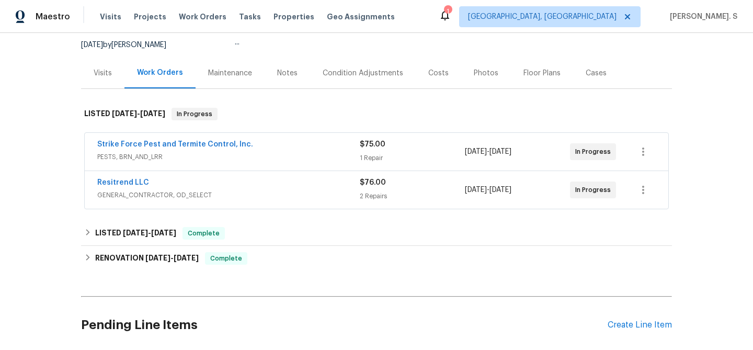
scroll to position [173, 0]
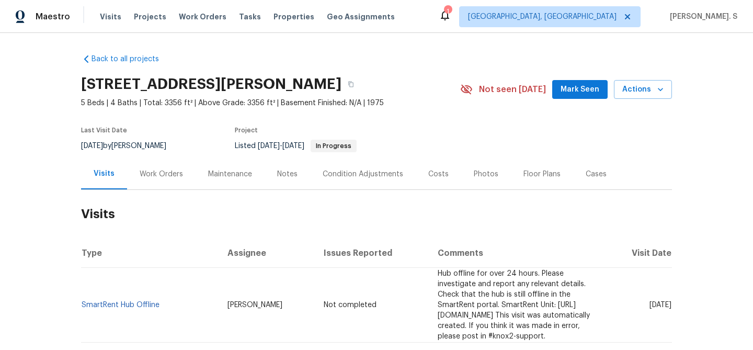
click at [160, 175] on div "Work Orders" at bounding box center [161, 174] width 43 height 10
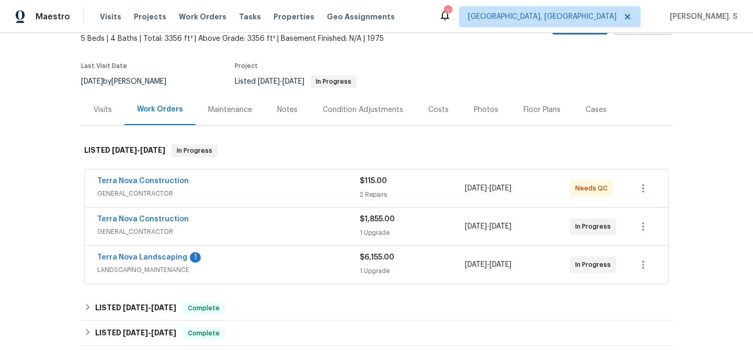
scroll to position [107, 0]
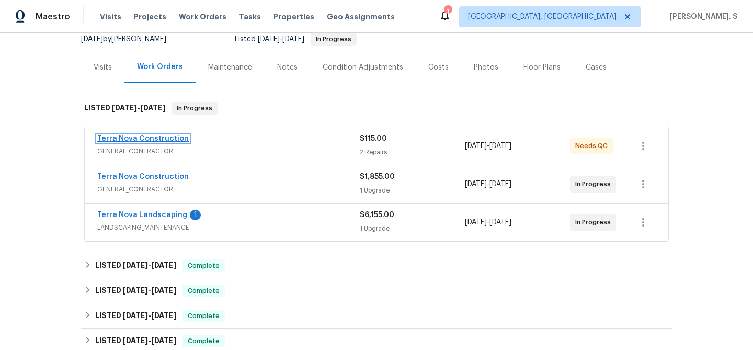
click at [144, 135] on link "Terra Nova Construction" at bounding box center [142, 138] width 91 height 7
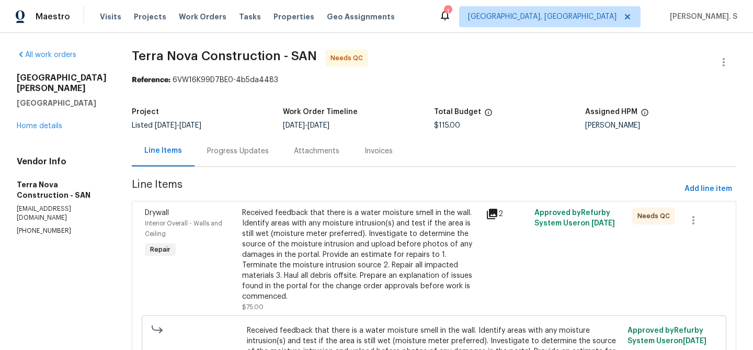
click at [281, 164] on div "Progress Updates" at bounding box center [237, 150] width 87 height 31
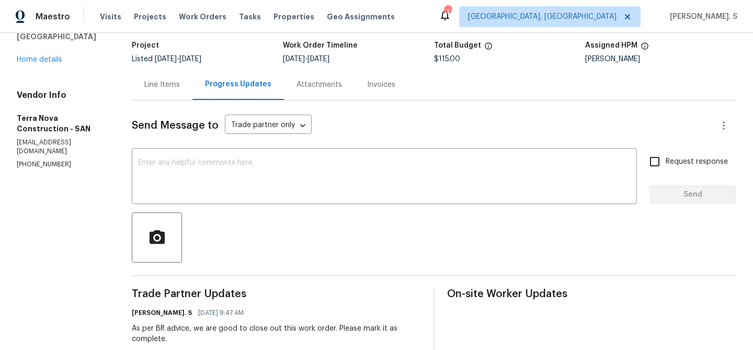
scroll to position [20, 0]
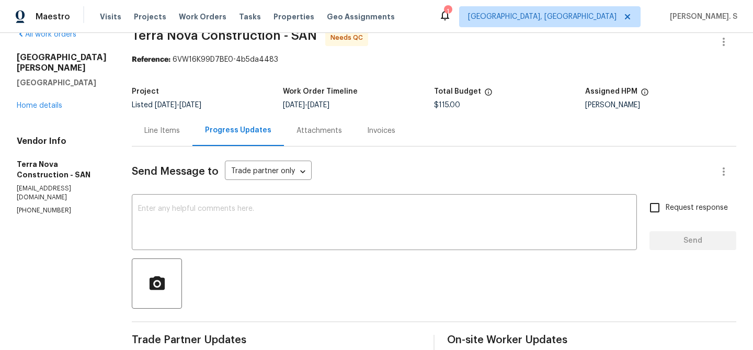
click at [182, 144] on div "Line Items" at bounding box center [162, 130] width 61 height 31
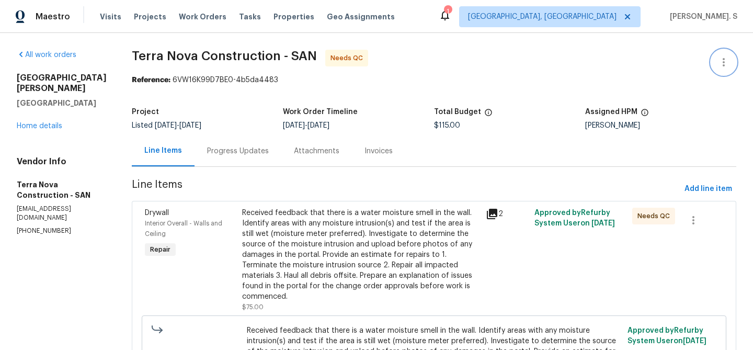
click at [726, 65] on icon "button" at bounding box center [723, 62] width 13 height 13
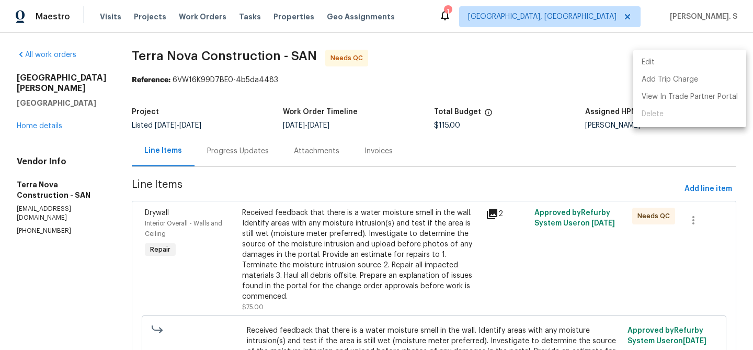
click at [670, 55] on li "Edit" at bounding box center [689, 62] width 113 height 17
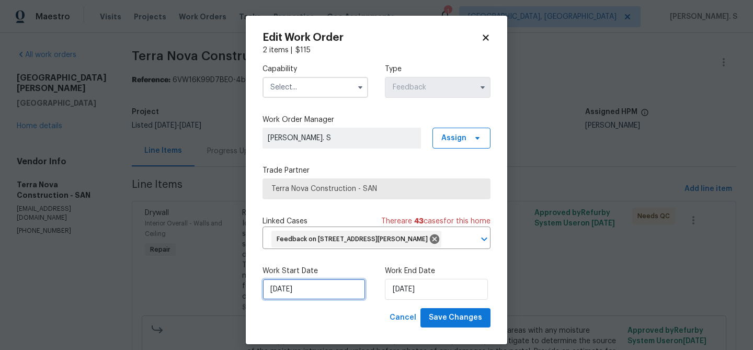
click at [311, 300] on input "9/22/2025" at bounding box center [313, 289] width 103 height 21
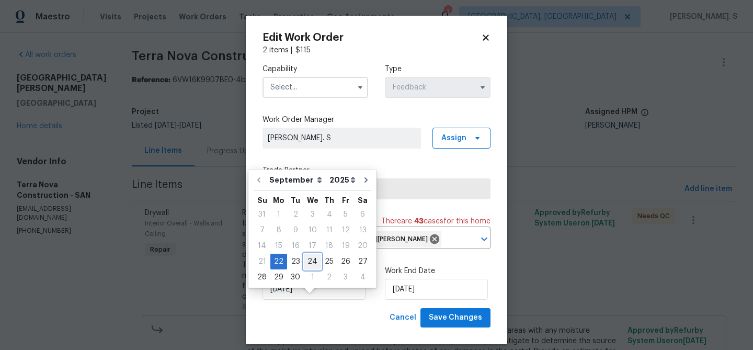
click at [305, 260] on div "24" at bounding box center [312, 261] width 17 height 15
type input "9/24/2025"
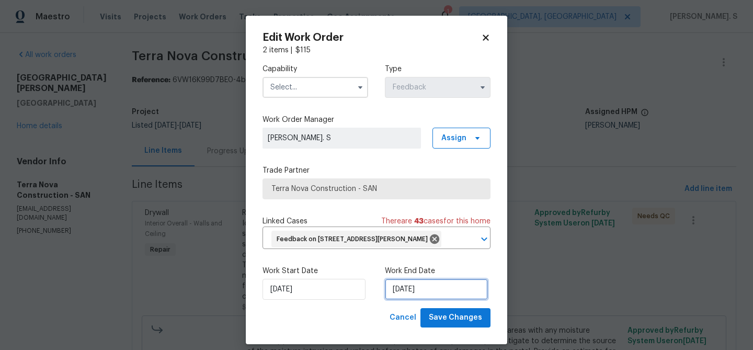
click at [430, 300] on input "9/24/2025" at bounding box center [436, 289] width 103 height 21
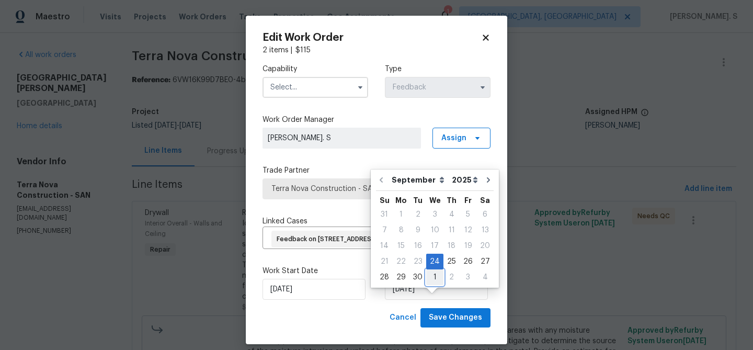
click at [429, 269] on div "1" at bounding box center [434, 277] width 17 height 16
type input "10/1/2025"
select select "9"
click at [284, 89] on input "text" at bounding box center [315, 87] width 106 height 21
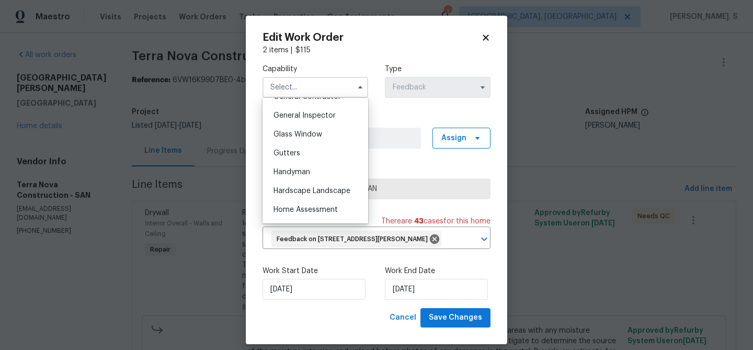
scroll to position [534, 0]
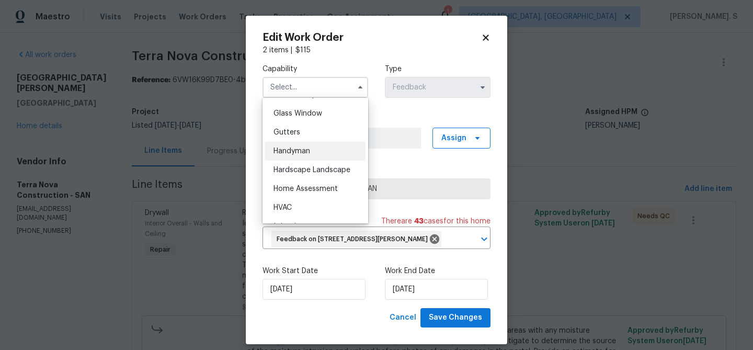
click at [293, 152] on span "Handyman" at bounding box center [291, 150] width 37 height 7
type input "Handyman"
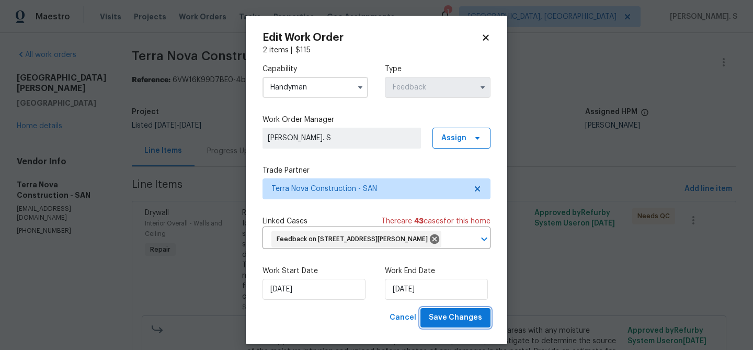
click at [442, 324] on span "Save Changes" at bounding box center [455, 317] width 53 height 13
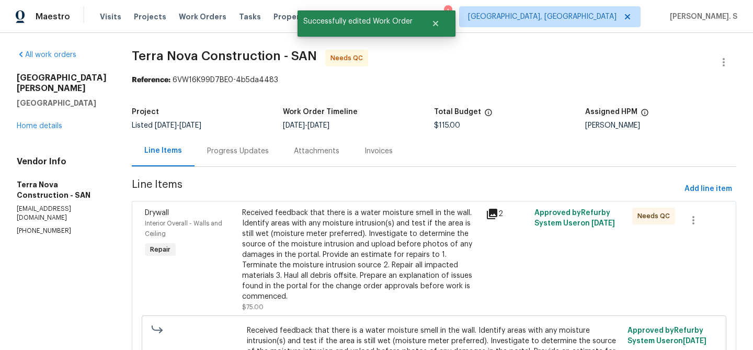
click at [325, 281] on div "Received feedback that there is a water moisture smell in the wall. Identify ar…" at bounding box center [360, 255] width 237 height 94
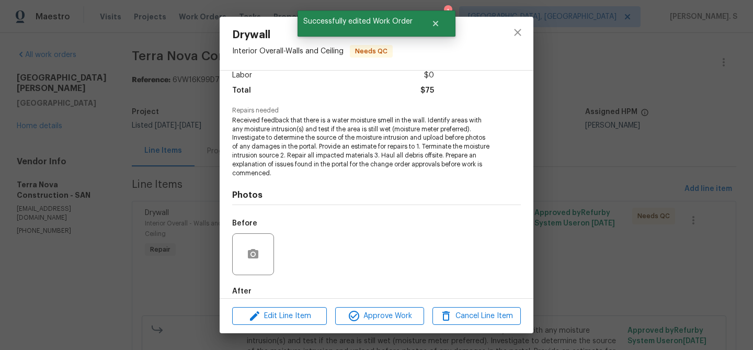
scroll to position [132, 0]
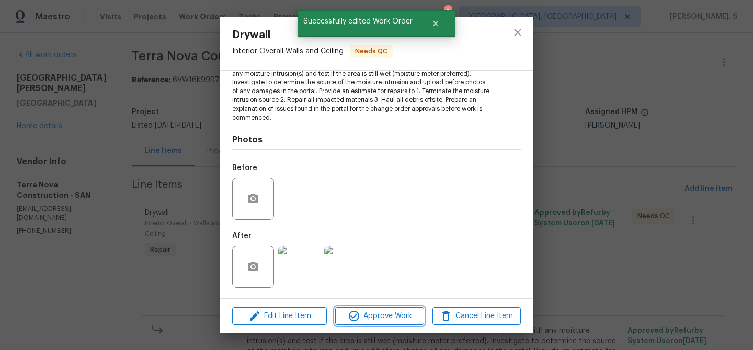
click at [364, 320] on span "Approve Work" at bounding box center [379, 315] width 82 height 13
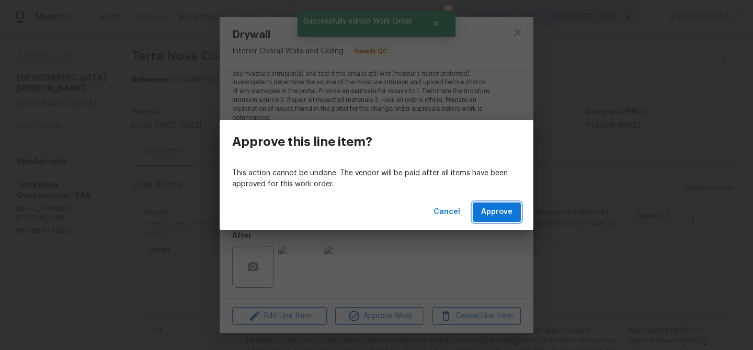
click at [502, 209] on span "Approve" at bounding box center [496, 211] width 31 height 13
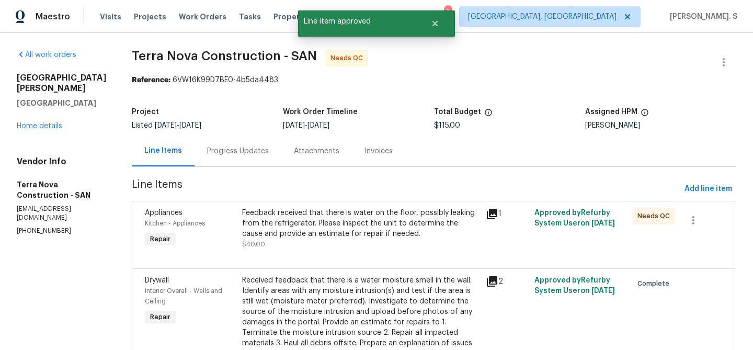
click at [342, 242] on div "Feedback received that there is water on the floor, possibly leaking from the r…" at bounding box center [360, 229] width 237 height 42
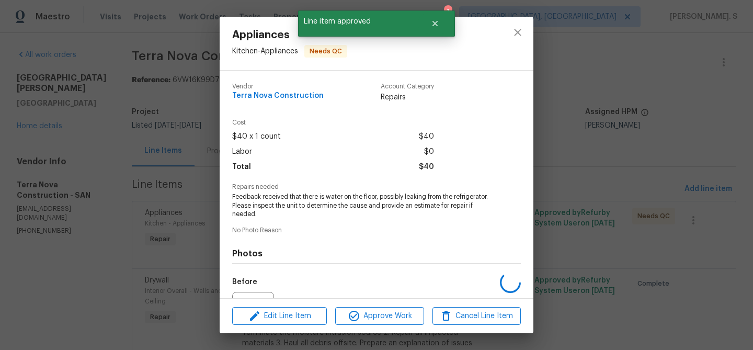
scroll to position [114, 0]
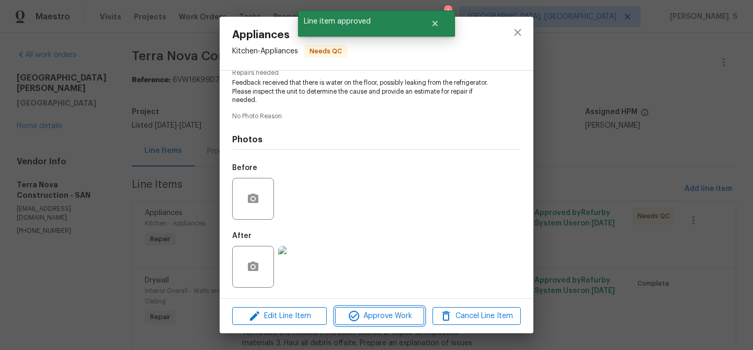
click at [372, 321] on span "Approve Work" at bounding box center [379, 315] width 82 height 13
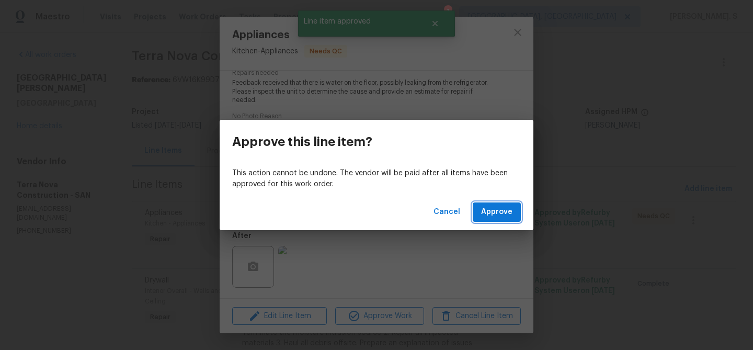
click at [490, 209] on span "Approve" at bounding box center [496, 211] width 31 height 13
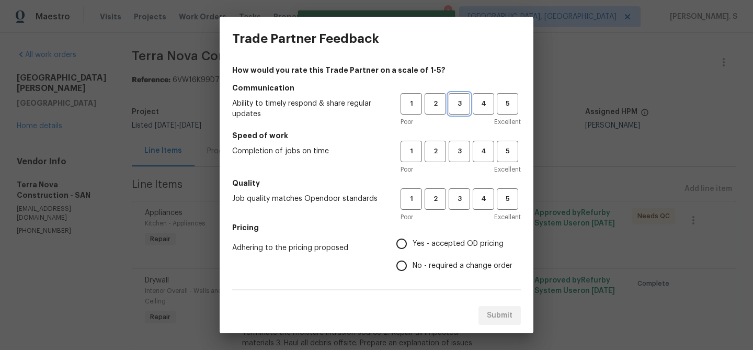
click at [452, 110] on button "3" at bounding box center [459, 103] width 21 height 21
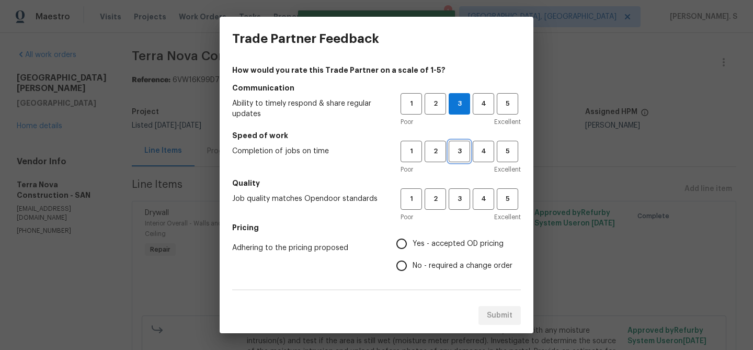
click at [451, 147] on span "3" at bounding box center [459, 151] width 19 height 12
click at [456, 187] on h5 "Quality" at bounding box center [376, 183] width 289 height 10
click at [456, 197] on span "3" at bounding box center [459, 199] width 19 height 12
click at [440, 265] on span "No - required a change order" at bounding box center [462, 265] width 100 height 11
click at [412, 265] on input "No - required a change order" at bounding box center [402, 266] width 22 height 22
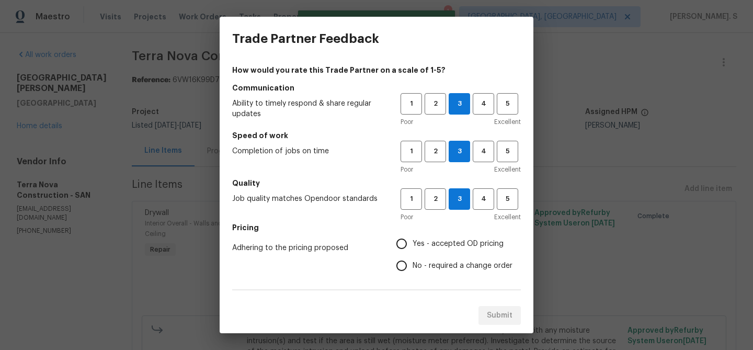
radio input "true"
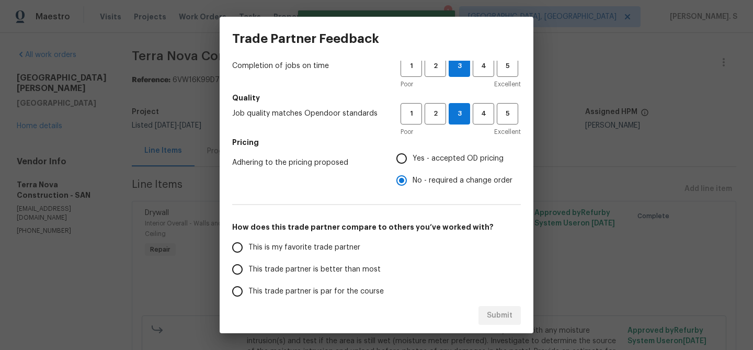
click at [317, 267] on span "This trade partner is better than most" at bounding box center [314, 269] width 132 height 11
click at [248, 267] on input "This trade partner is better than most" at bounding box center [237, 269] width 22 height 22
click at [512, 319] on button "Submit" at bounding box center [499, 315] width 42 height 19
radio input "true"
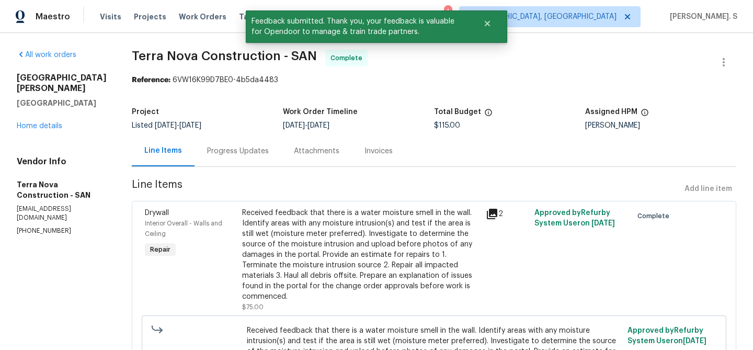
click at [259, 144] on div "Progress Updates" at bounding box center [237, 150] width 87 height 31
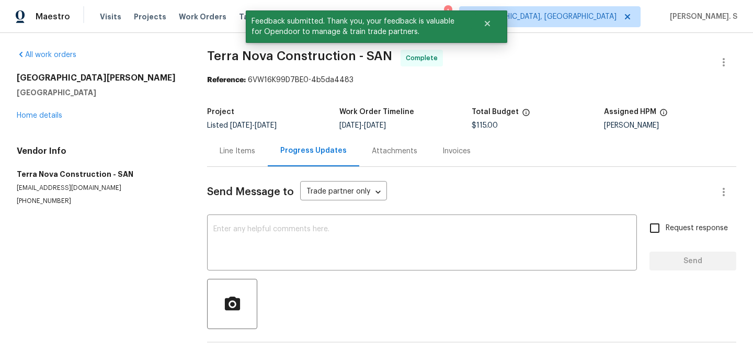
click at [287, 276] on div "Send Message to Trade partner only Trade partner only ​ x ​ Request response Se…" at bounding box center [471, 270] width 529 height 207
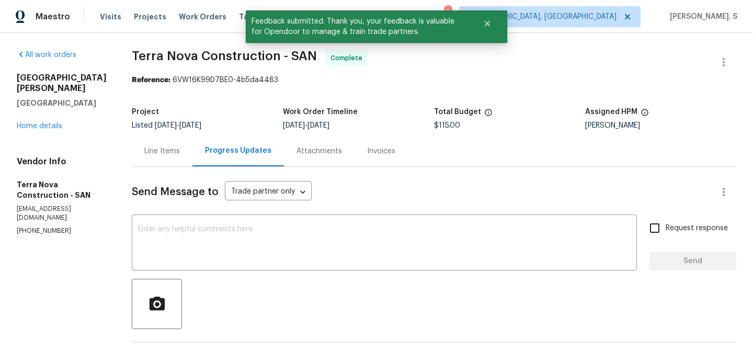
click at [261, 239] on textarea at bounding box center [384, 243] width 492 height 37
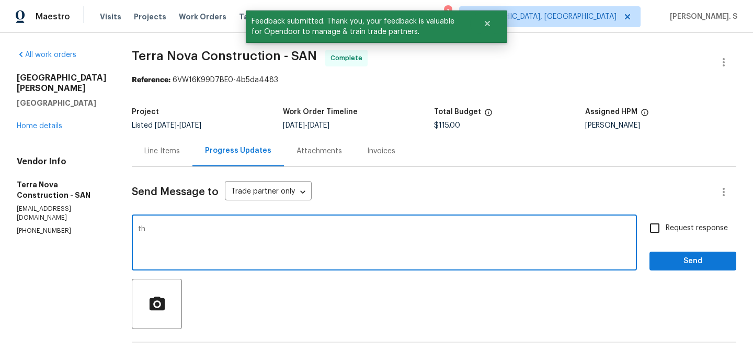
type textarea "t"
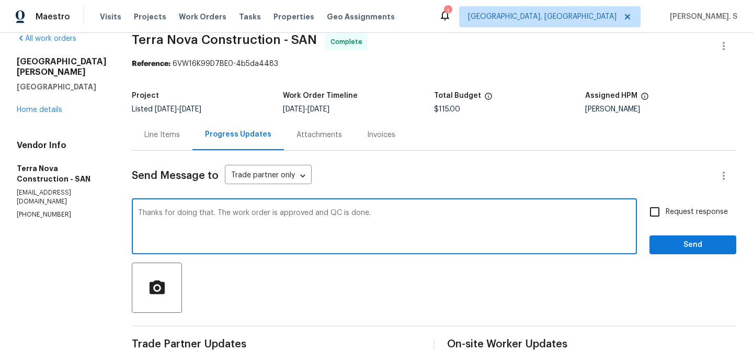
scroll to position [140, 0]
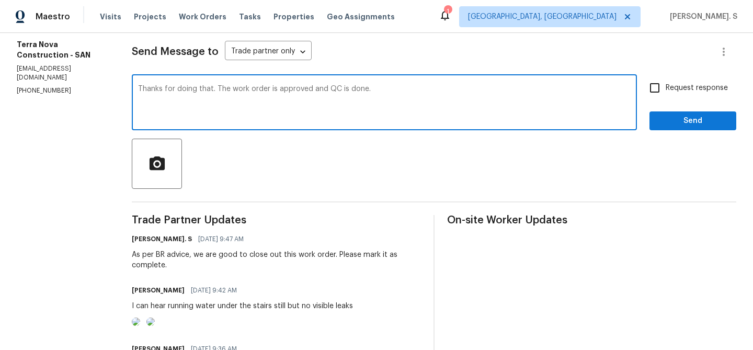
type textarea "Thanks for doing that. The work order is approved and QC is done."
click at [401, 96] on textarea "Thanks for doing that. The work order is approved and QC is done." at bounding box center [384, 103] width 492 height 37
click at [663, 89] on input "Request response" at bounding box center [655, 88] width 22 height 22
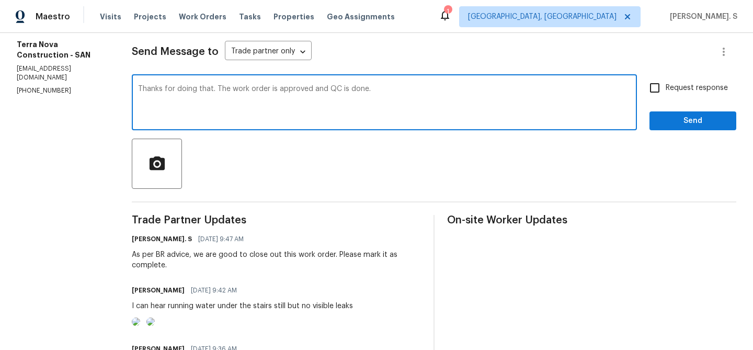
checkbox input "true"
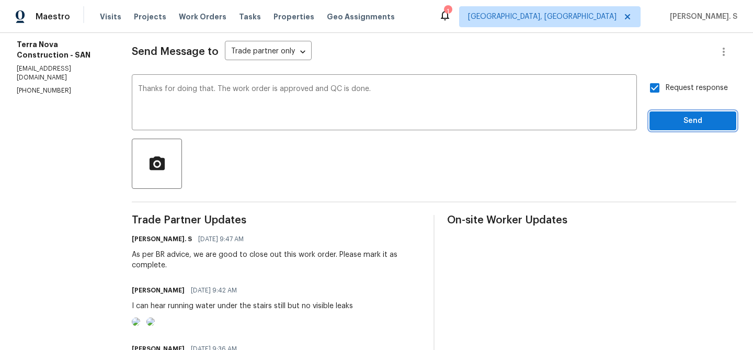
click at [663, 126] on span "Send" at bounding box center [693, 120] width 70 height 13
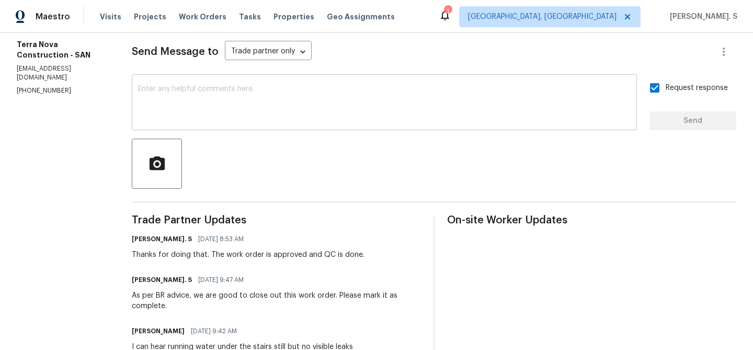
scroll to position [0, 0]
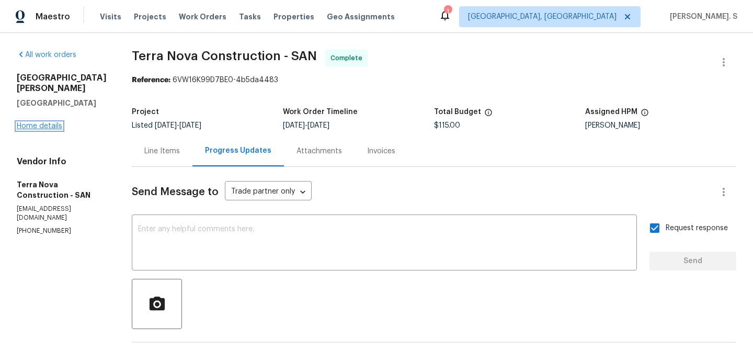
click at [49, 122] on link "Home details" at bounding box center [39, 125] width 45 height 7
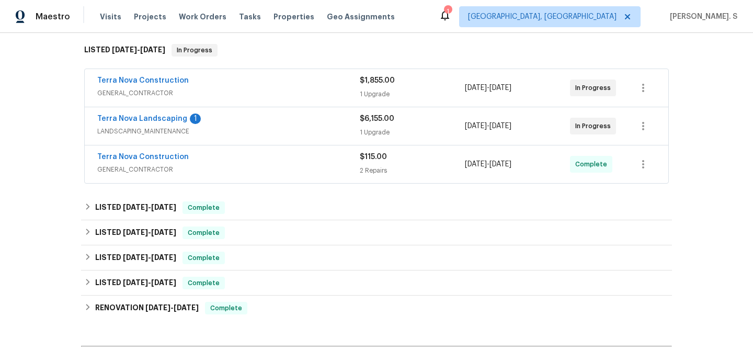
scroll to position [175, 0]
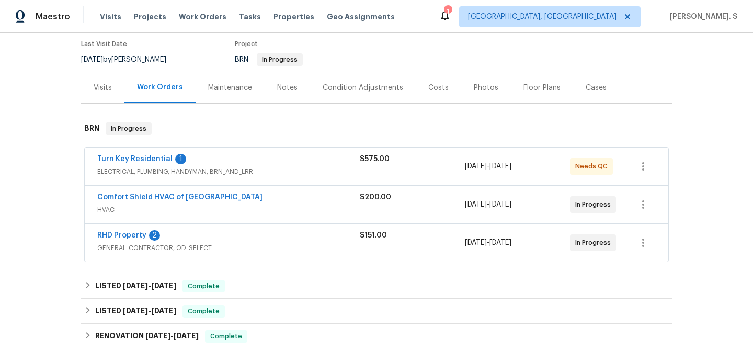
scroll to position [93, 0]
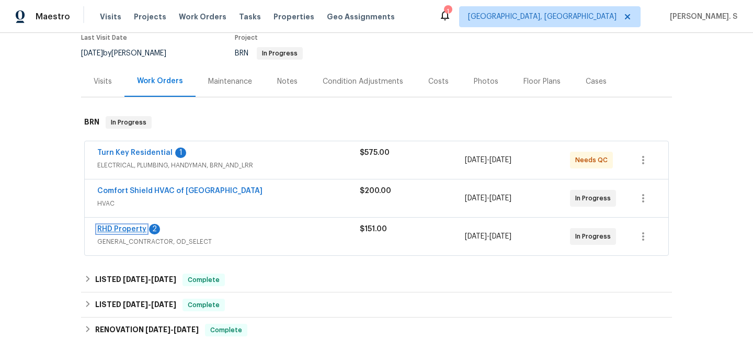
click at [116, 227] on link "RHD Property" at bounding box center [121, 228] width 49 height 7
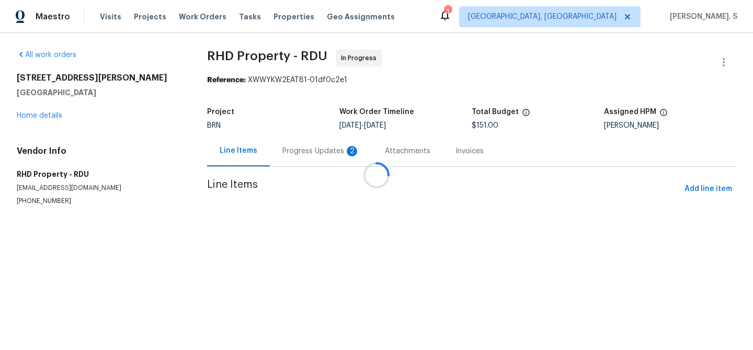
click at [278, 158] on div "Progress Updates 2" at bounding box center [321, 150] width 102 height 31
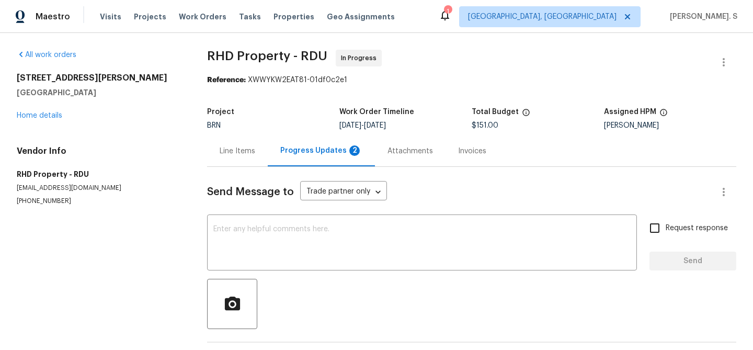
click at [278, 158] on div "Progress Updates 2" at bounding box center [321, 150] width 107 height 31
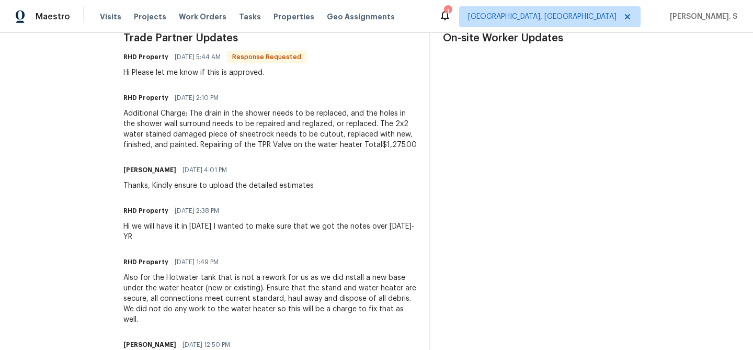
scroll to position [325, 0]
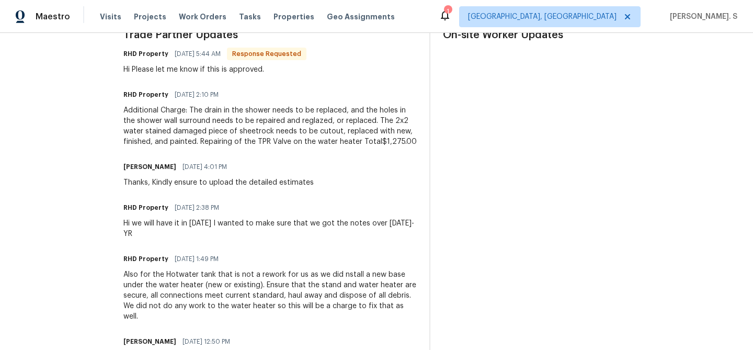
click at [746, 152] on div "All work orders [STREET_ADDRESS][PERSON_NAME] Home details Vendor Info RHD Prop…" at bounding box center [376, 281] width 753 height 1146
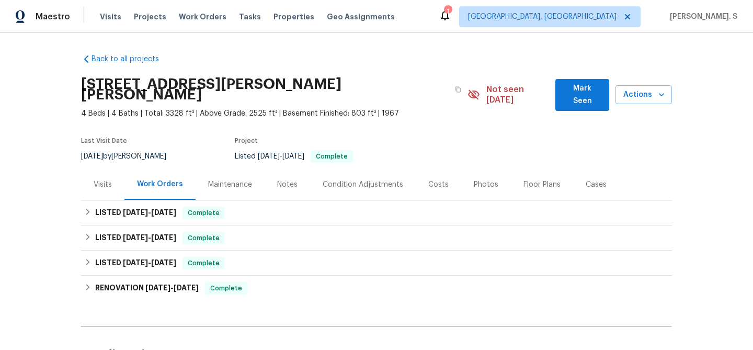
click at [119, 169] on div "Visits" at bounding box center [102, 184] width 43 height 31
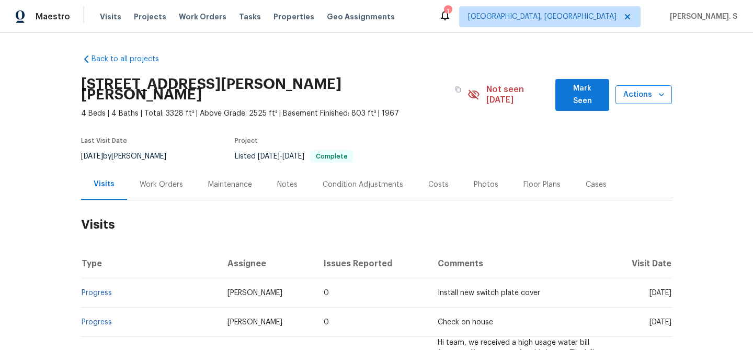
click at [634, 88] on span "Actions" at bounding box center [644, 94] width 40 height 13
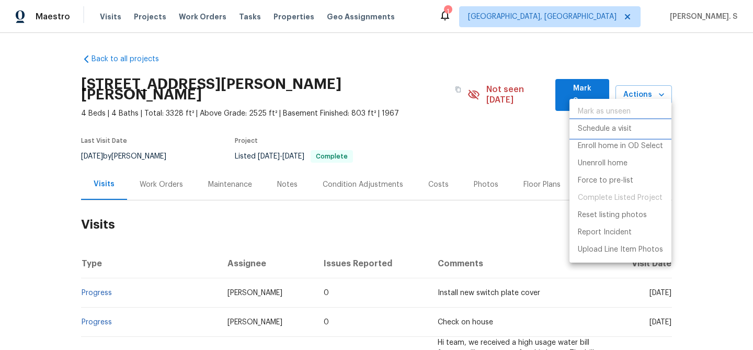
click at [604, 128] on p "Schedule a visit" at bounding box center [605, 128] width 54 height 11
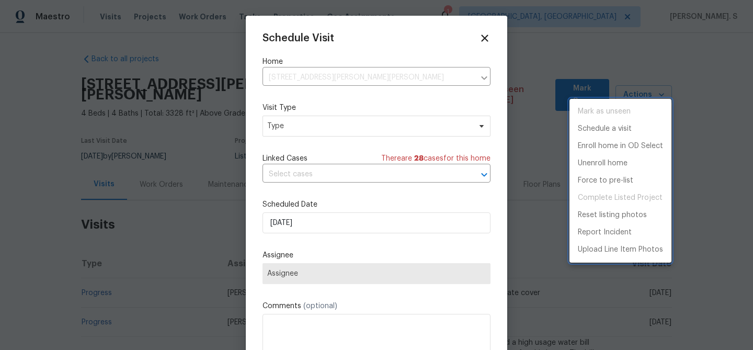
click at [289, 135] on div at bounding box center [376, 175] width 753 height 350
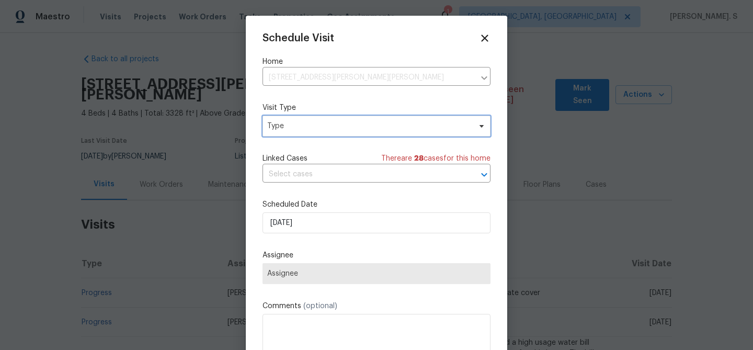
click at [275, 130] on span "Type" at bounding box center [368, 126] width 203 height 10
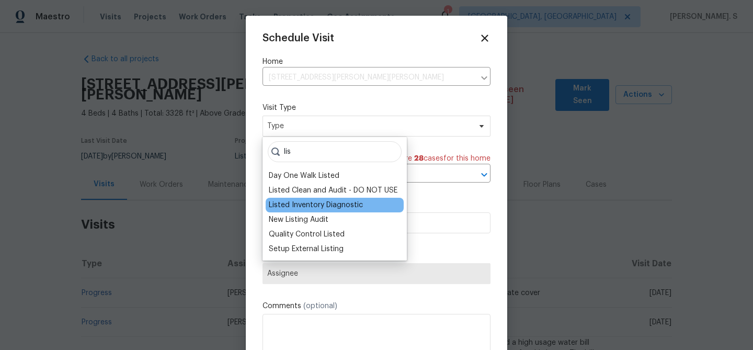
type input "lis"
click at [296, 200] on div "Listed Inventory Diagnostic" at bounding box center [316, 205] width 94 height 10
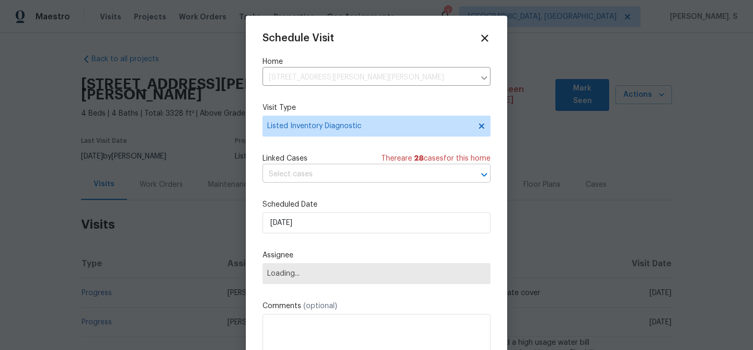
click at [308, 171] on input "text" at bounding box center [361, 174] width 199 height 16
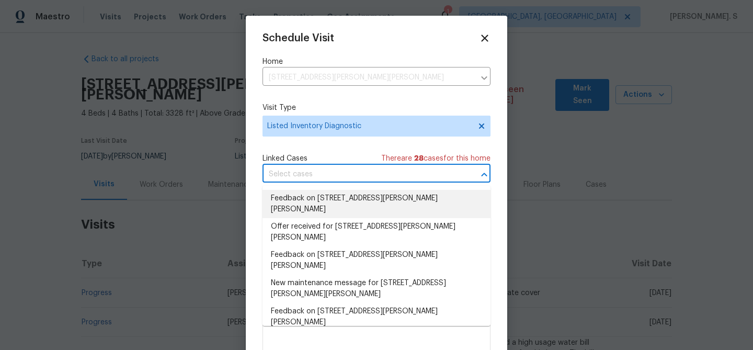
click at [305, 198] on li "Feedback on [STREET_ADDRESS][PERSON_NAME][PERSON_NAME]" at bounding box center [376, 204] width 228 height 28
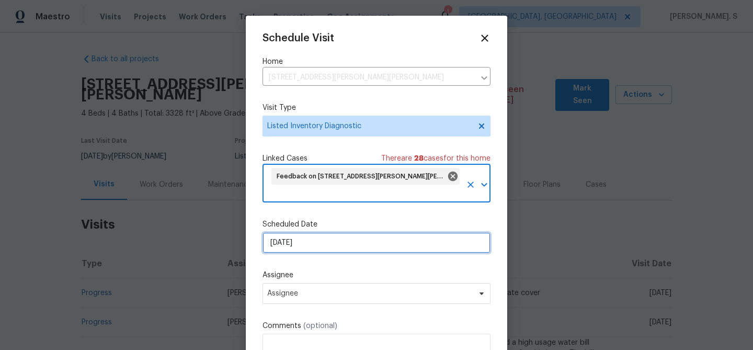
click at [306, 253] on input "[DATE]" at bounding box center [376, 242] width 228 height 21
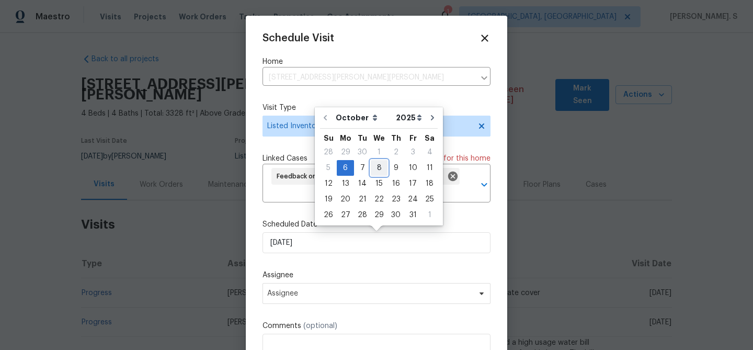
click at [373, 169] on div "8" at bounding box center [379, 167] width 17 height 15
type input "[DATE]"
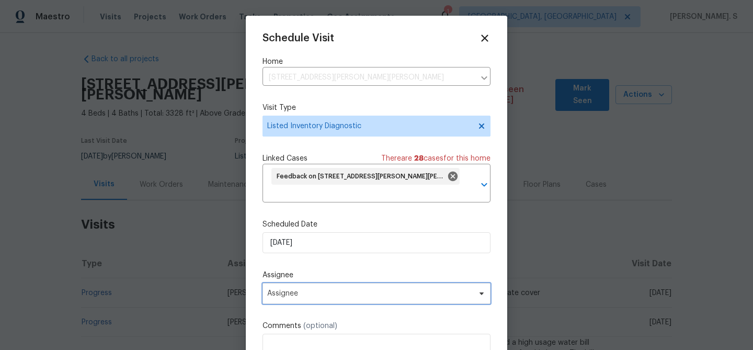
click at [327, 294] on span "Assignee" at bounding box center [369, 293] width 205 height 8
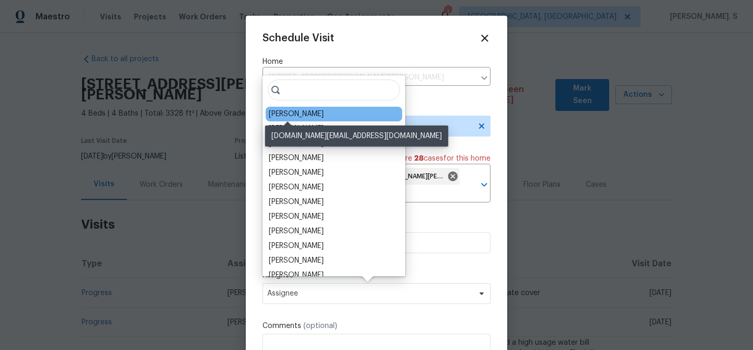
click at [295, 110] on div "[PERSON_NAME]" at bounding box center [296, 114] width 55 height 10
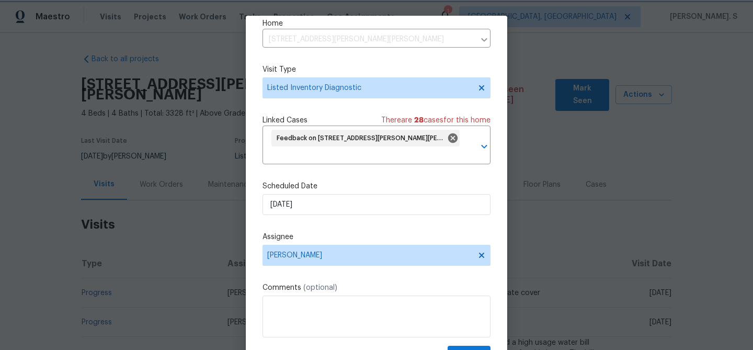
scroll to position [48, 0]
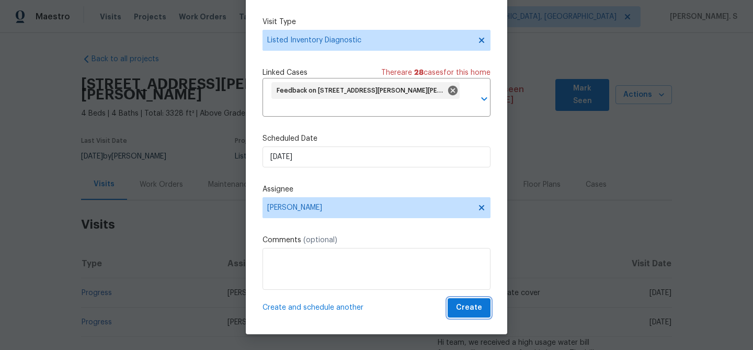
click at [474, 305] on span "Create" at bounding box center [469, 307] width 26 height 13
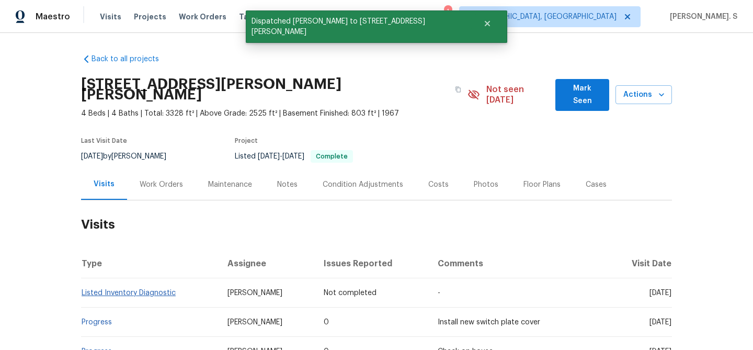
scroll to position [0, 0]
click at [102, 289] on link "Listed Inventory Diagnostic" at bounding box center [129, 292] width 94 height 7
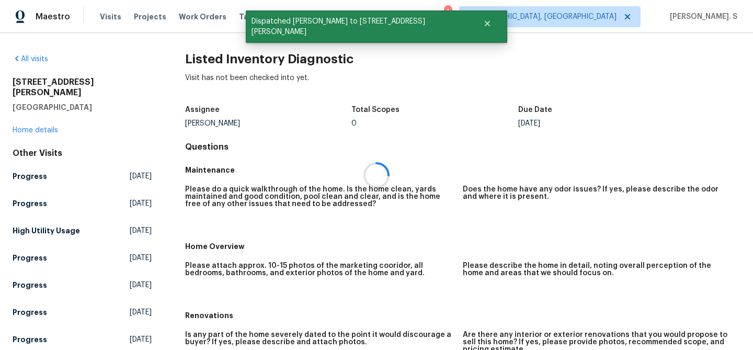
click at [225, 49] on div at bounding box center [376, 175] width 753 height 350
click at [225, 49] on div "All visits 4365 S Alton Way Greenwood Village, CO 80111 Home details Other Visi…" at bounding box center [376, 191] width 753 height 317
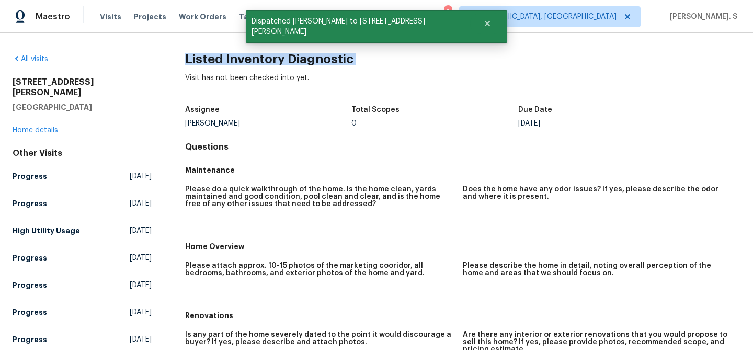
click at [225, 49] on div "All visits 4365 S Alton Way Greenwood Village, CO 80111 Home details Other Visi…" at bounding box center [376, 191] width 753 height 317
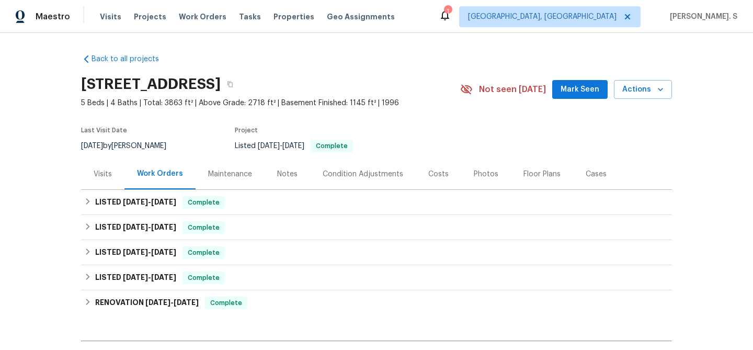
click at [101, 179] on div "Visits" at bounding box center [102, 173] width 43 height 31
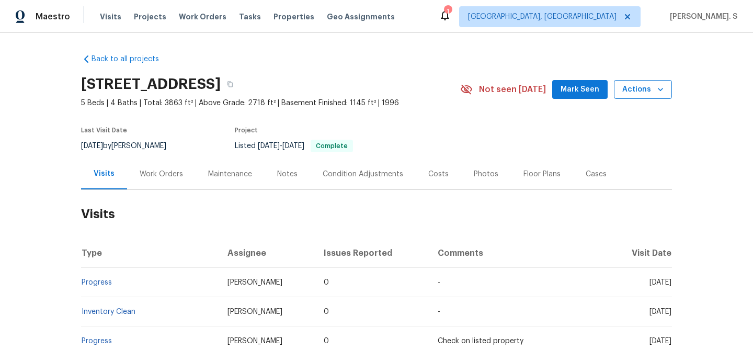
click at [640, 95] on span "Actions" at bounding box center [642, 89] width 41 height 13
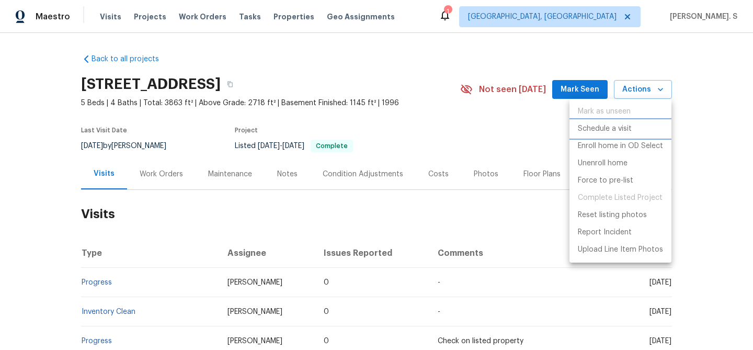
click at [610, 125] on p "Schedule a visit" at bounding box center [605, 128] width 54 height 11
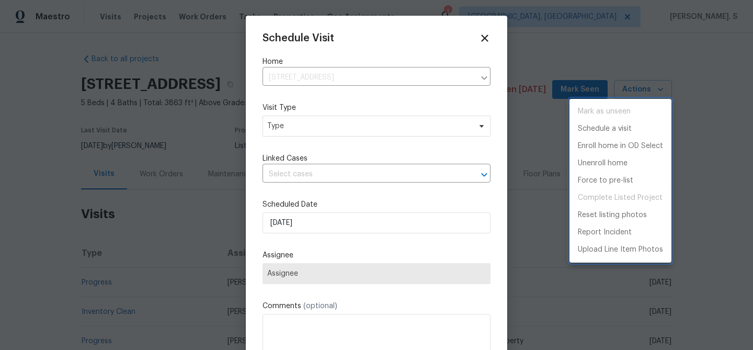
click at [309, 136] on div at bounding box center [376, 175] width 753 height 350
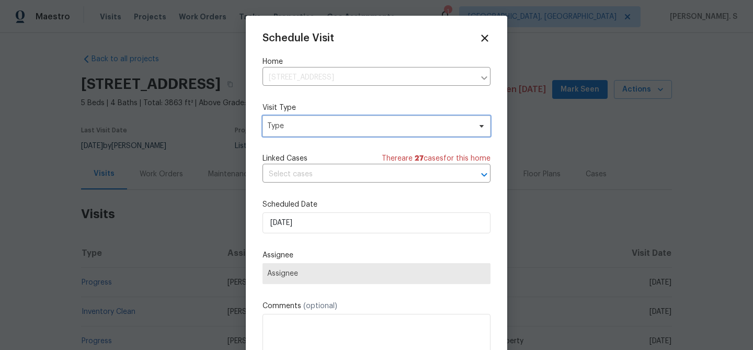
click at [297, 130] on span "Type" at bounding box center [368, 126] width 203 height 10
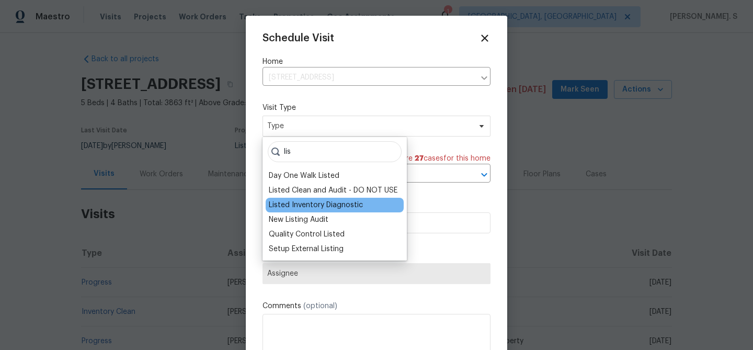
type input "lis"
click at [282, 202] on div "Listed Inventory Diagnostic" at bounding box center [316, 205] width 94 height 10
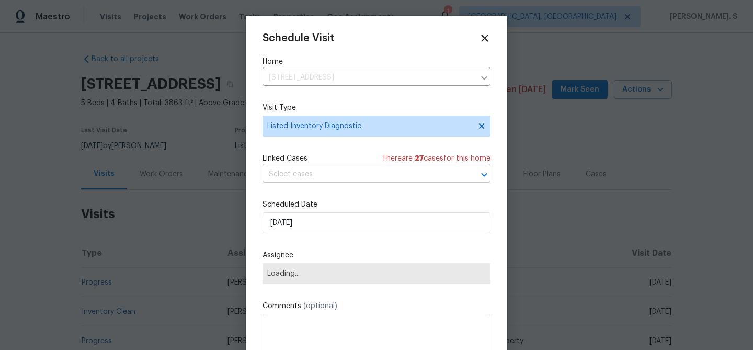
click at [319, 174] on input "text" at bounding box center [361, 174] width 199 height 16
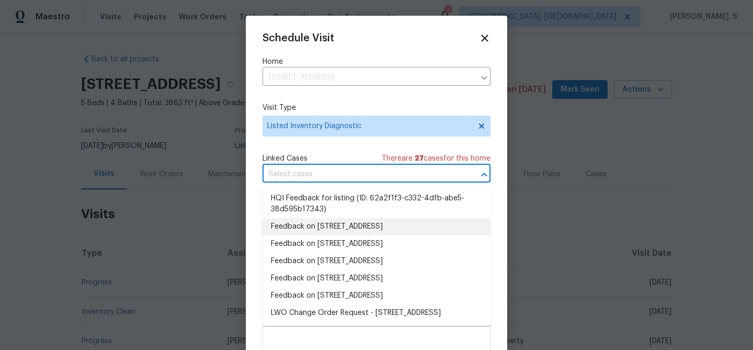
click at [313, 228] on li "Feedback on 4735 S Cathay Ct, Aurora, CO 80015" at bounding box center [376, 226] width 228 height 17
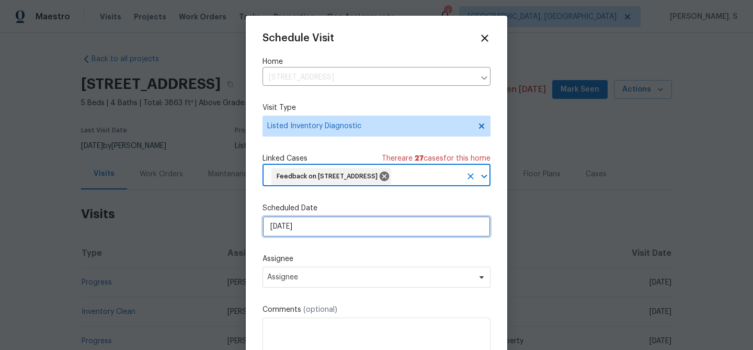
click at [308, 232] on input "[DATE]" at bounding box center [376, 226] width 228 height 21
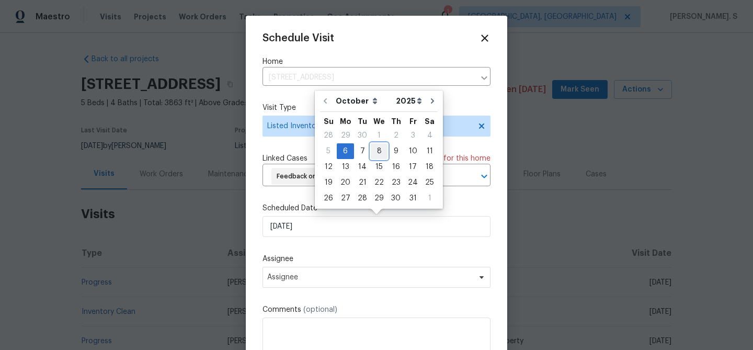
click at [374, 154] on div "8" at bounding box center [379, 151] width 17 height 15
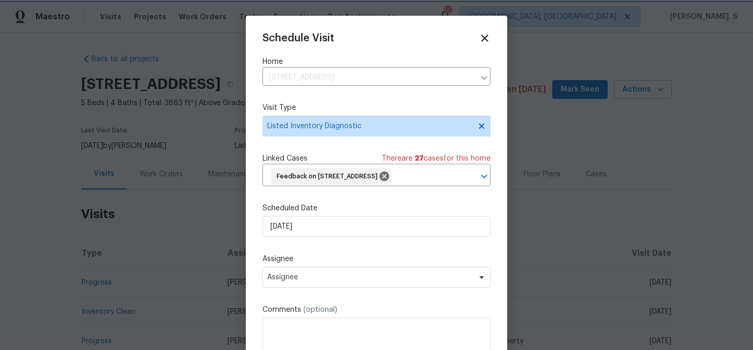
type input "[DATE]"
click at [295, 278] on span "Assignee" at bounding box center [369, 277] width 205 height 8
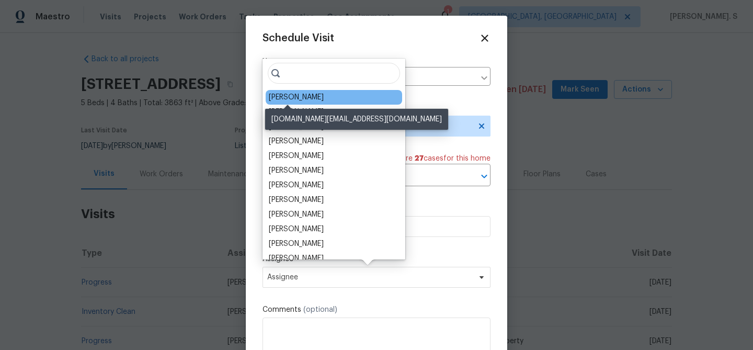
click at [285, 94] on div "David Page" at bounding box center [296, 97] width 55 height 10
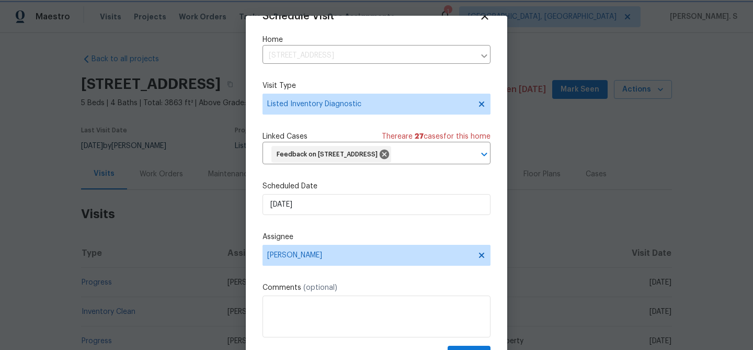
scroll to position [48, 0]
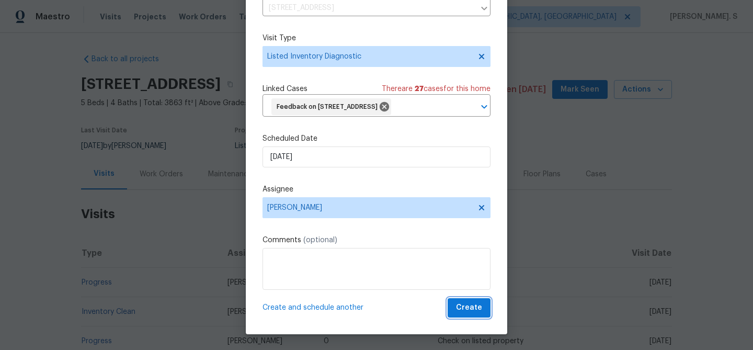
click at [473, 305] on span "Create" at bounding box center [469, 307] width 26 height 13
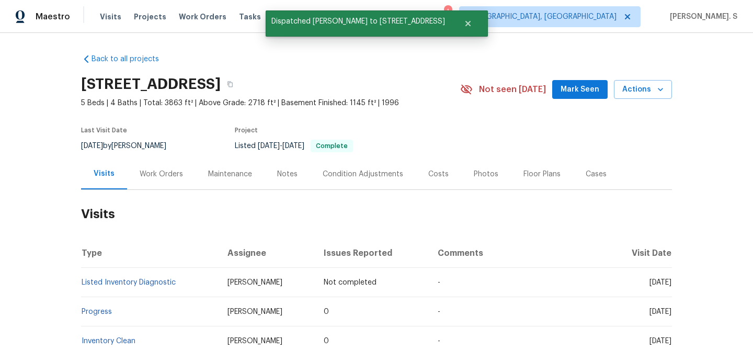
scroll to position [0, 0]
click at [115, 281] on link "Listed Inventory Diagnostic" at bounding box center [129, 282] width 94 height 7
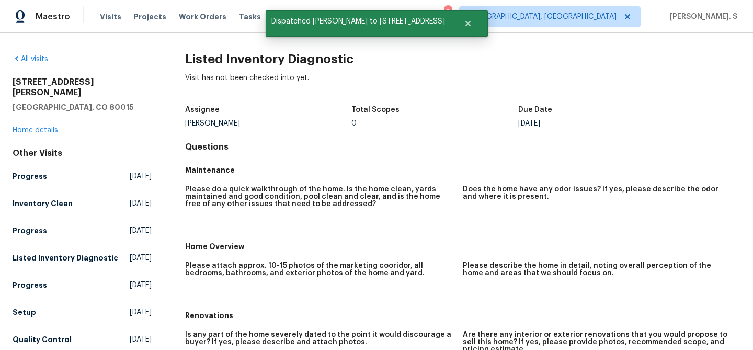
click at [217, 59] on h2 "Listed Inventory Diagnostic" at bounding box center [462, 59] width 555 height 10
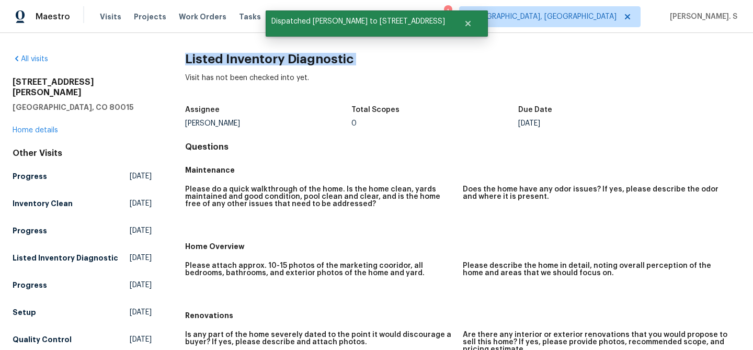
copy h2 "Listed Inventory Diagnostic"
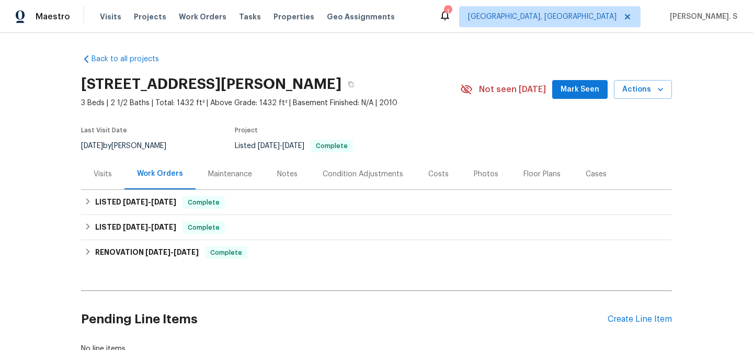
click at [90, 173] on div "Visits" at bounding box center [102, 173] width 43 height 31
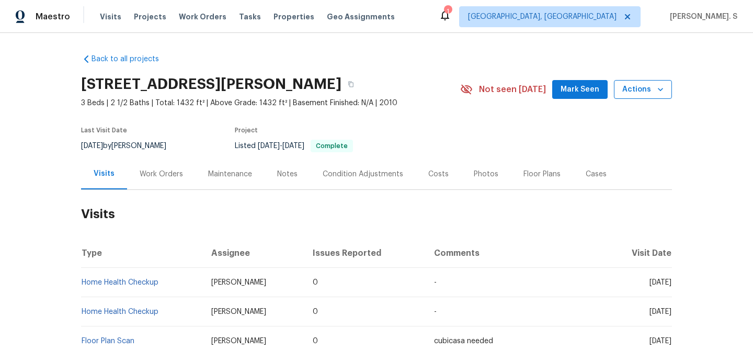
click at [666, 84] on button "Actions" at bounding box center [643, 89] width 58 height 19
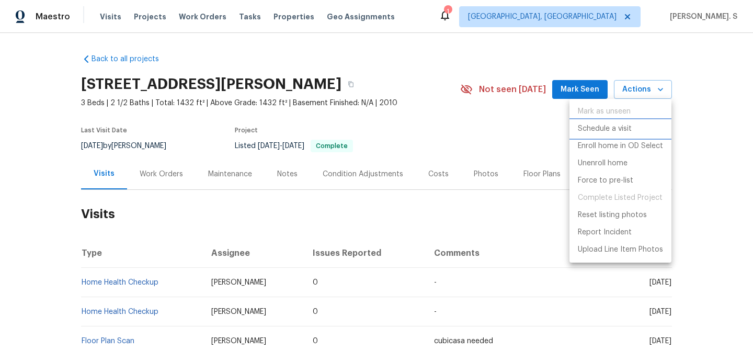
click at [590, 131] on p "Schedule a visit" at bounding box center [605, 128] width 54 height 11
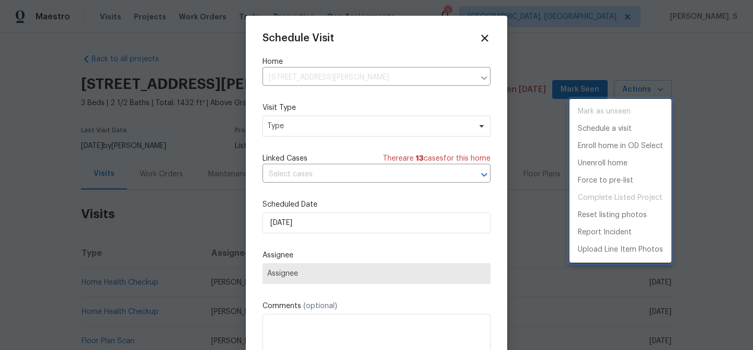
click at [292, 135] on div at bounding box center [376, 175] width 753 height 350
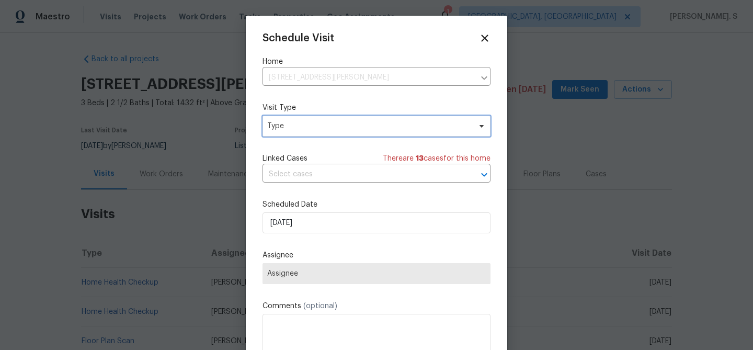
click at [293, 126] on span "Type" at bounding box center [368, 126] width 203 height 10
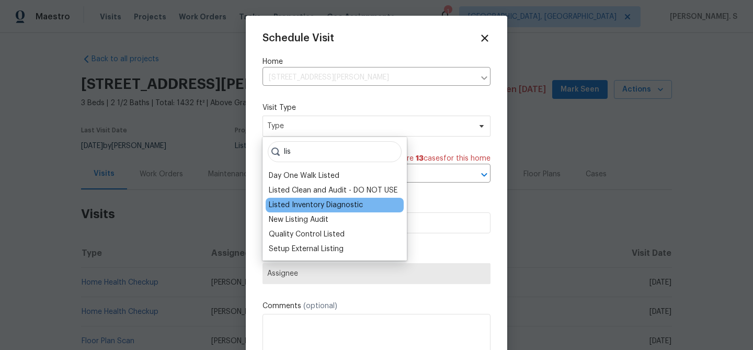
type input "lis"
click at [289, 198] on div "Listed Inventory Diagnostic" at bounding box center [335, 205] width 138 height 15
click at [300, 209] on div "Listed Inventory Diagnostic" at bounding box center [316, 205] width 94 height 10
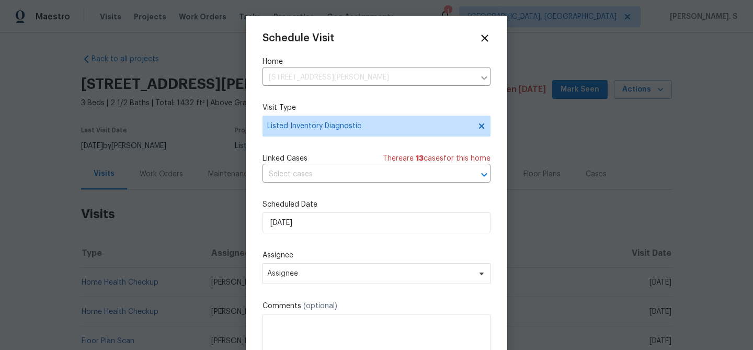
click at [348, 184] on div "Schedule Visit Home 2006 Landon Ct, Burlington, NC 27217 ​ Visit Type Listed In…" at bounding box center [376, 207] width 228 height 351
click at [361, 177] on input "text" at bounding box center [361, 174] width 199 height 16
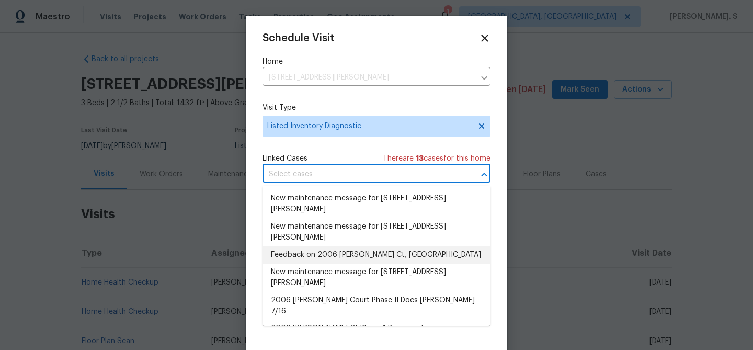
click at [331, 256] on li "Feedback on 2006 Landon Ct, Burlington, NC 27217" at bounding box center [376, 254] width 228 height 17
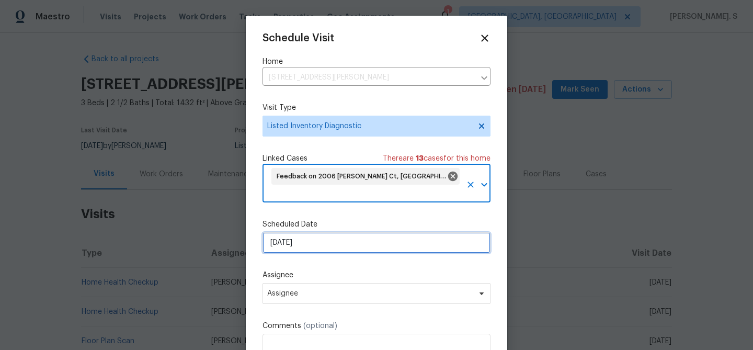
click at [296, 247] on input "[DATE]" at bounding box center [376, 242] width 228 height 21
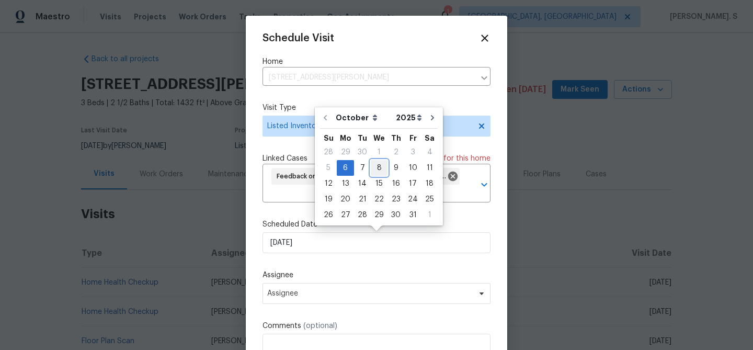
click at [379, 164] on div "8" at bounding box center [379, 167] width 17 height 15
type input "[DATE]"
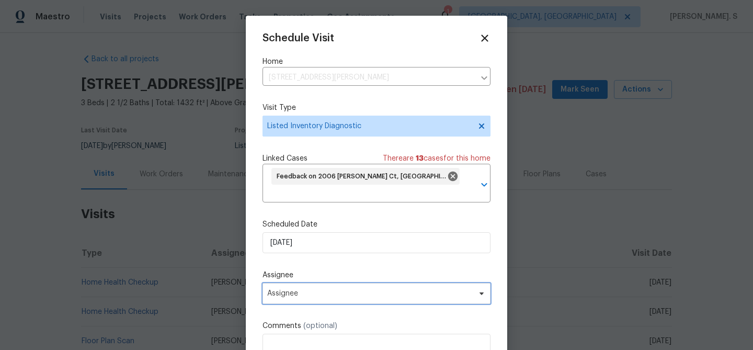
click at [343, 293] on span "Assignee" at bounding box center [369, 293] width 205 height 8
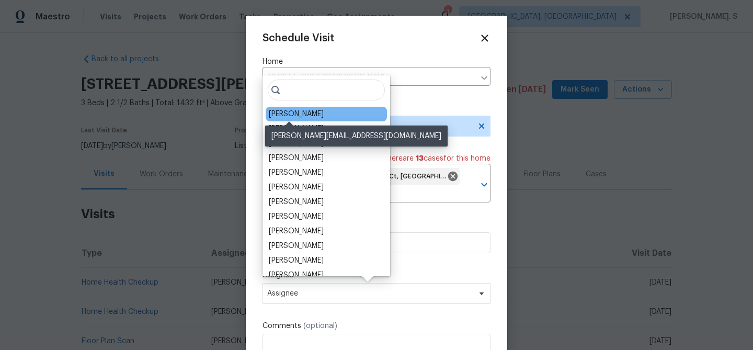
click at [288, 113] on div "Ken Romain" at bounding box center [296, 114] width 55 height 10
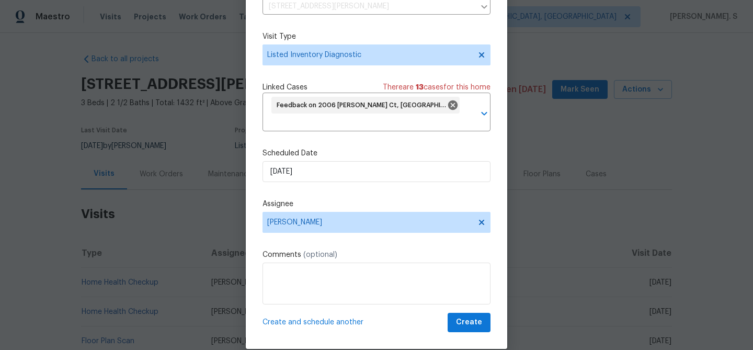
scroll to position [48, 0]
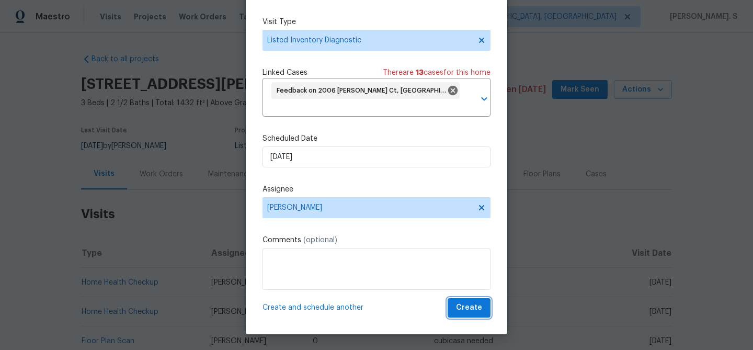
click at [463, 305] on span "Create" at bounding box center [469, 307] width 26 height 13
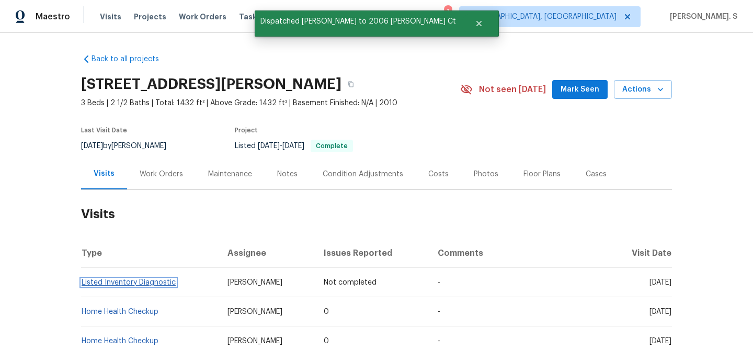
scroll to position [0, 0]
click at [101, 284] on link "Listed Inventory Diagnostic" at bounding box center [129, 282] width 94 height 7
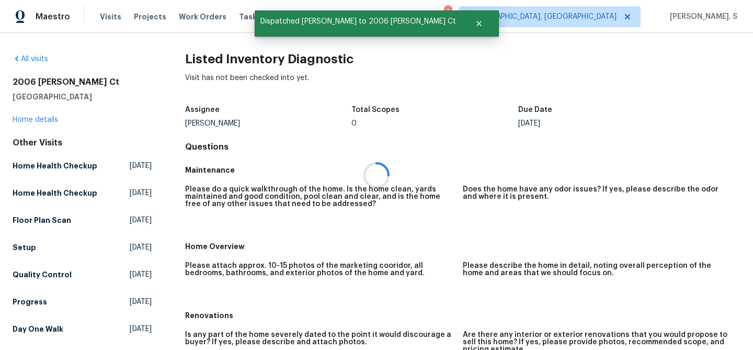
click at [246, 54] on h2 "Listed Inventory Diagnostic" at bounding box center [462, 59] width 555 height 10
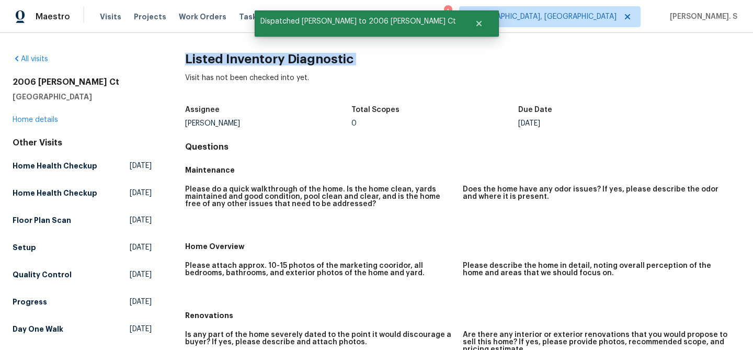
copy h2 "Listed Inventory Diagnostic"
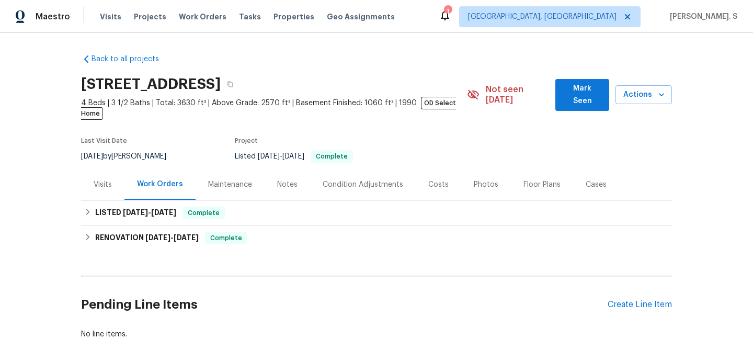
click at [105, 179] on div "Visits" at bounding box center [102, 184] width 43 height 31
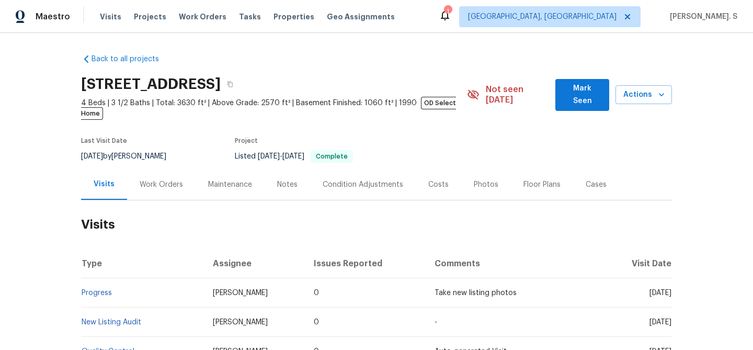
click at [641, 77] on div "[STREET_ADDRESS] 4 Beds | 3 1/2 Baths | Total: 3630 ft² | Above Grade: 2570 ft²…" at bounding box center [376, 95] width 591 height 48
click at [641, 91] on span "Actions" at bounding box center [644, 94] width 40 height 13
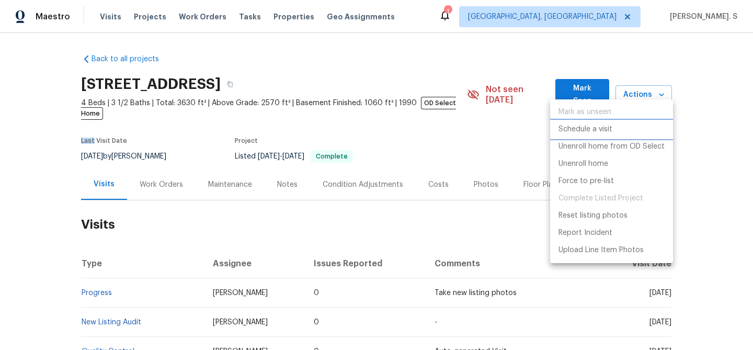
click at [612, 131] on p "Schedule a visit" at bounding box center [585, 129] width 54 height 11
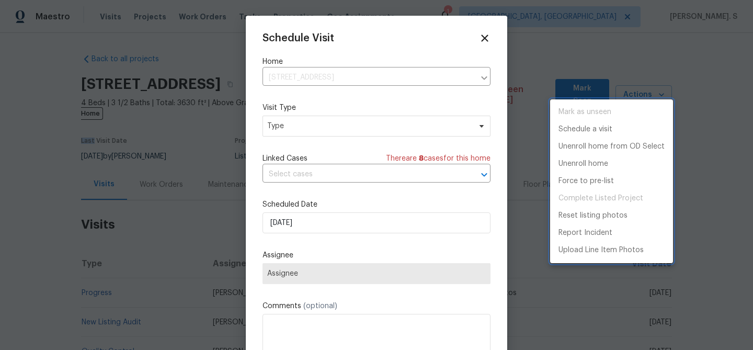
click at [313, 124] on div at bounding box center [376, 175] width 753 height 350
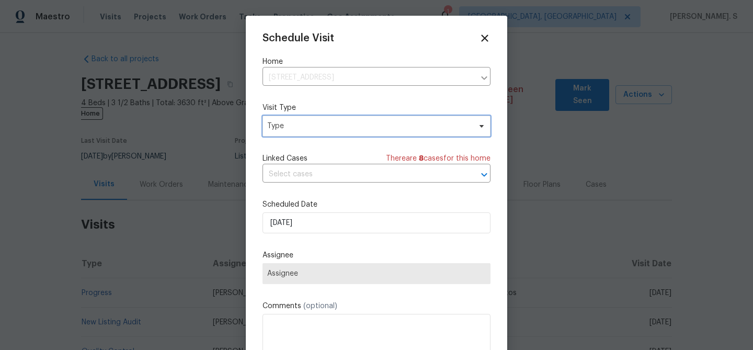
click at [269, 127] on span "Type" at bounding box center [368, 126] width 203 height 10
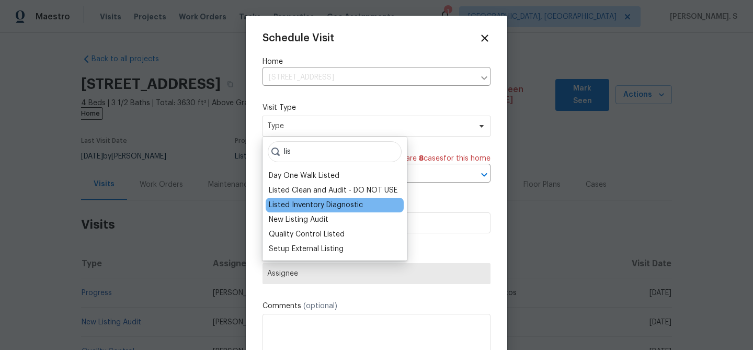
type input "lis"
click at [297, 205] on div "Listed Inventory Diagnostic" at bounding box center [316, 205] width 94 height 10
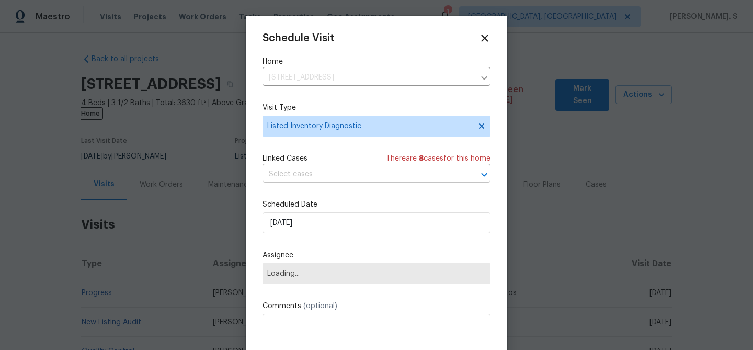
click at [334, 177] on input "text" at bounding box center [361, 174] width 199 height 16
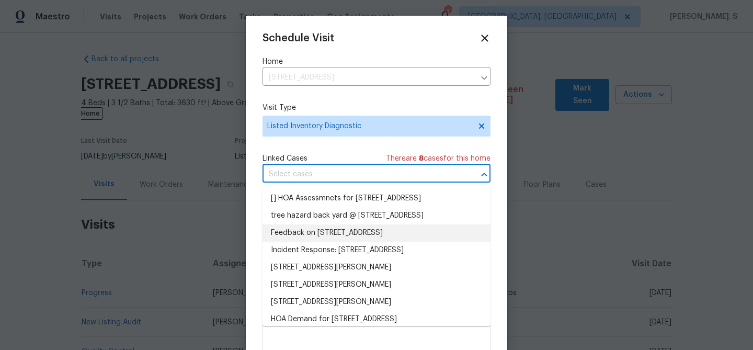
click at [336, 242] on li "Feedback on [STREET_ADDRESS]" at bounding box center [376, 232] width 228 height 17
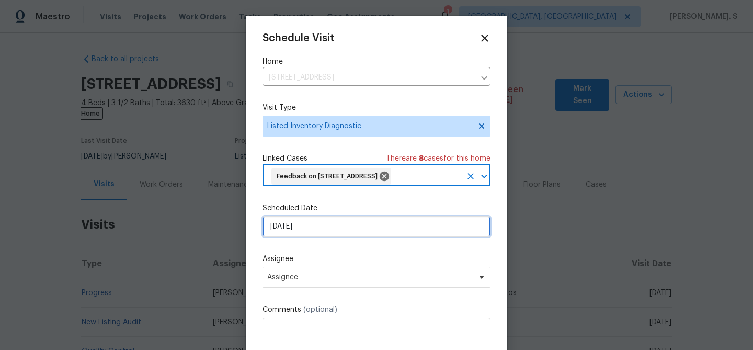
click at [311, 237] on input "[DATE]" at bounding box center [376, 226] width 228 height 21
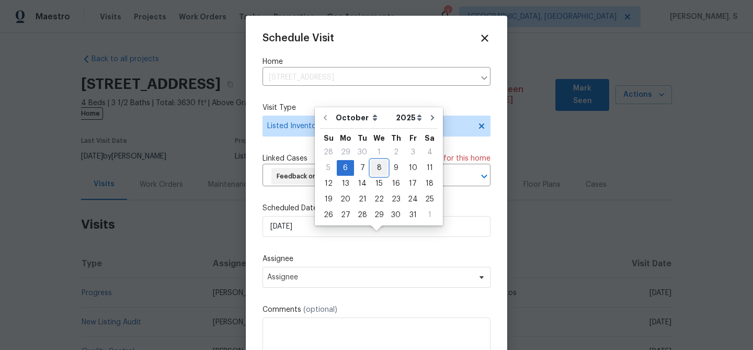
click at [374, 165] on div "8" at bounding box center [379, 167] width 17 height 15
type input "[DATE]"
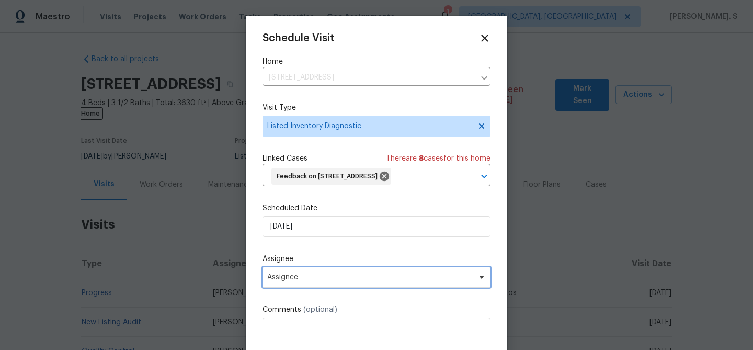
click at [327, 288] on span "Assignee" at bounding box center [376, 277] width 228 height 21
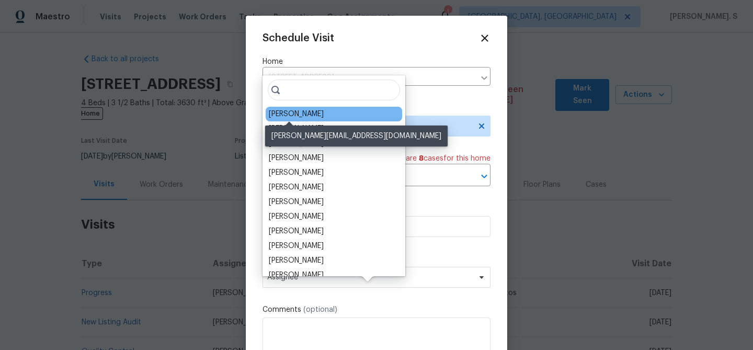
click at [298, 117] on div "[PERSON_NAME]" at bounding box center [296, 114] width 55 height 10
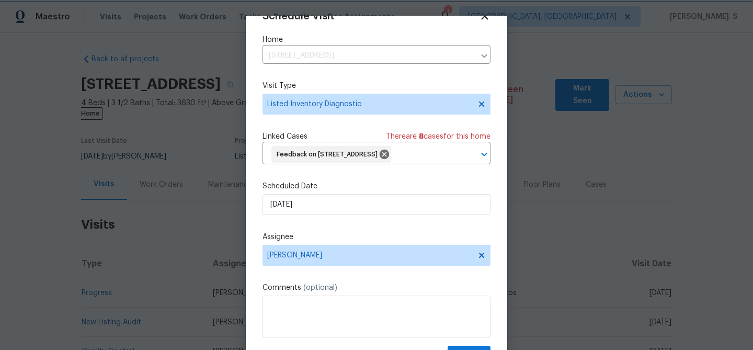
scroll to position [48, 0]
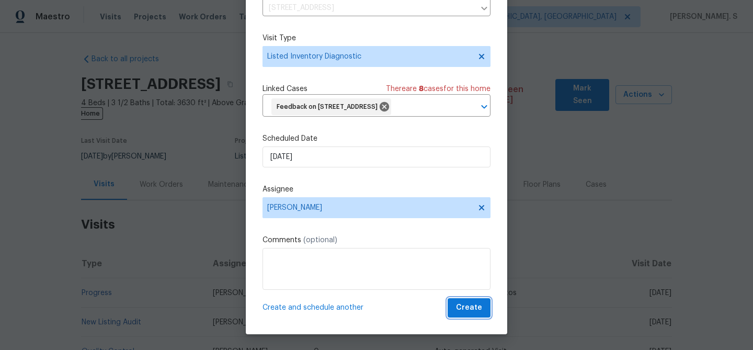
click at [469, 310] on span "Create" at bounding box center [469, 307] width 26 height 13
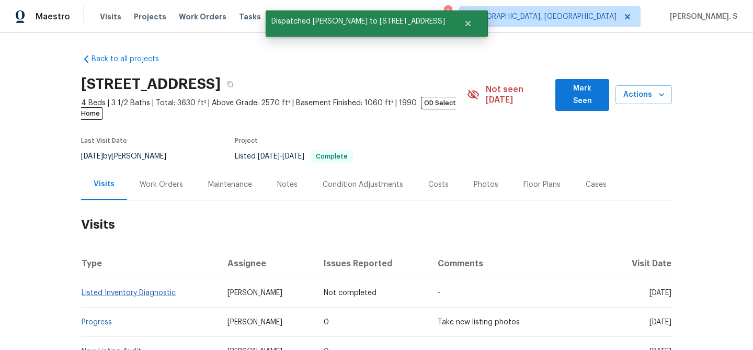
scroll to position [0, 0]
click at [104, 289] on link "Listed Inventory Diagnostic" at bounding box center [129, 292] width 94 height 7
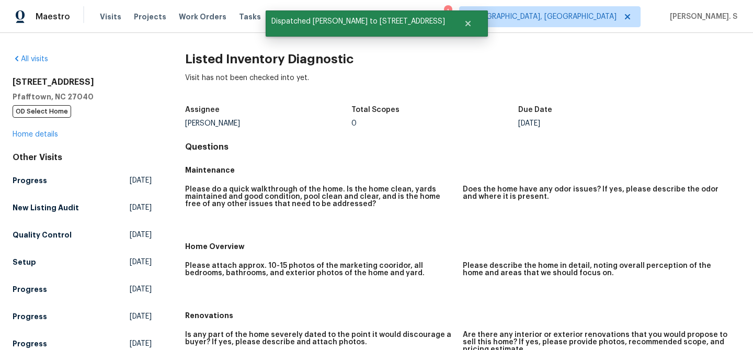
click at [230, 56] on h2 "Listed Inventory Diagnostic" at bounding box center [462, 59] width 555 height 10
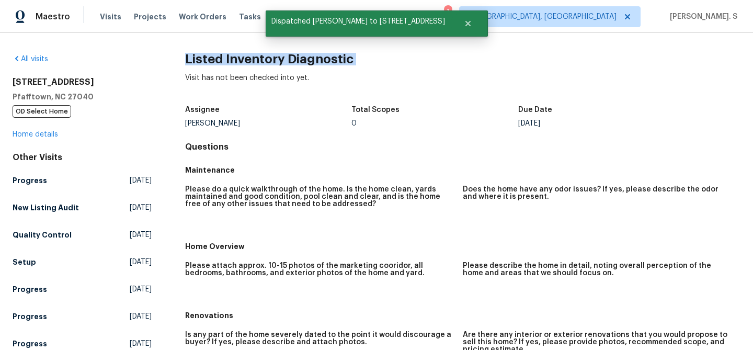
copy h2 "Listed Inventory Diagnostic"
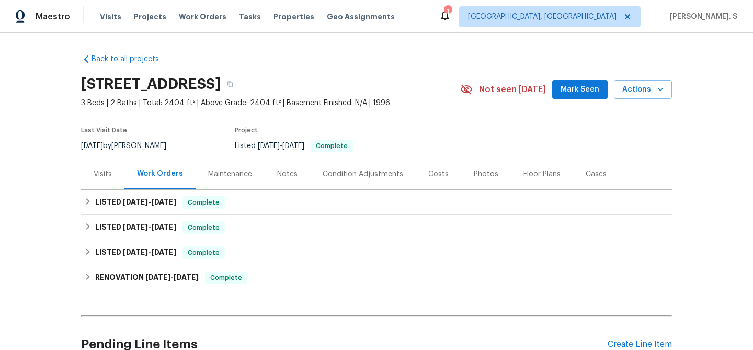
click at [79, 168] on div "Back to all projects 1611 Scuffletown Rd, Fountain Inn, SC 29644 3 Beds | 2 Bat…" at bounding box center [376, 191] width 753 height 317
click at [135, 174] on div "Work Orders" at bounding box center [159, 173] width 71 height 31
click at [93, 164] on div "Visits" at bounding box center [102, 173] width 43 height 31
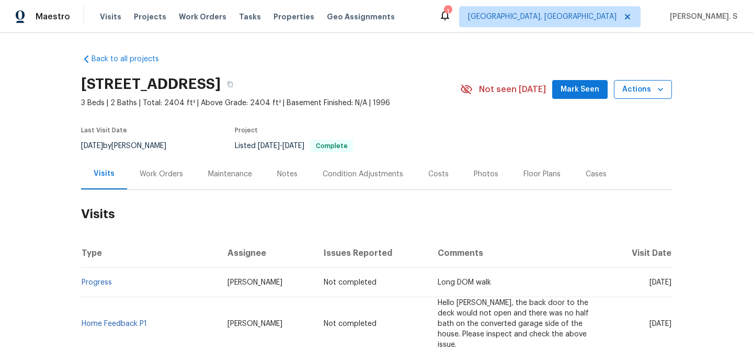
click at [639, 90] on span "Actions" at bounding box center [642, 89] width 41 height 13
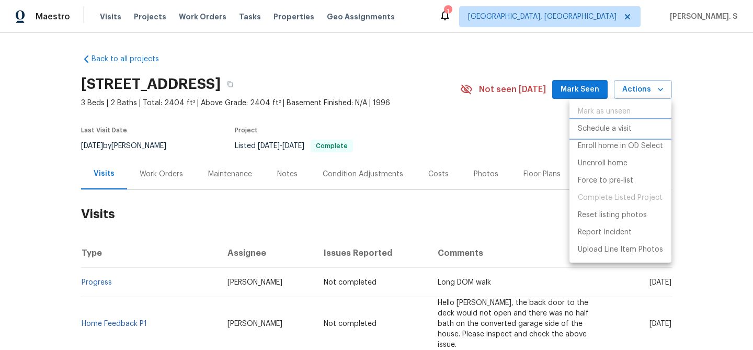
click at [608, 130] on p "Schedule a visit" at bounding box center [605, 128] width 54 height 11
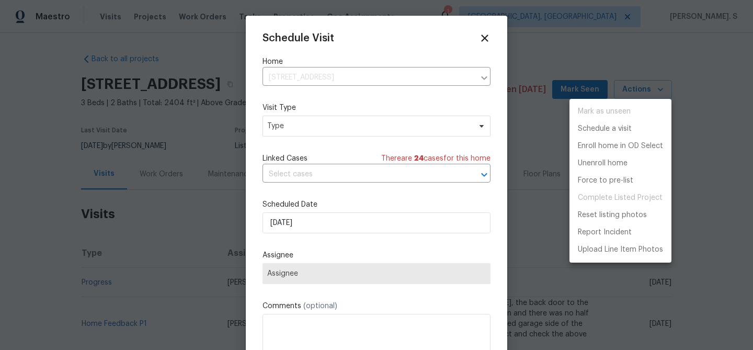
click at [325, 122] on div at bounding box center [376, 175] width 753 height 350
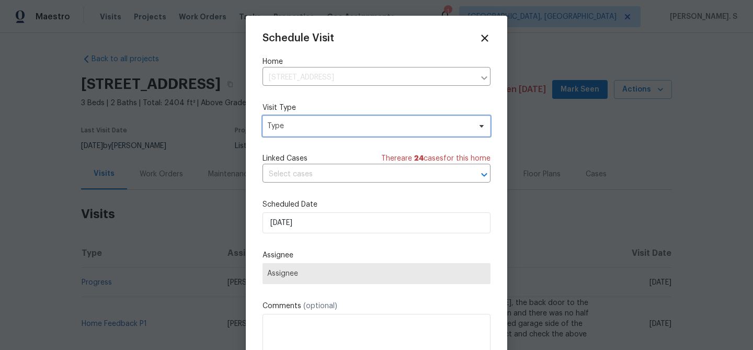
click at [279, 124] on span "Type" at bounding box center [368, 126] width 203 height 10
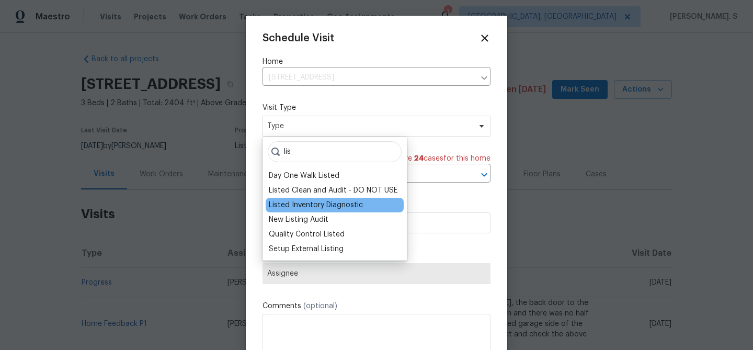
type input "lis"
click at [296, 200] on div "Listed Inventory Diagnostic" at bounding box center [316, 205] width 94 height 10
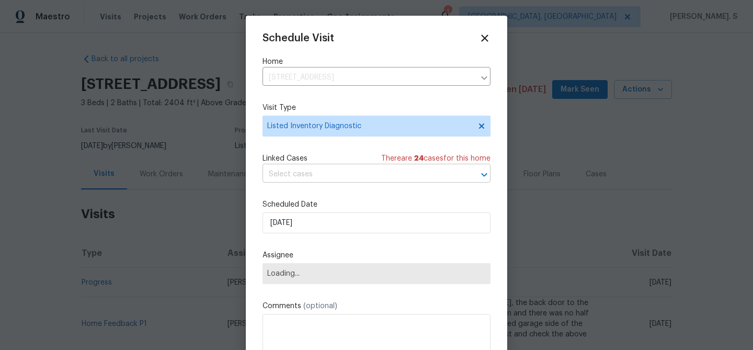
click at [362, 182] on input "text" at bounding box center [361, 174] width 199 height 16
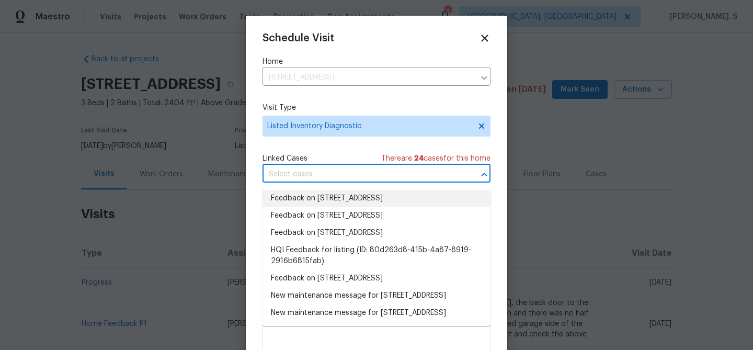
click at [316, 203] on li "Feedback on 1611 Scuffletown Rd, Fountain Inn, SC 29644" at bounding box center [376, 198] width 228 height 17
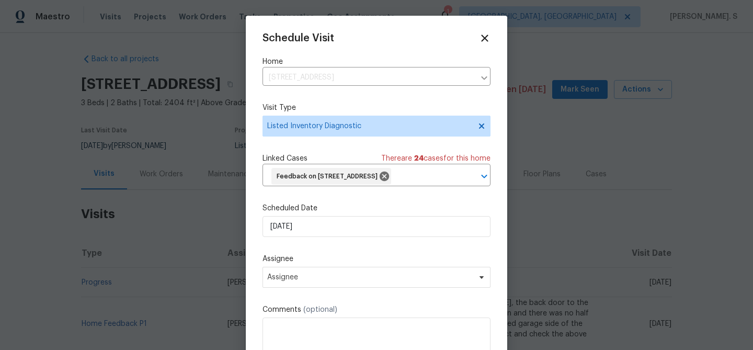
click at [312, 213] on label "Scheduled Date" at bounding box center [376, 208] width 228 height 10
click at [312, 257] on div "Schedule Visit Home 1611 Scuffletown Rd, Fountain Inn, SC 29644 ​ Visit Type Li…" at bounding box center [376, 209] width 228 height 354
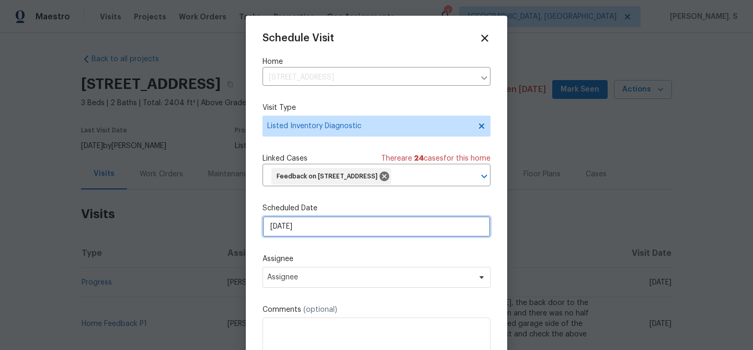
click at [318, 237] on input "[DATE]" at bounding box center [376, 226] width 228 height 21
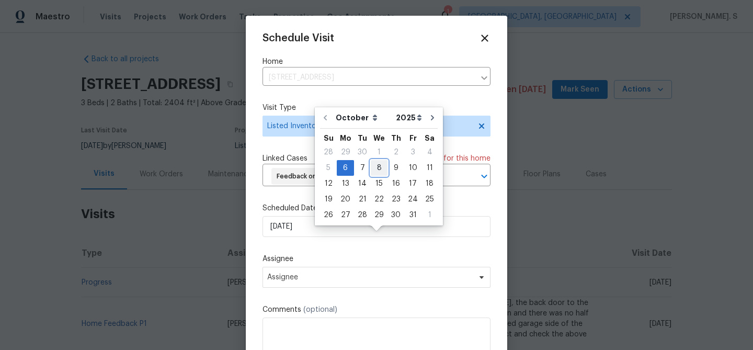
click at [381, 170] on div "8" at bounding box center [379, 167] width 17 height 15
type input "[DATE]"
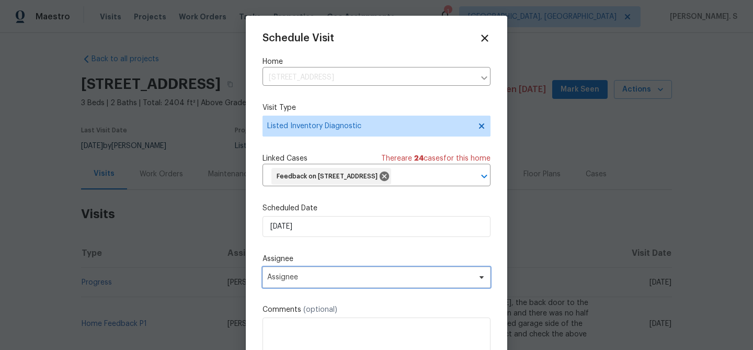
click at [330, 281] on span "Assignee" at bounding box center [369, 277] width 205 height 8
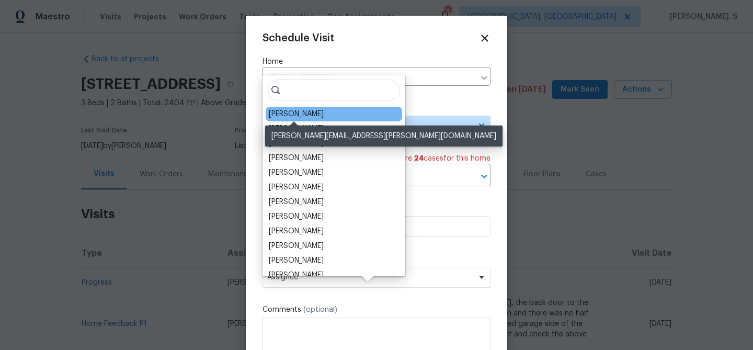
click at [294, 113] on div "William Bynum" at bounding box center [296, 114] width 55 height 10
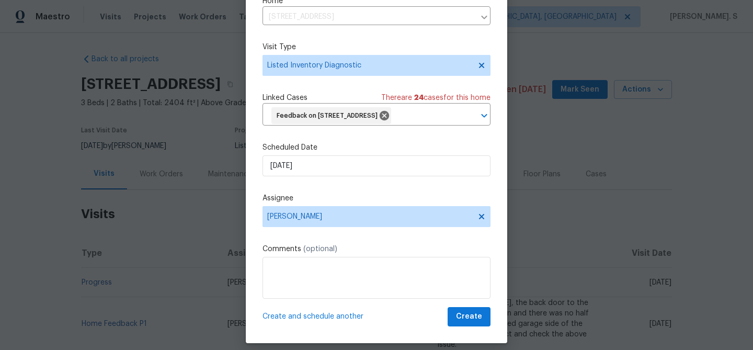
scroll to position [48, 0]
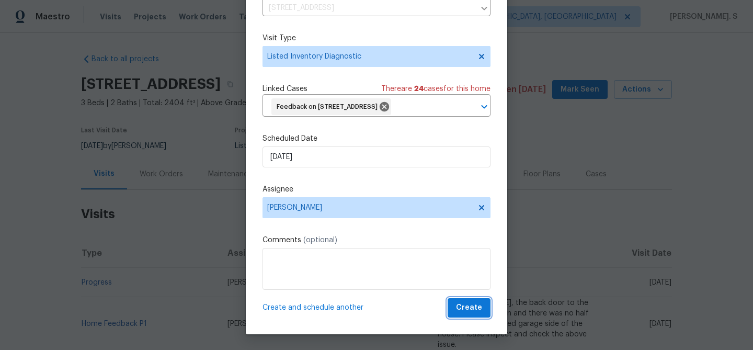
click at [471, 312] on span "Create" at bounding box center [469, 307] width 26 height 13
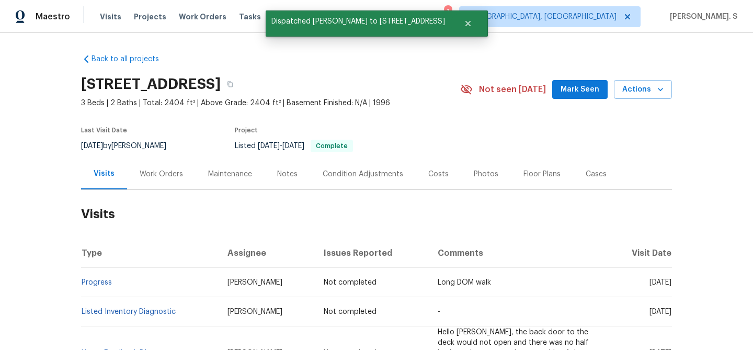
scroll to position [0, 0]
click at [117, 314] on link "Listed Inventory Diagnostic" at bounding box center [129, 311] width 94 height 7
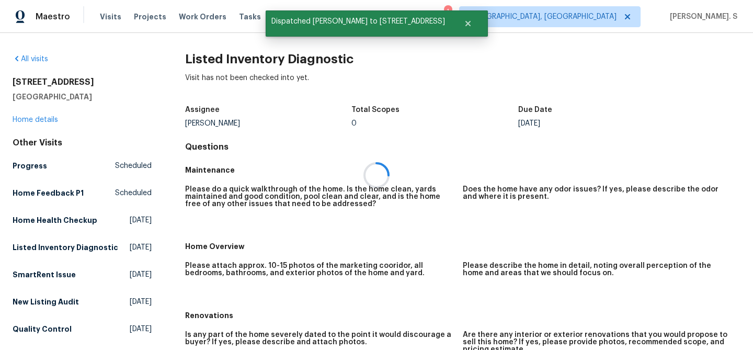
click at [219, 48] on div at bounding box center [376, 175] width 753 height 350
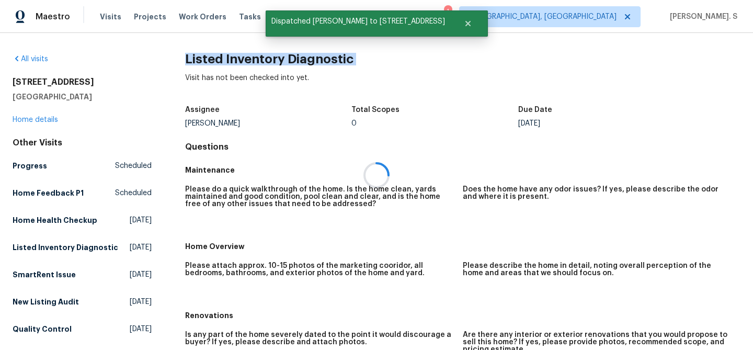
click at [219, 48] on div "All visits 1611 Scuffletown Rd Fountain Inn, SC 29644 Home details Other Visits…" at bounding box center [376, 191] width 753 height 317
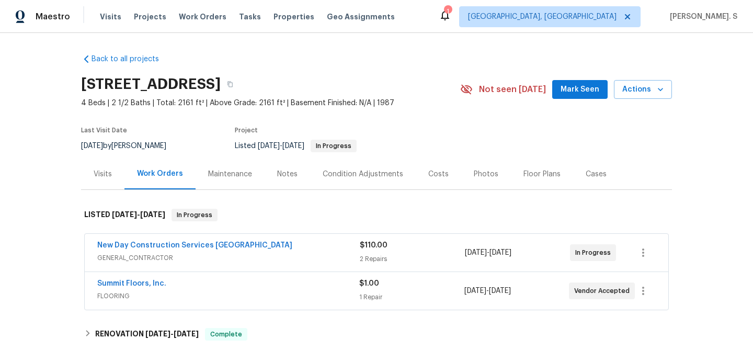
click at [113, 172] on div "Visits" at bounding box center [102, 173] width 43 height 31
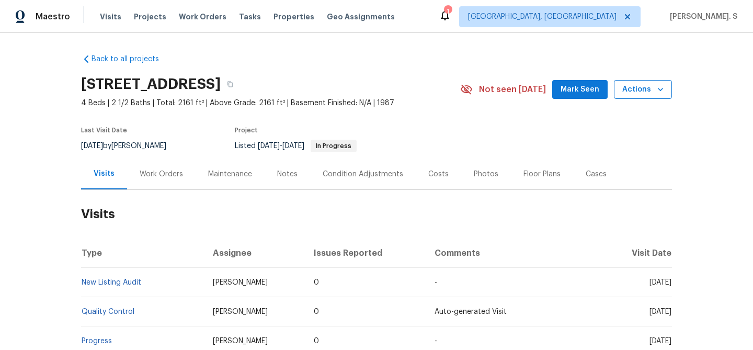
click at [642, 90] on span "Actions" at bounding box center [642, 89] width 41 height 13
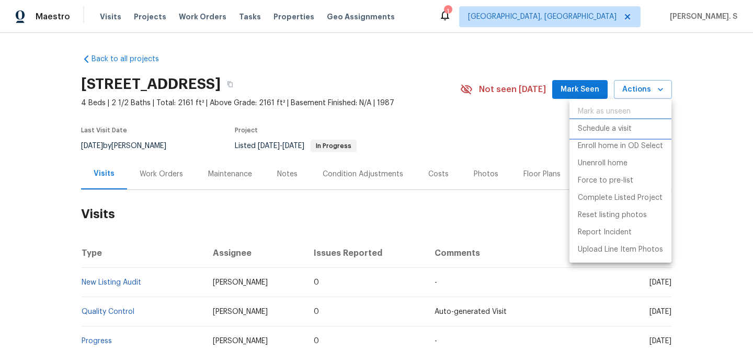
click at [592, 127] on p "Schedule a visit" at bounding box center [605, 128] width 54 height 11
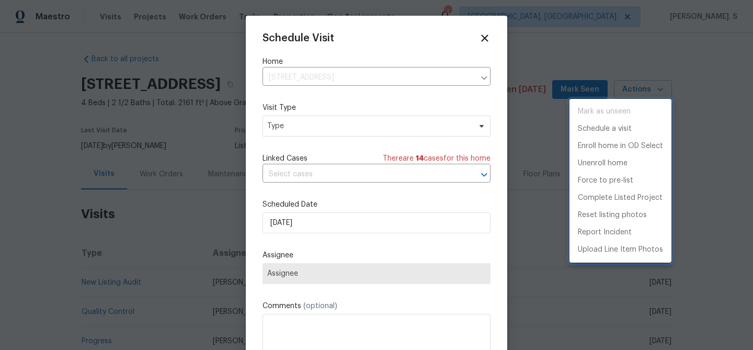
click at [350, 130] on div at bounding box center [376, 175] width 753 height 350
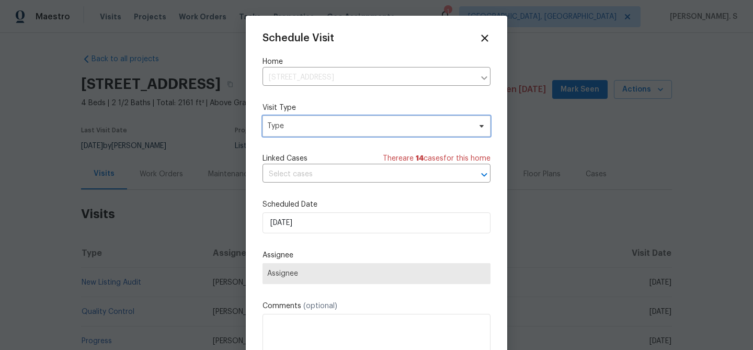
click at [350, 130] on span "Type" at bounding box center [368, 126] width 203 height 10
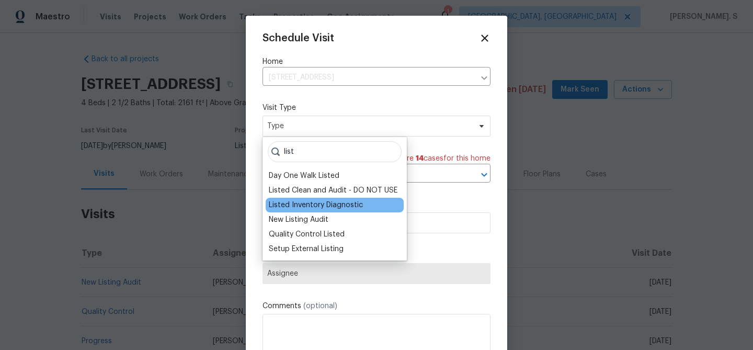
type input "list"
click at [335, 201] on div "Listed Inventory Diagnostic" at bounding box center [316, 205] width 94 height 10
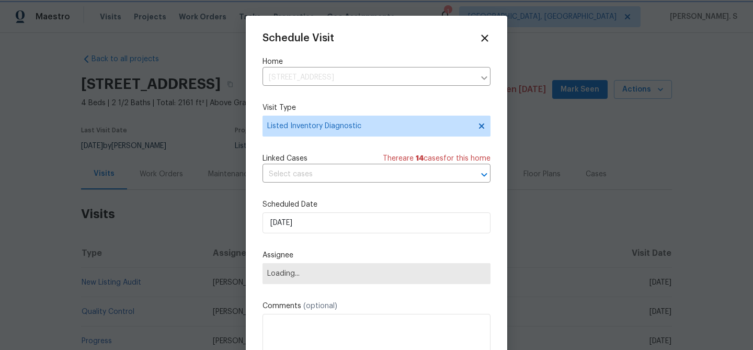
click at [320, 183] on div "Schedule Visit Home [STREET_ADDRESS] ​ Visit Type Listed Inventory Diagnostic L…" at bounding box center [376, 207] width 228 height 351
click at [321, 179] on input "text" at bounding box center [361, 174] width 199 height 16
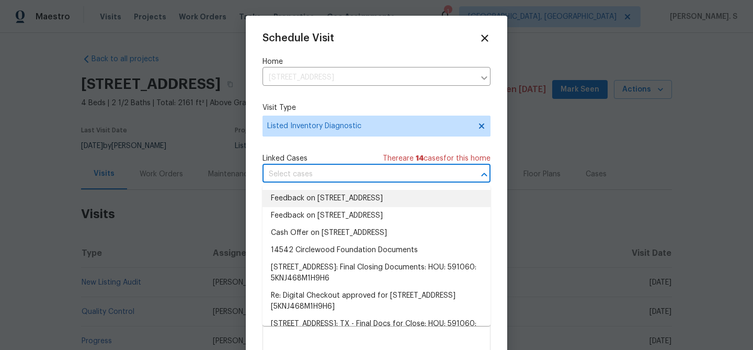
click at [315, 200] on li "Feedback on [STREET_ADDRESS]" at bounding box center [376, 198] width 228 height 17
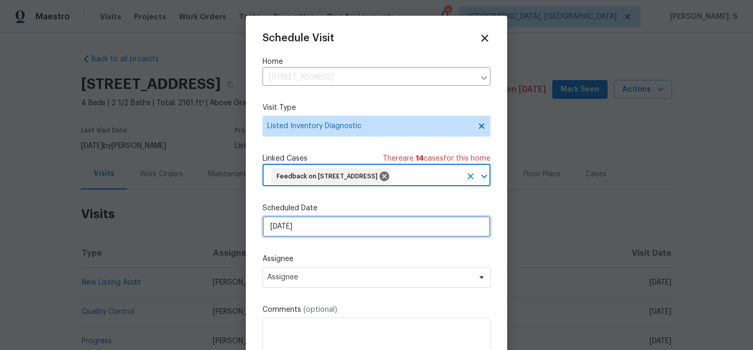
click at [288, 237] on input "[DATE]" at bounding box center [376, 226] width 228 height 21
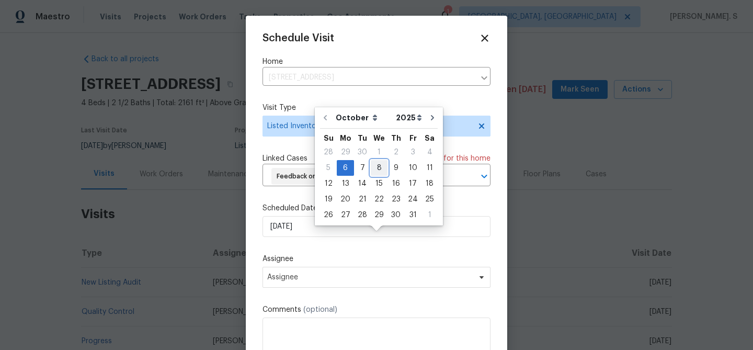
click at [378, 170] on div "8" at bounding box center [379, 167] width 17 height 15
type input "[DATE]"
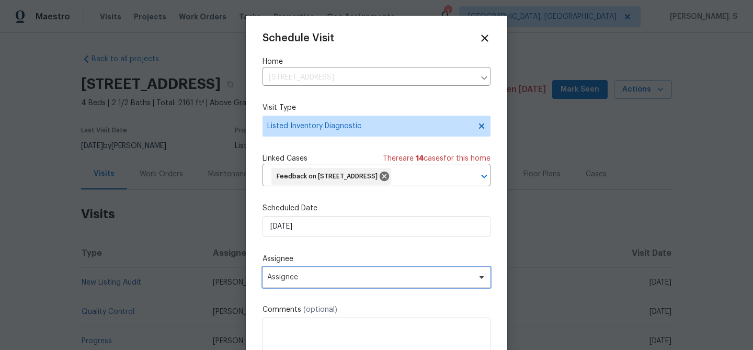
click at [306, 281] on span "Assignee" at bounding box center [369, 277] width 205 height 8
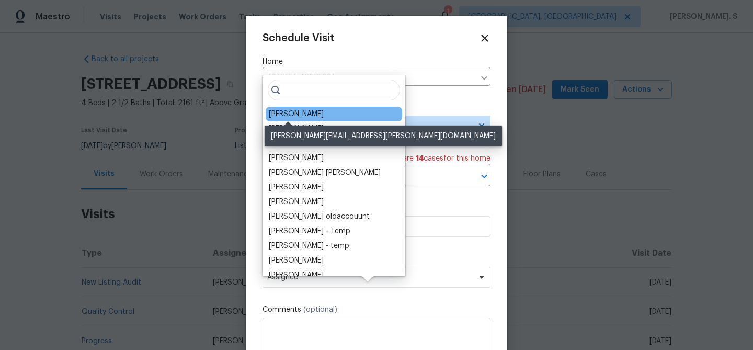
click at [299, 116] on div "[PERSON_NAME]" at bounding box center [296, 114] width 55 height 10
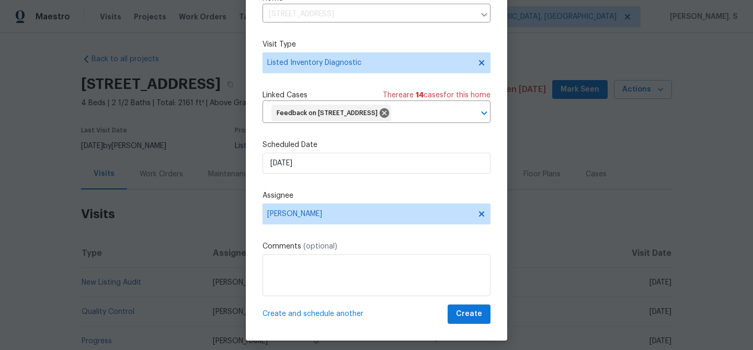
scroll to position [48, 0]
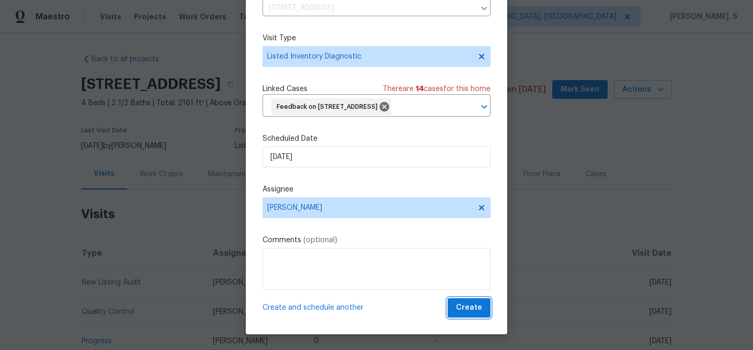
click at [472, 311] on span "Create" at bounding box center [469, 307] width 26 height 13
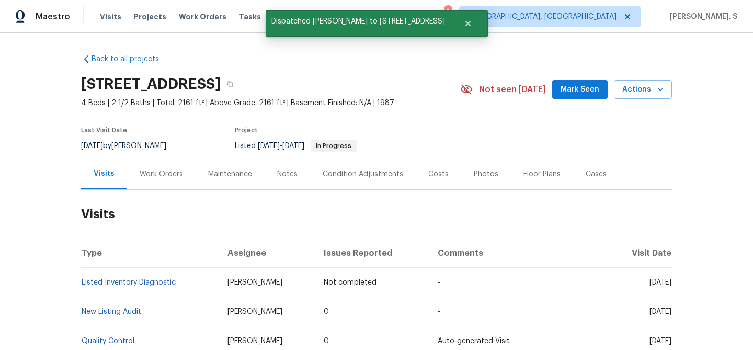
scroll to position [0, 0]
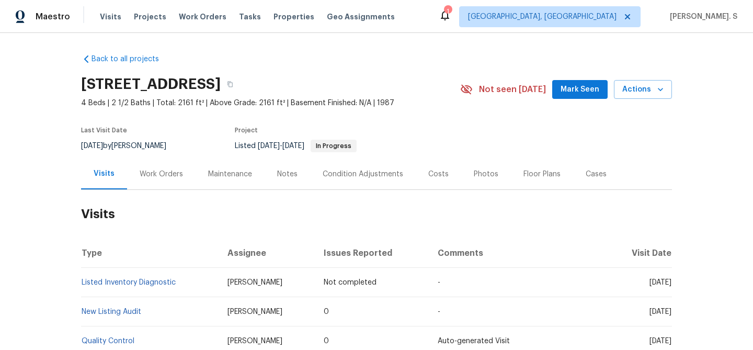
click at [165, 286] on td "Listed Inventory Diagnostic" at bounding box center [150, 282] width 138 height 29
click at [151, 284] on link "Listed Inventory Diagnostic" at bounding box center [129, 282] width 94 height 7
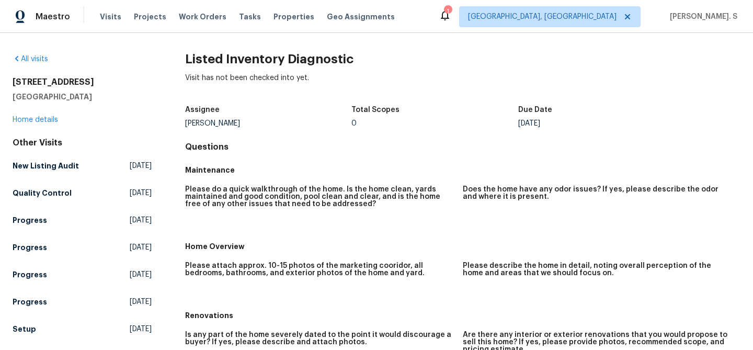
click at [271, 56] on h2 "Listed Inventory Diagnostic" at bounding box center [462, 59] width 555 height 10
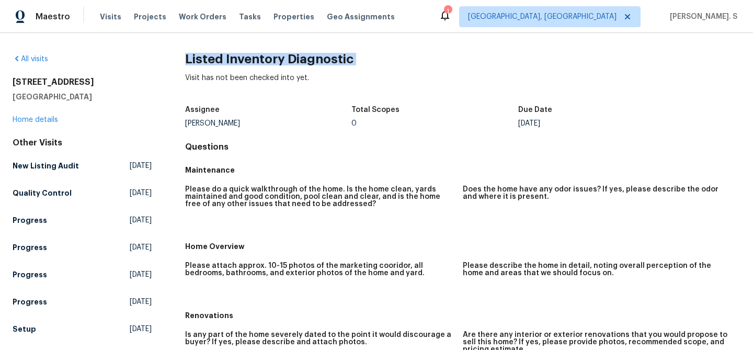
click at [271, 56] on h2 "Listed Inventory Diagnostic" at bounding box center [462, 59] width 555 height 10
copy h2 "Listed Inventory Diagnostic"
